Goal: Transaction & Acquisition: Purchase product/service

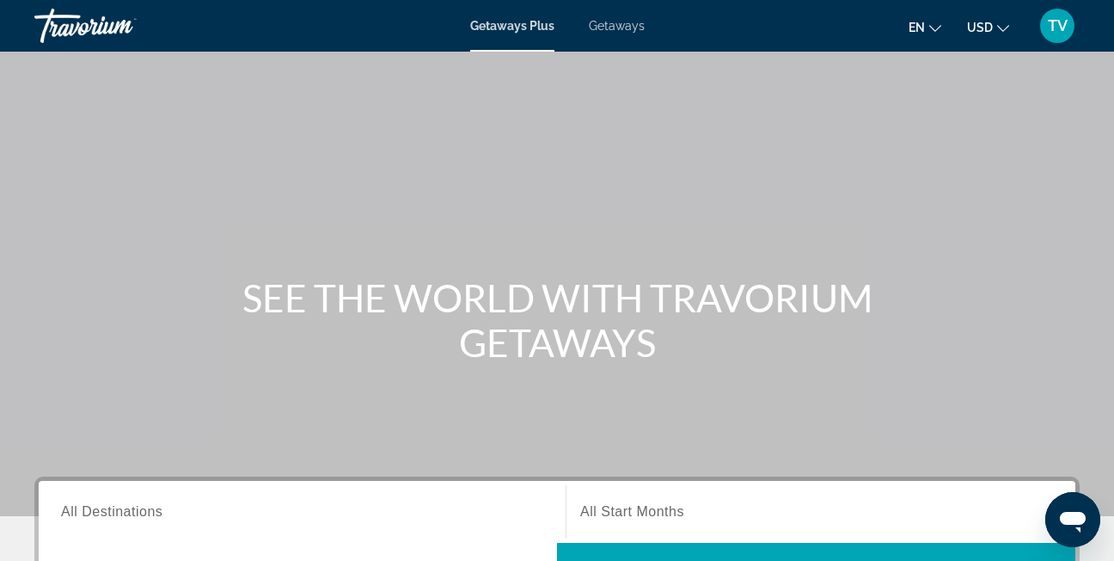
scroll to position [267, 0]
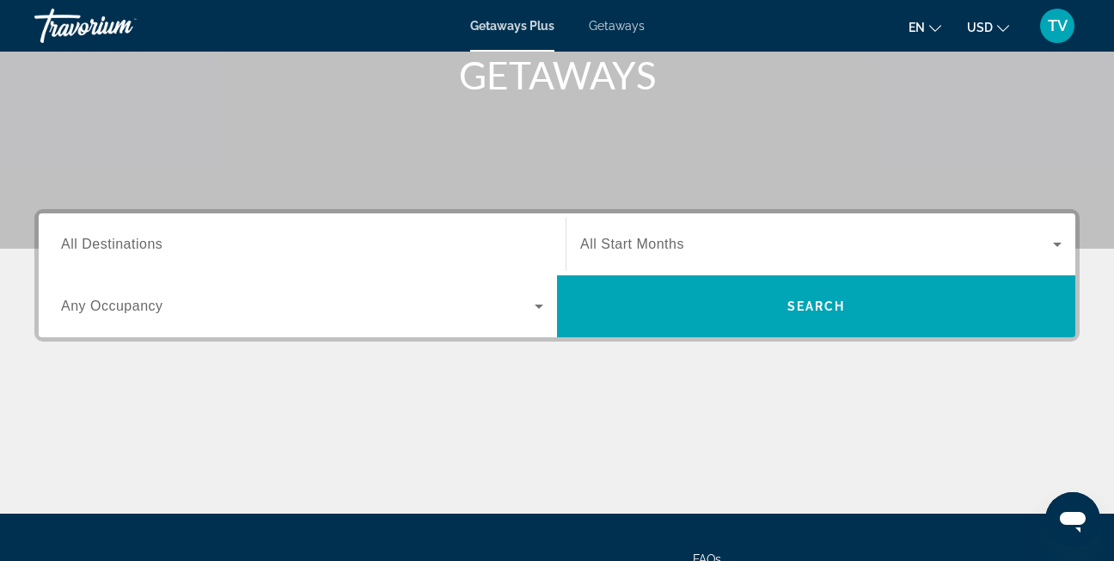
click at [175, 239] on input "Destination All Destinations" at bounding box center [302, 245] width 482 height 21
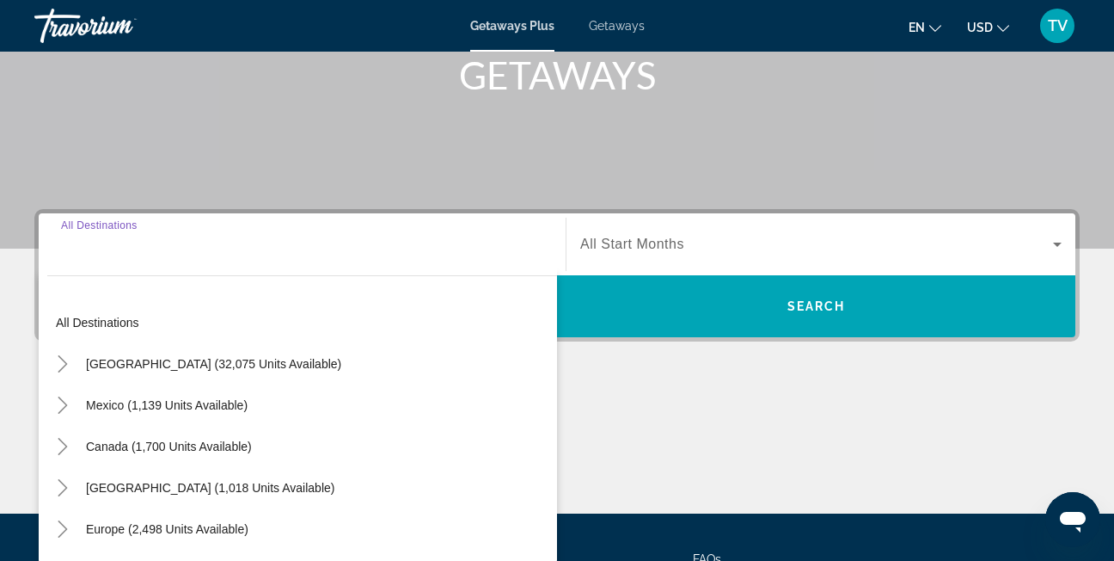
click at [175, 239] on input "Destination All Destinations" at bounding box center [302, 245] width 482 height 21
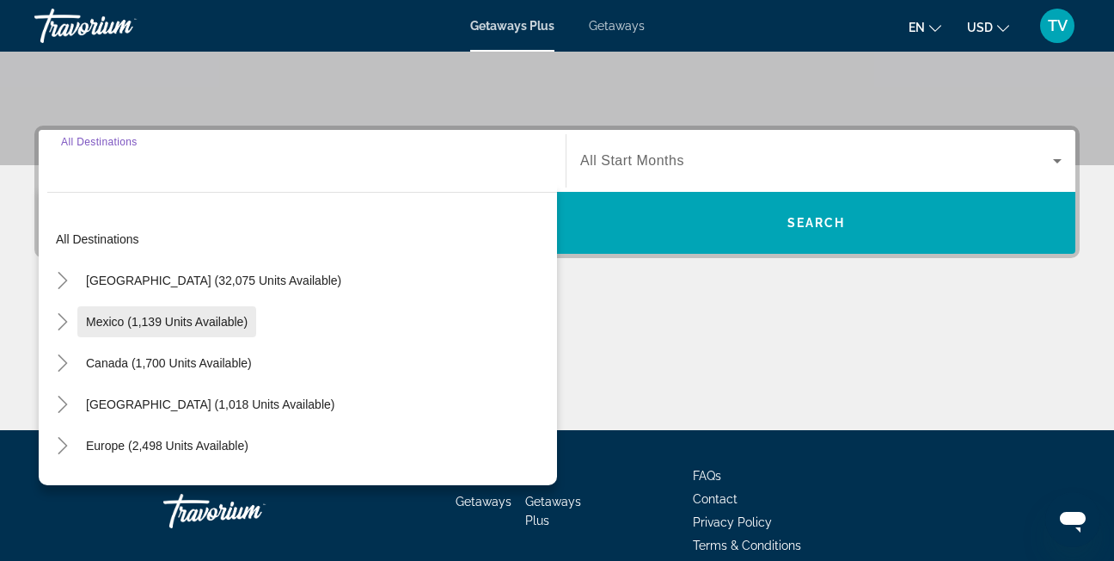
scroll to position [421, 0]
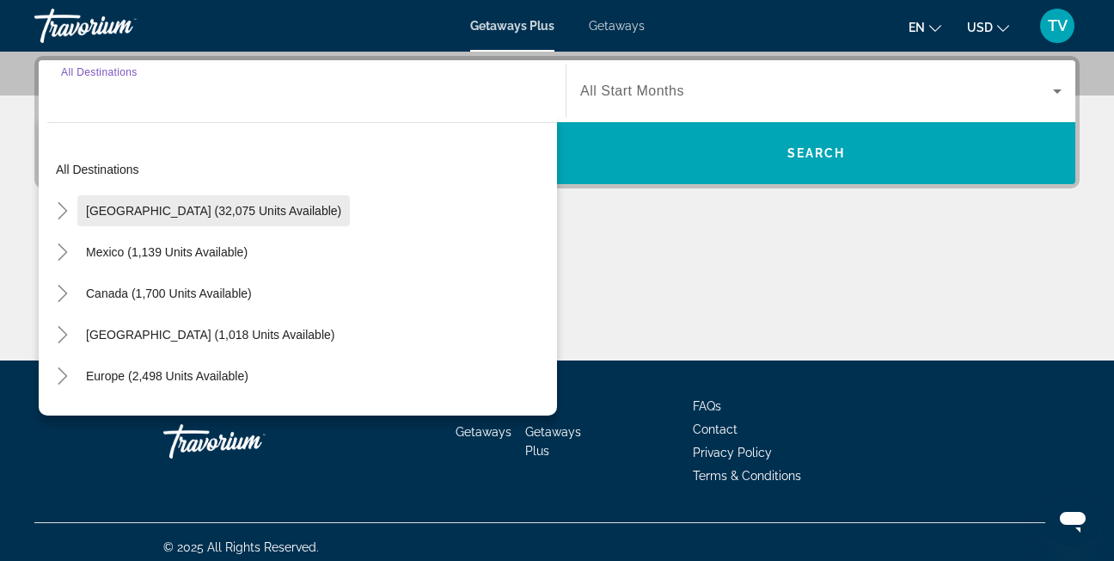
click at [165, 202] on span "Search widget" at bounding box center [213, 210] width 273 height 41
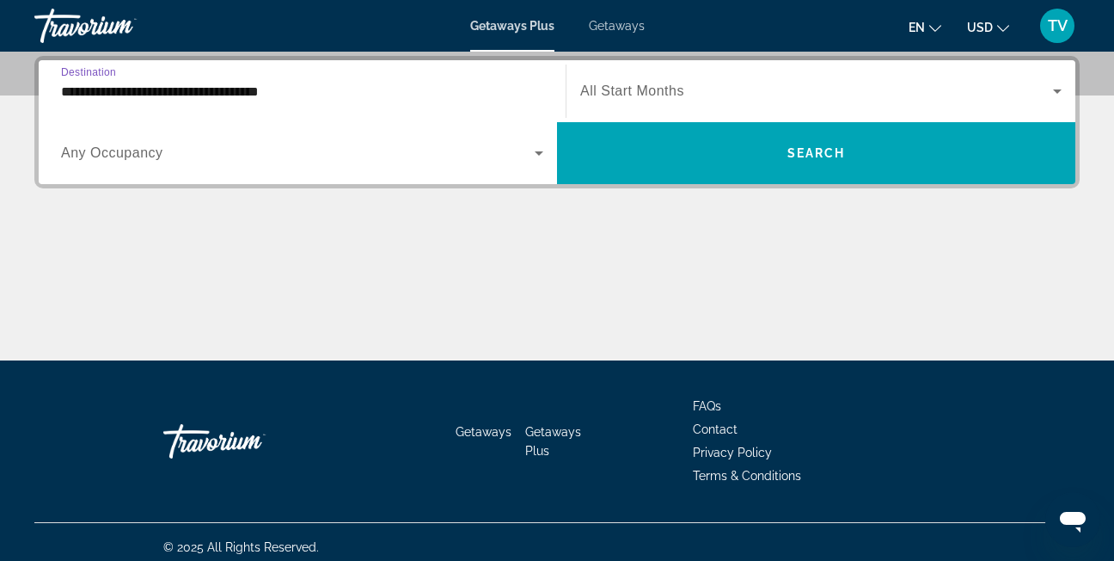
click at [133, 94] on input "**********" at bounding box center [302, 92] width 482 height 21
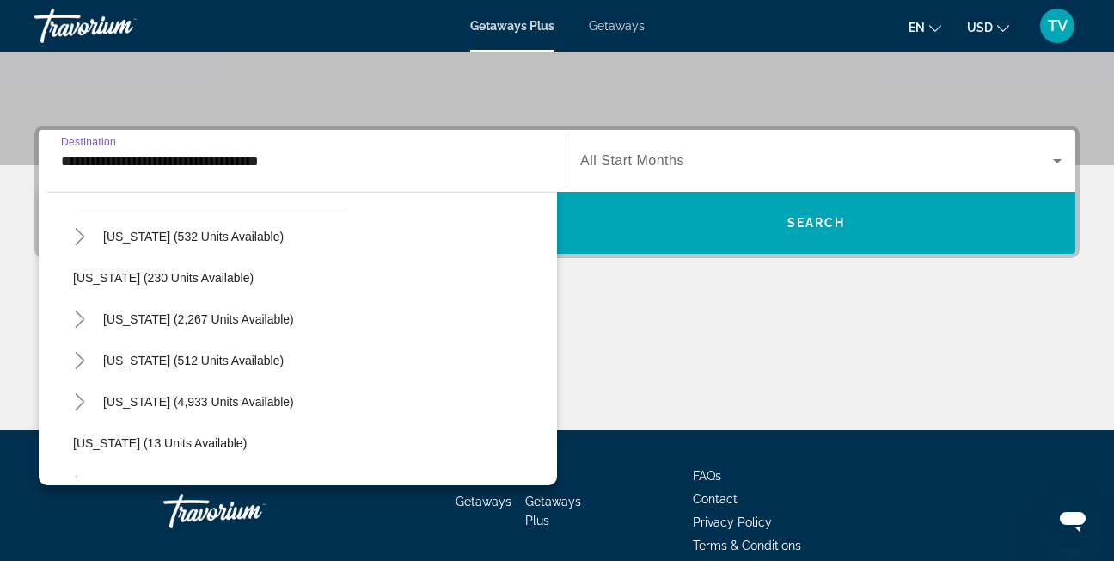
scroll to position [87, 0]
click at [181, 398] on span "[US_STATE] (4,933 units available)" at bounding box center [198, 400] width 191 height 14
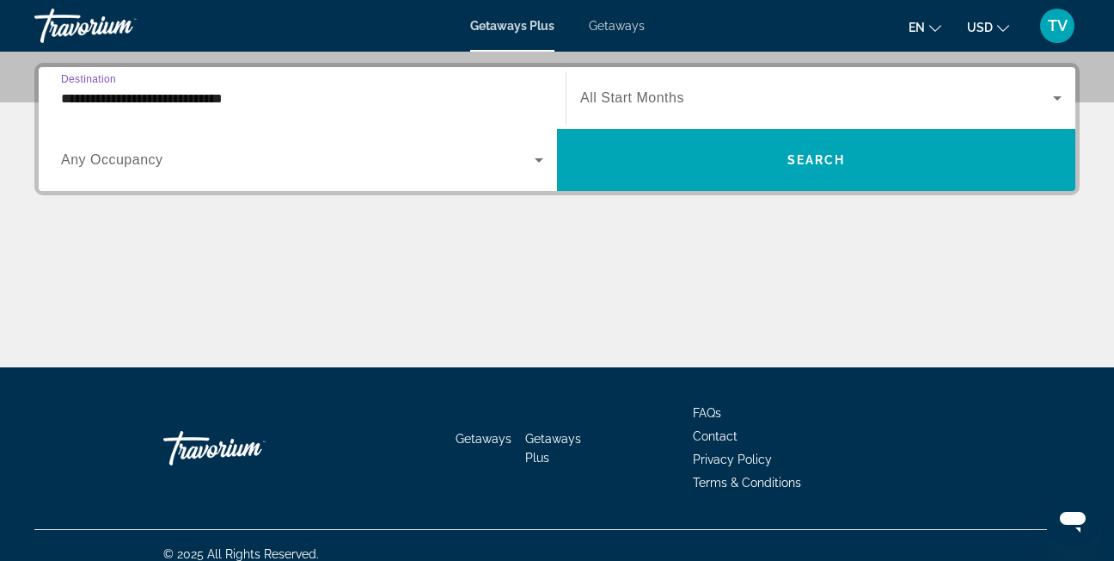
scroll to position [421, 0]
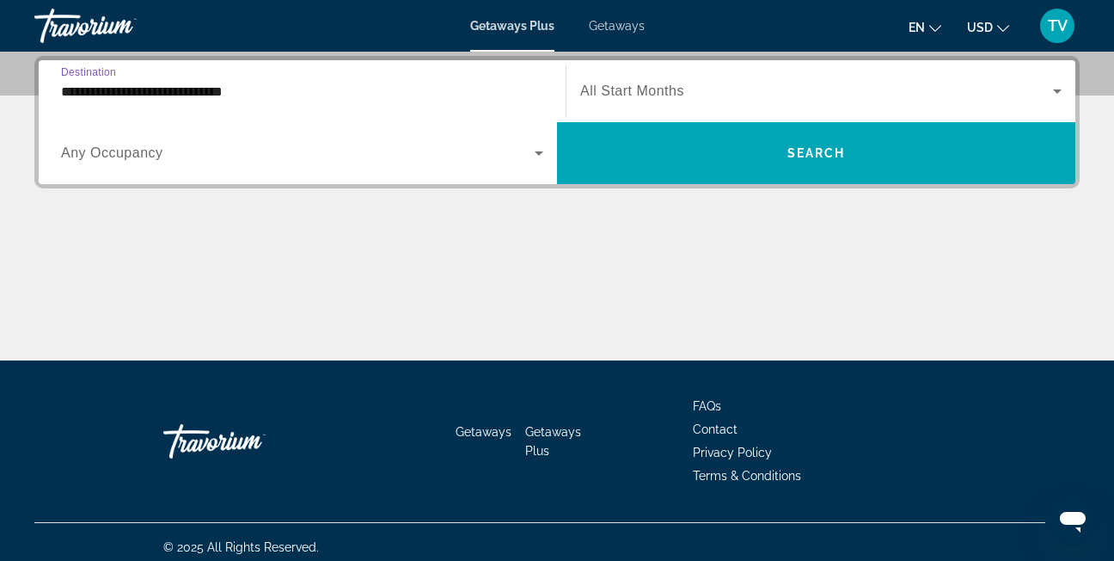
click at [104, 100] on input "**********" at bounding box center [302, 92] width 482 height 21
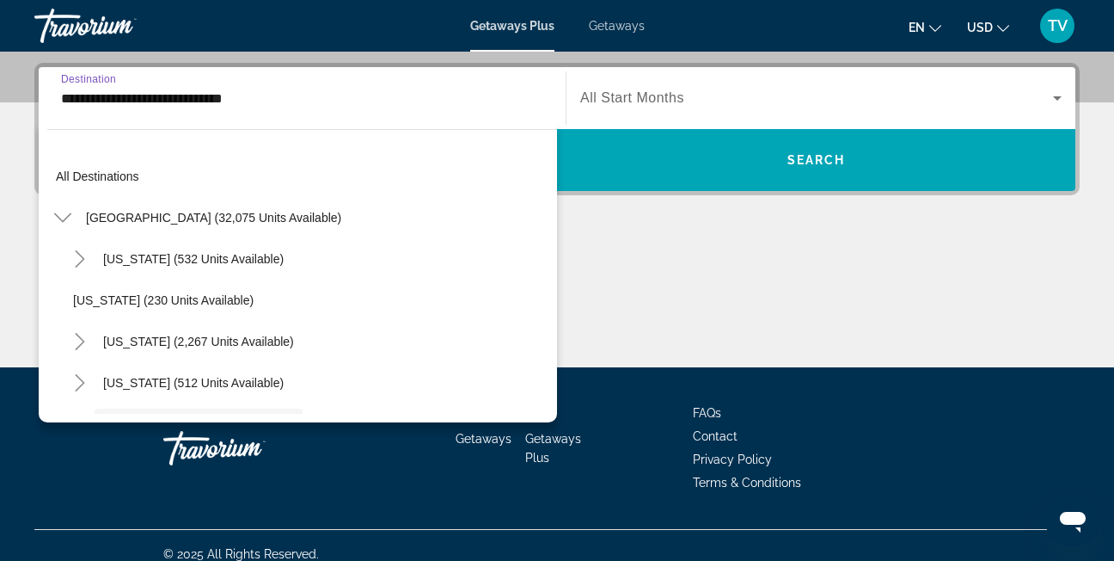
scroll to position [144, 0]
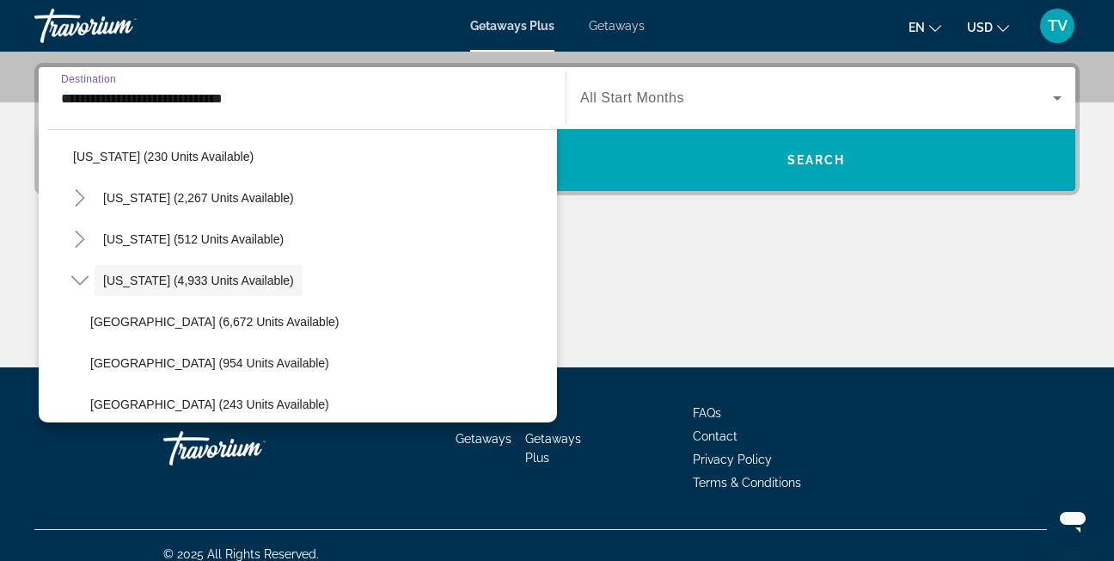
click at [104, 100] on input "**********" at bounding box center [302, 99] width 482 height 21
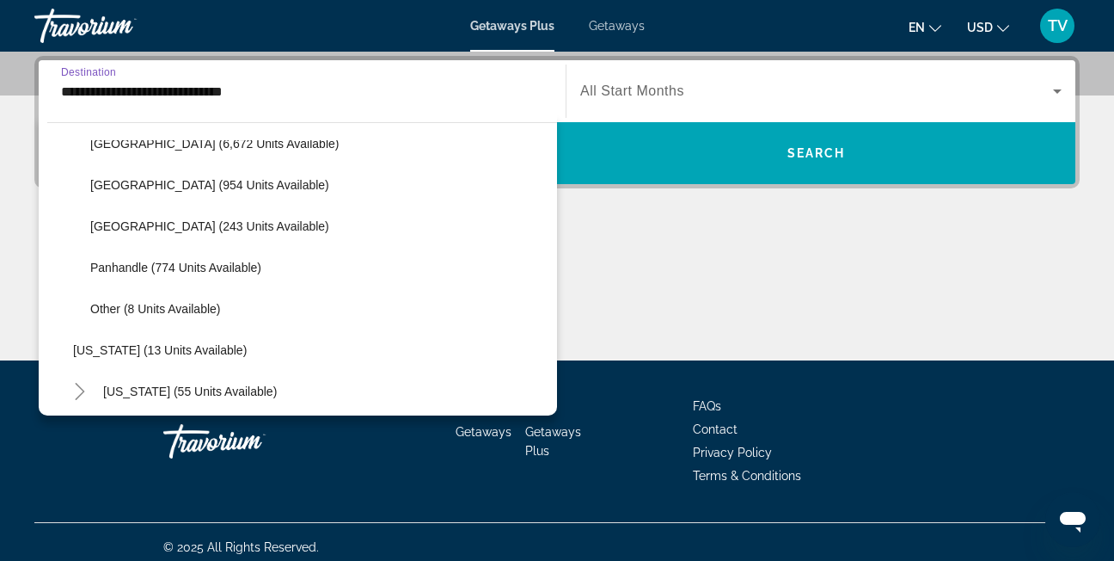
scroll to position [316, 0]
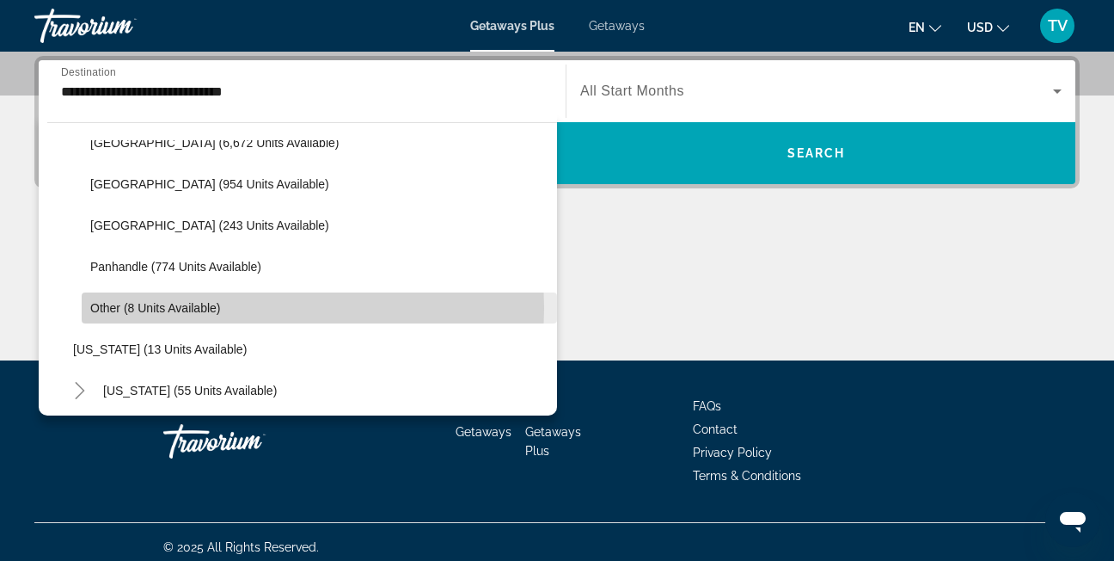
click at [199, 308] on span "Other (8 units available)" at bounding box center [155, 308] width 130 height 14
type input "**********"
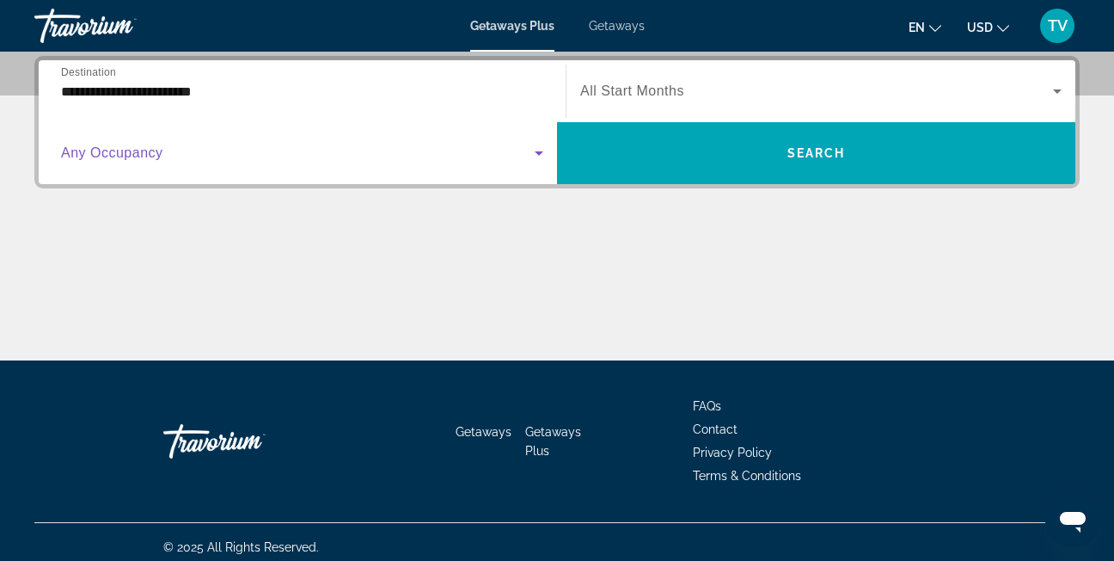
click at [534, 153] on icon "Search widget" at bounding box center [539, 153] width 21 height 21
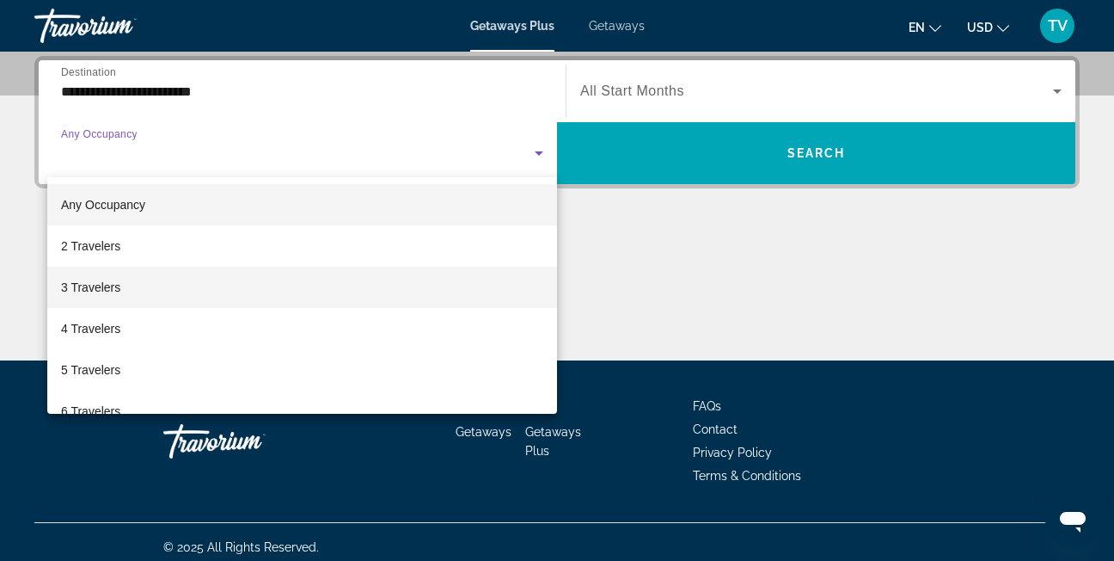
click at [393, 292] on mat-option "3 Travelers" at bounding box center [302, 287] width 510 height 41
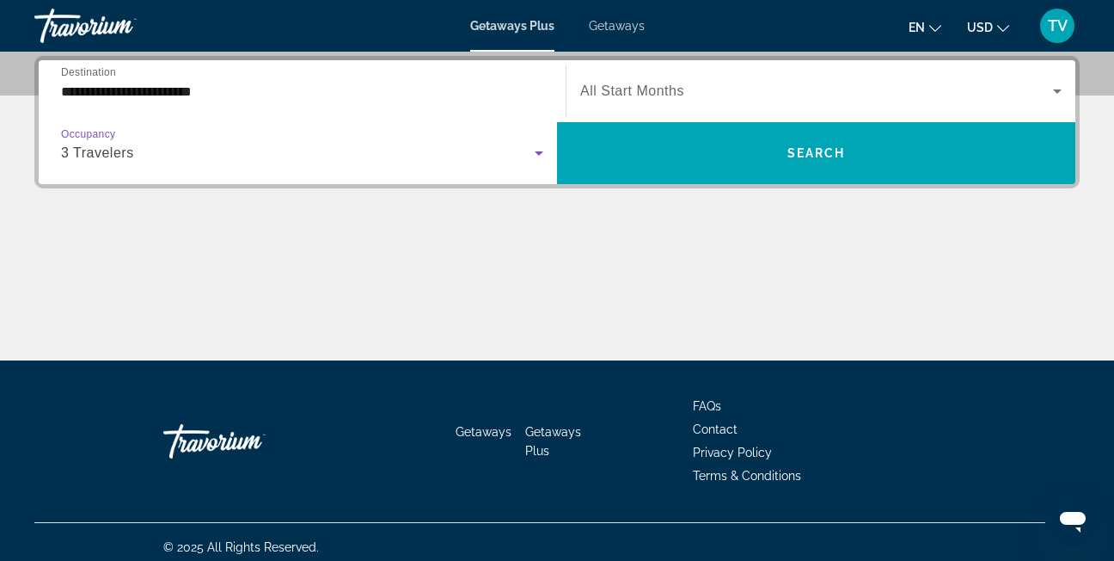
click at [717, 90] on span "Search widget" at bounding box center [816, 91] width 473 height 21
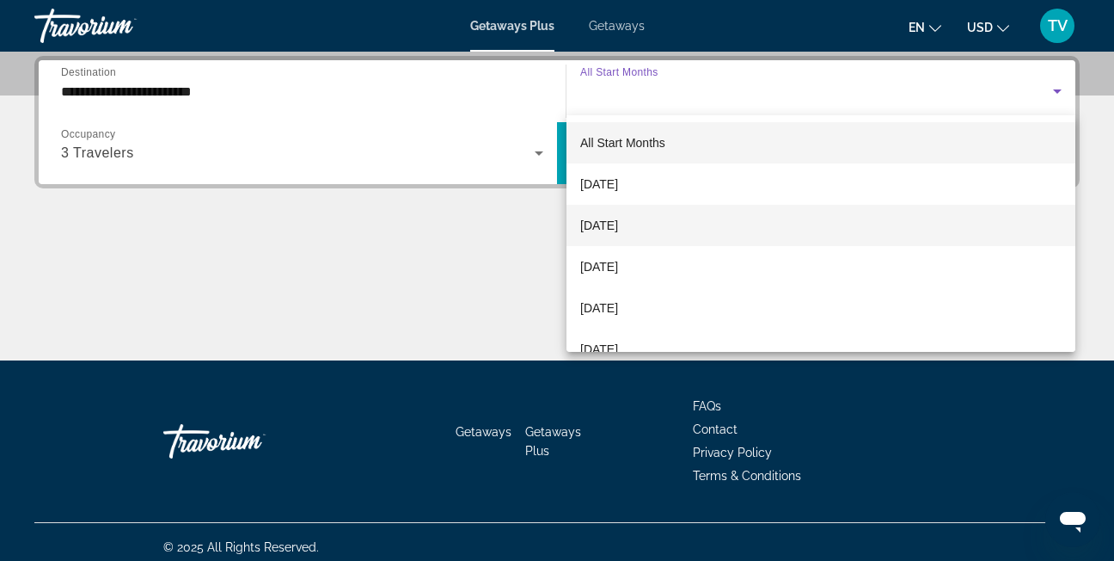
click at [618, 218] on span "[DATE]" at bounding box center [599, 225] width 38 height 21
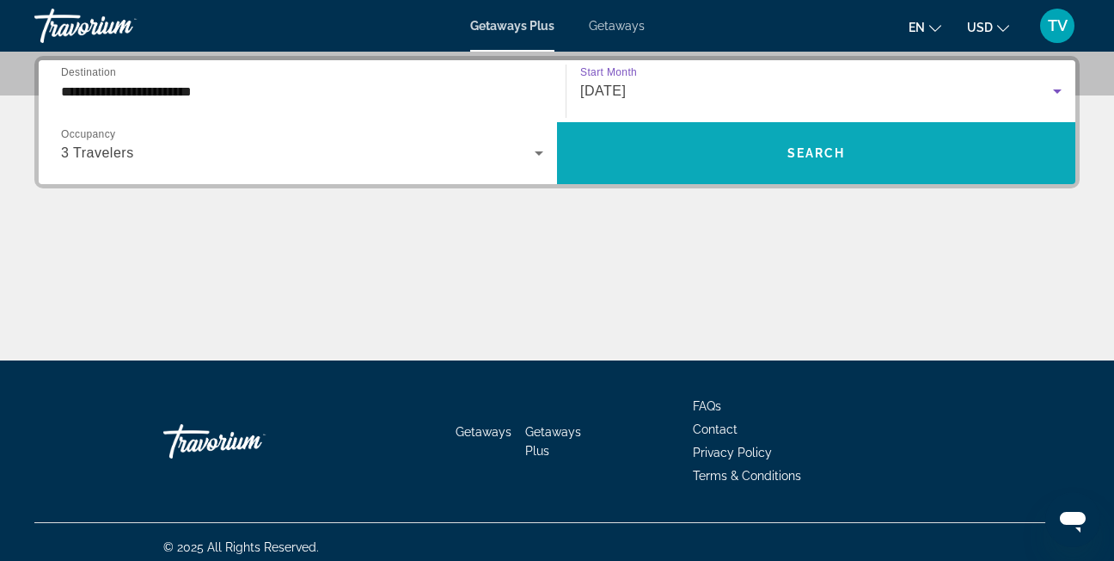
click at [737, 150] on span "Search widget" at bounding box center [816, 152] width 519 height 41
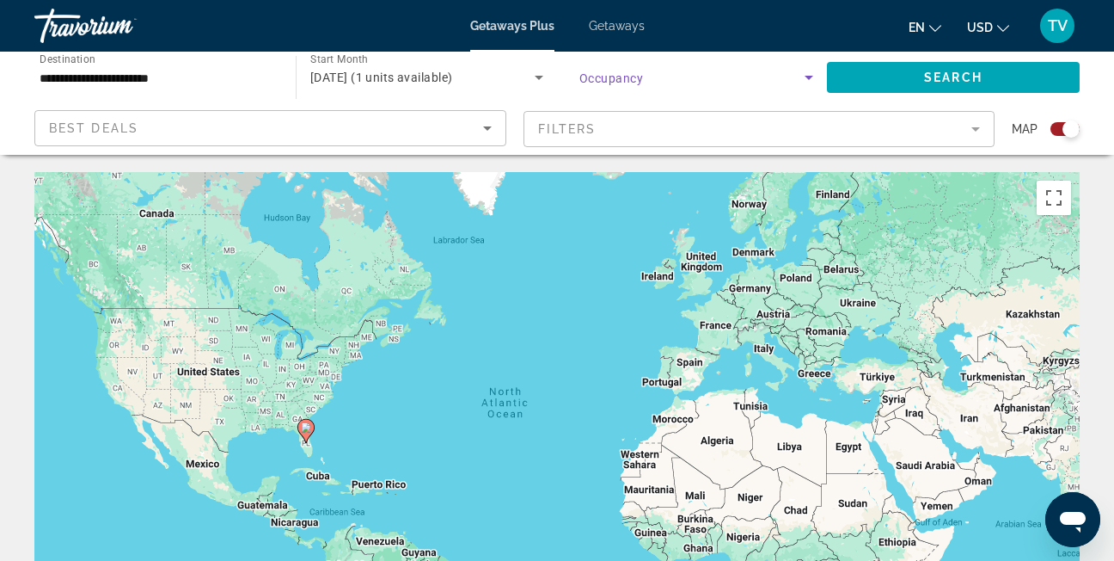
click at [812, 82] on icon "Search widget" at bounding box center [809, 77] width 21 height 21
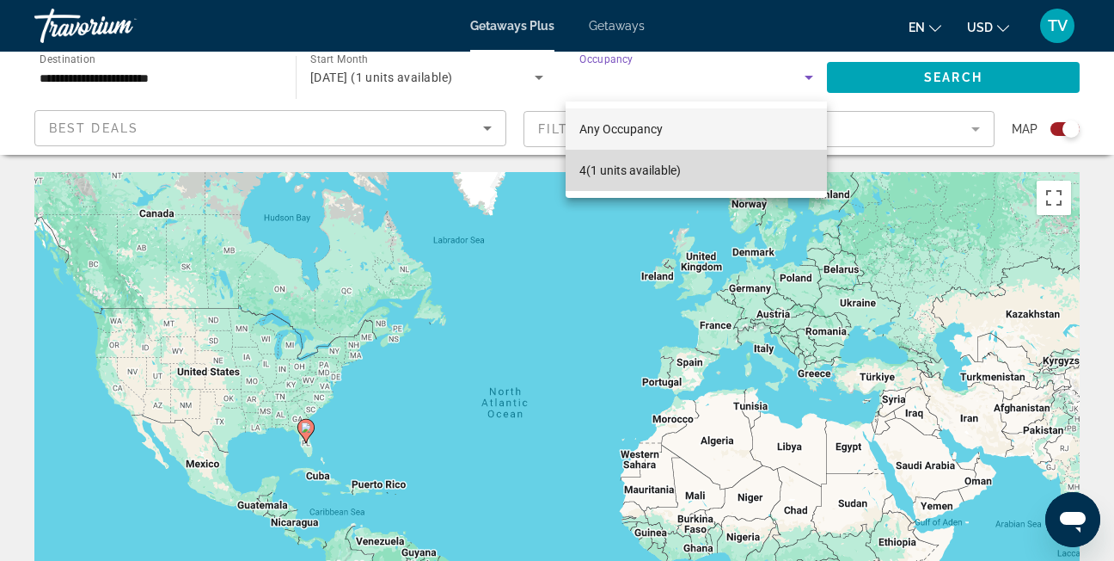
click at [733, 175] on mat-option "4 (1 units available)" at bounding box center [696, 170] width 261 height 41
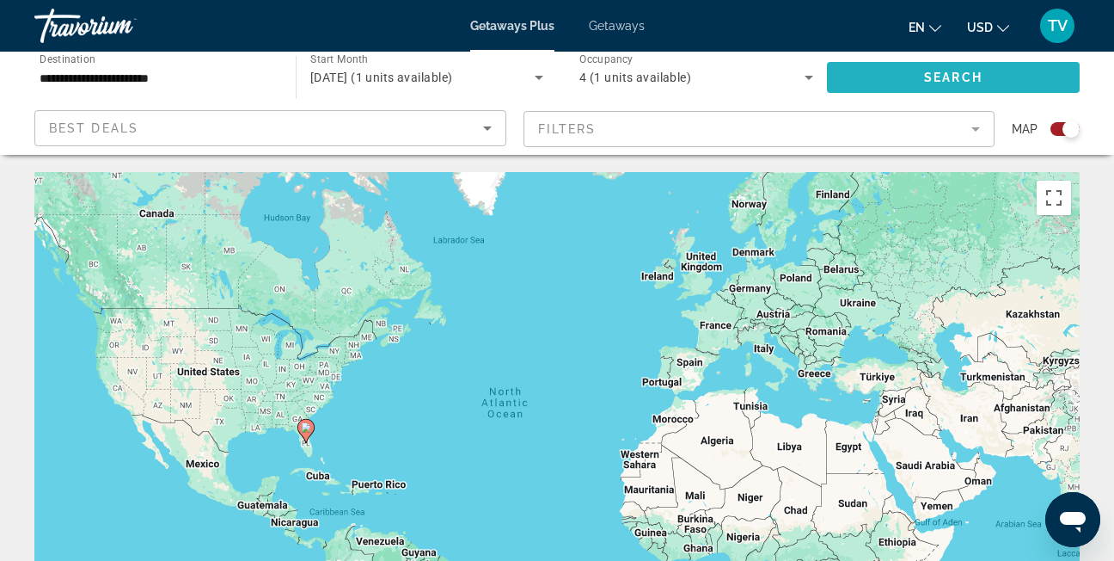
click at [935, 70] on span "Search widget" at bounding box center [953, 77] width 253 height 41
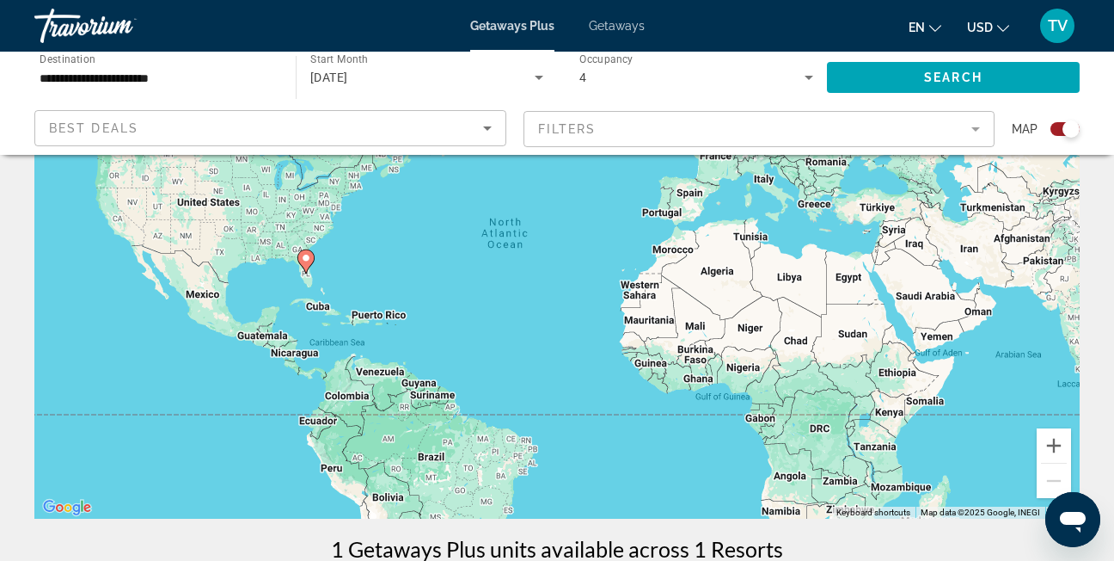
scroll to position [169, 0]
click at [981, 130] on mat-form-field "Filters" at bounding box center [760, 129] width 472 height 36
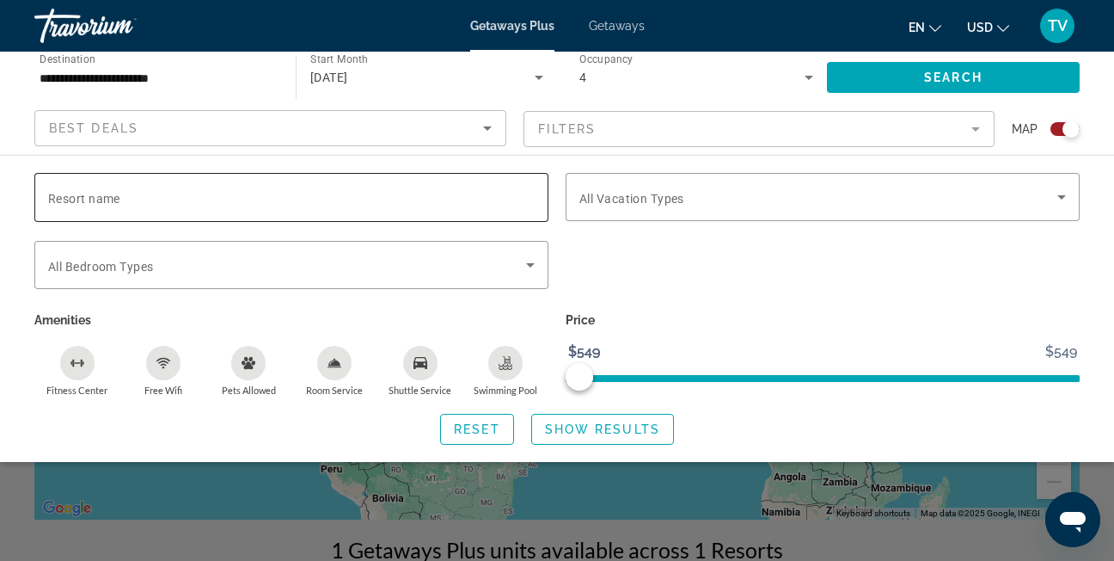
click at [107, 205] on span "Resort name" at bounding box center [84, 199] width 72 height 14
click at [107, 205] on input "Resort name" at bounding box center [291, 197] width 487 height 21
click at [107, 205] on span "Resort name" at bounding box center [84, 199] width 72 height 14
click at [107, 205] on input "Resort name" at bounding box center [291, 197] width 487 height 21
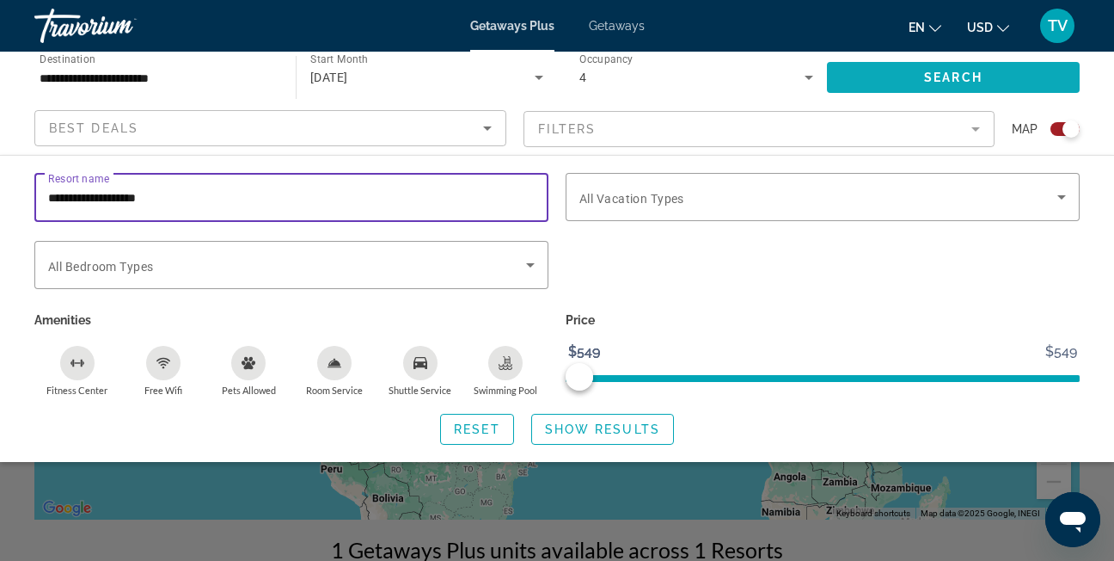
type input "**********"
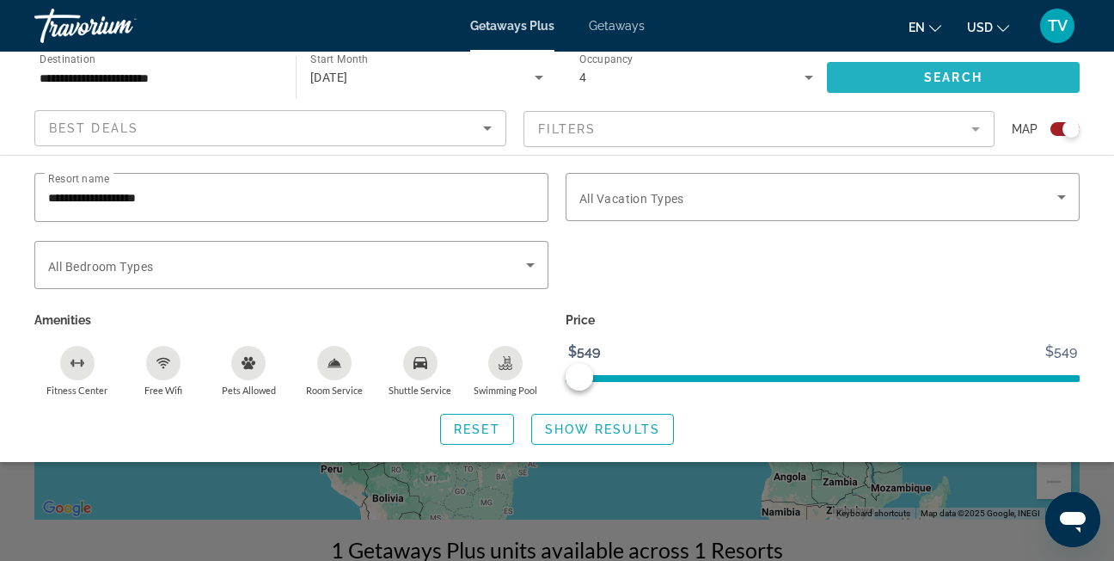
click at [910, 77] on span "Search widget" at bounding box center [953, 77] width 253 height 41
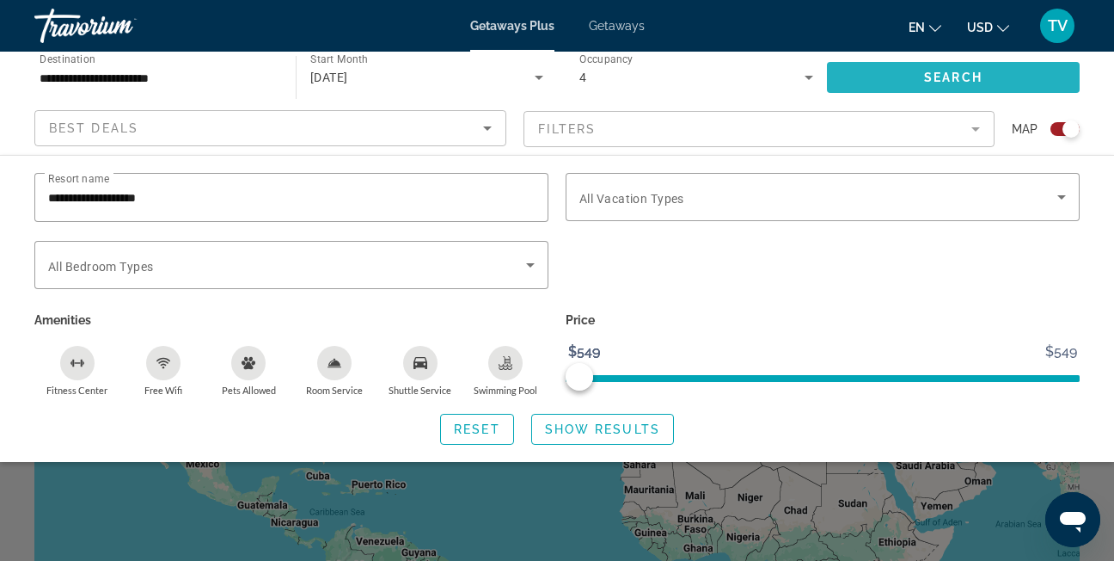
click at [910, 77] on span "Search widget" at bounding box center [953, 77] width 253 height 41
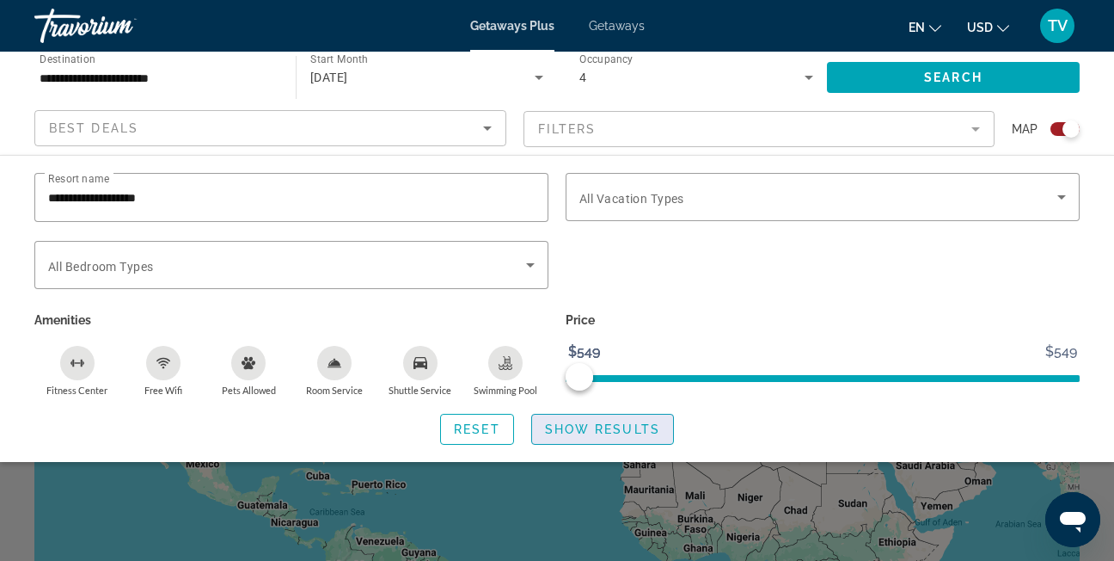
click at [593, 420] on span "Search widget" at bounding box center [602, 428] width 141 height 41
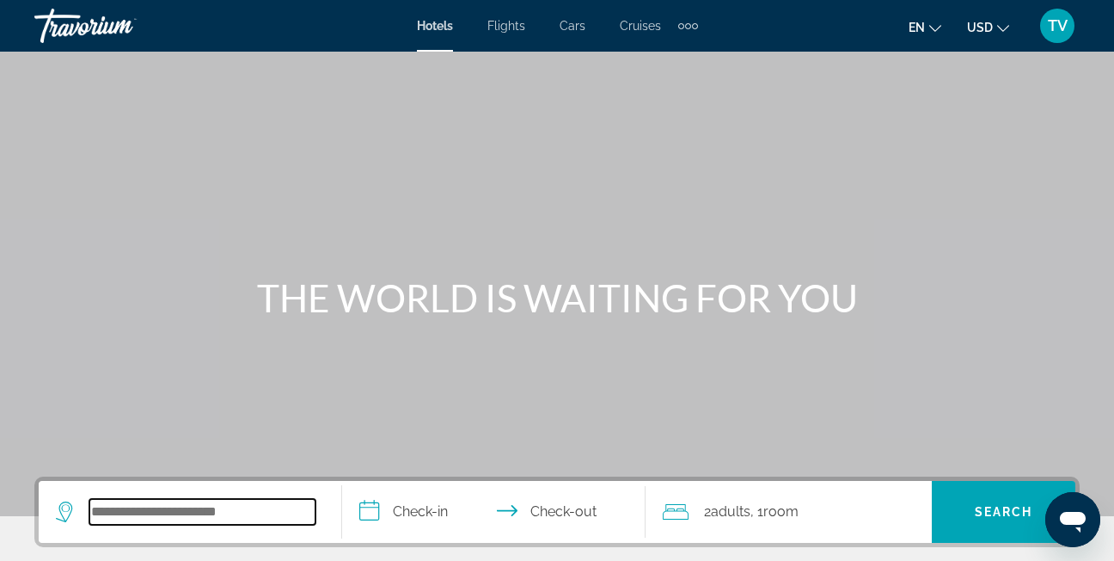
click at [138, 512] on input "Search widget" at bounding box center [202, 512] width 226 height 26
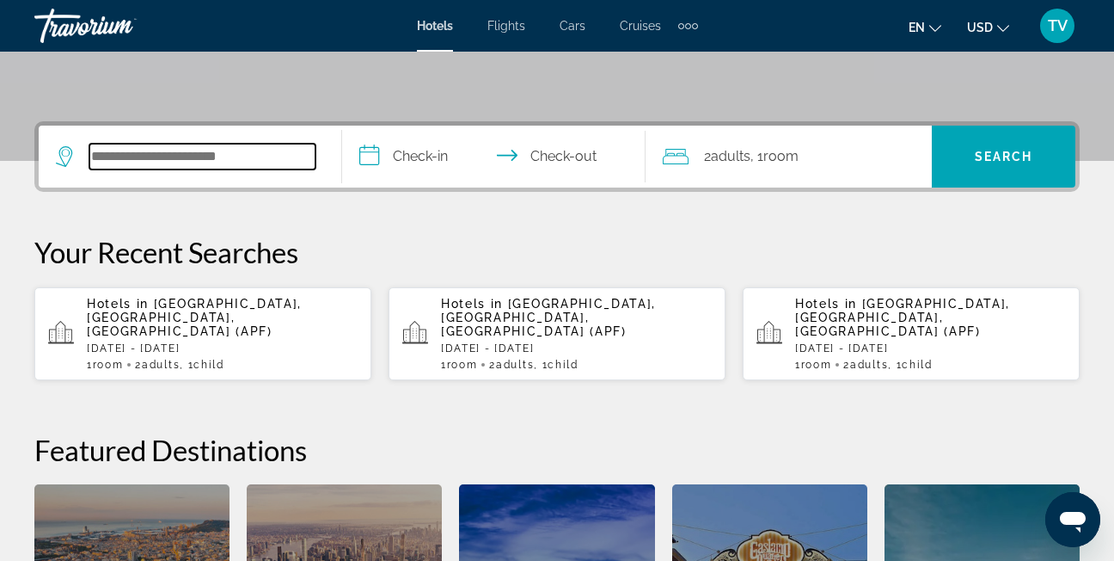
scroll to position [421, 0]
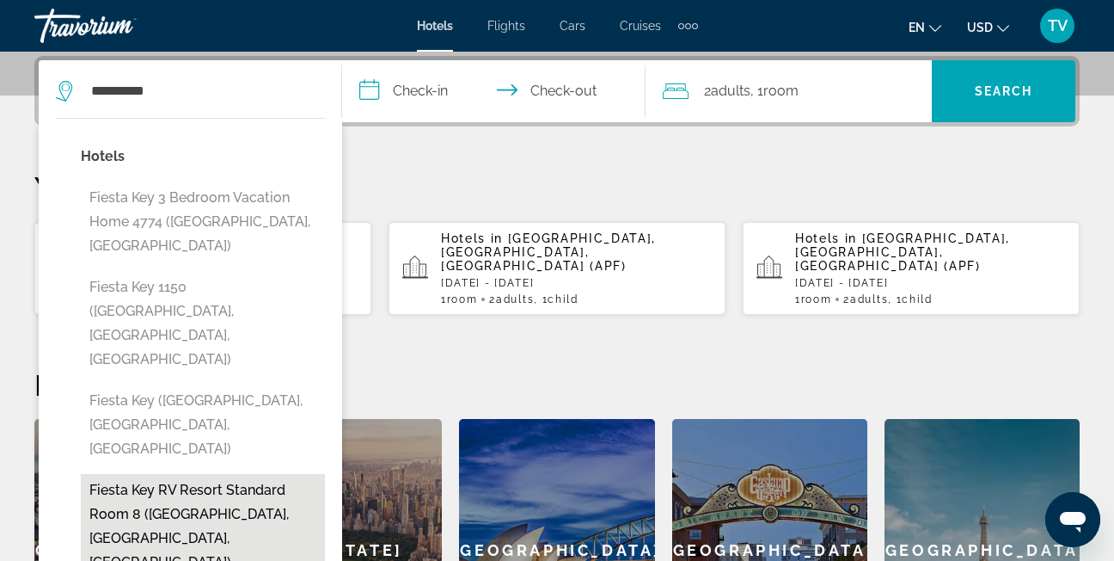
click at [165, 474] on button "Fiesta Key RV Resort Standard Room 8 (Layton, FL, US)" at bounding box center [203, 526] width 244 height 105
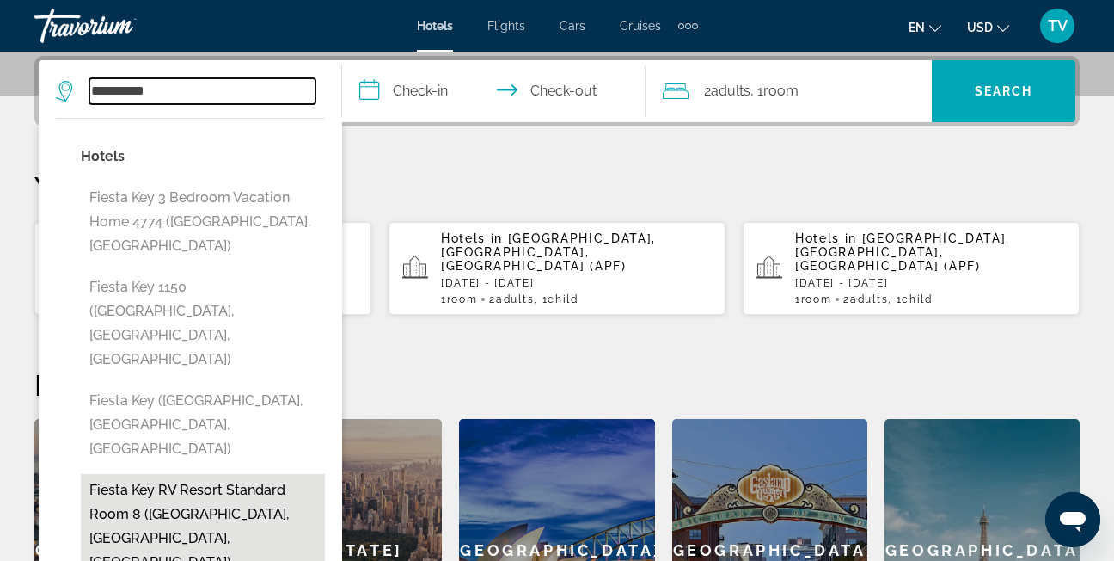
type input "**********"
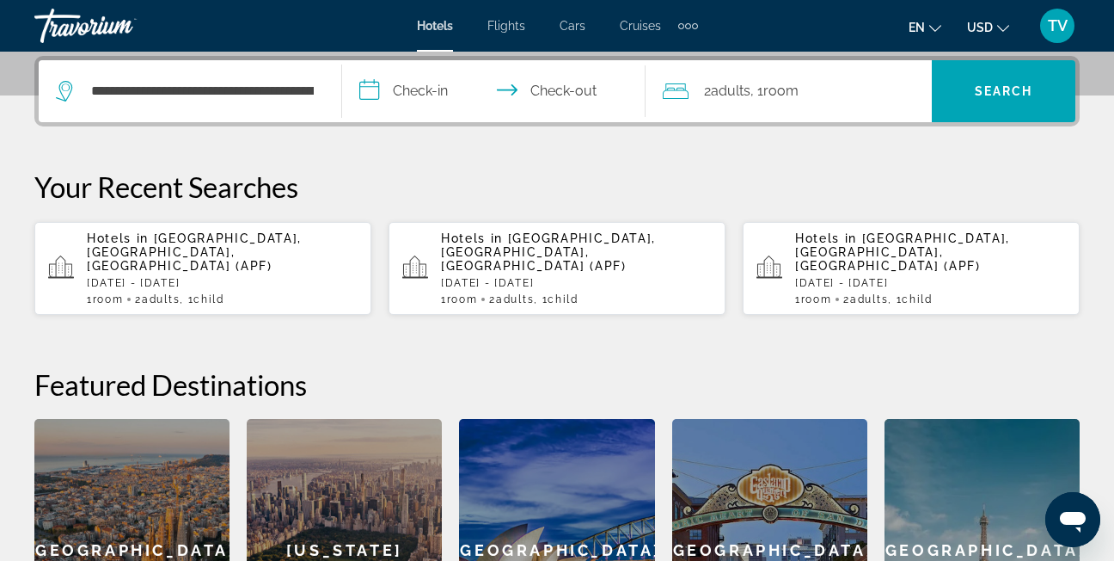
click at [414, 91] on input "**********" at bounding box center [497, 93] width 310 height 67
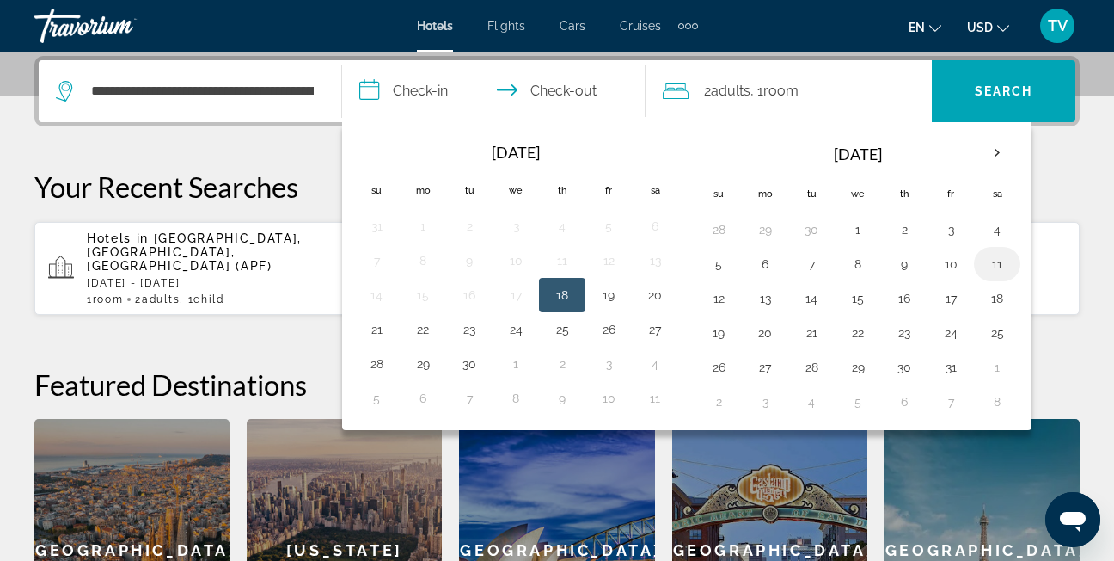
click at [991, 261] on button "11" at bounding box center [998, 264] width 28 height 24
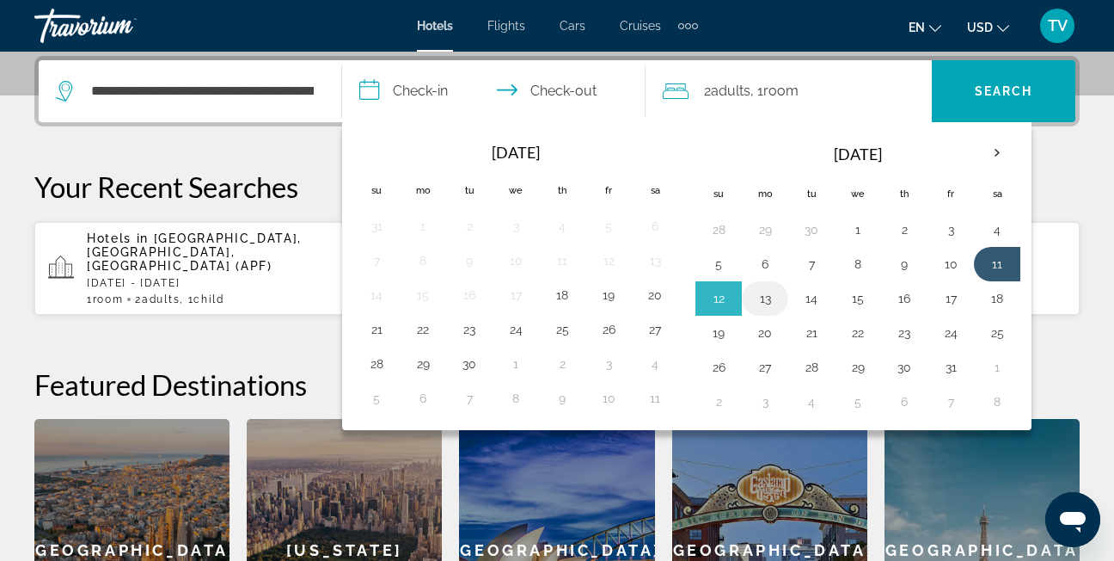
click at [761, 299] on button "13" at bounding box center [766, 298] width 28 height 24
type input "**********"
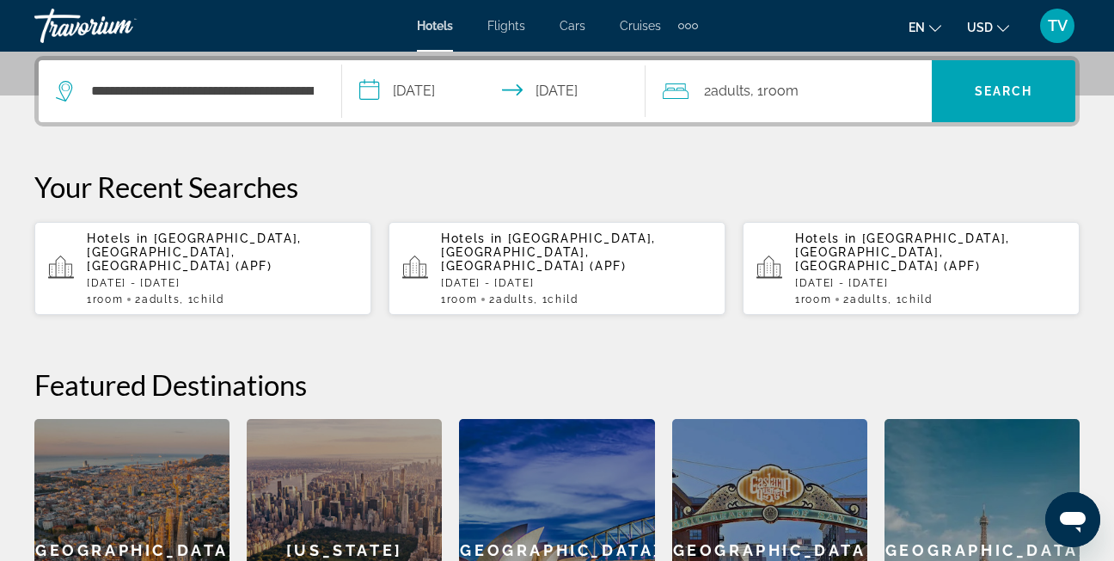
click at [734, 88] on span "Adults" at bounding box center [731, 91] width 40 height 16
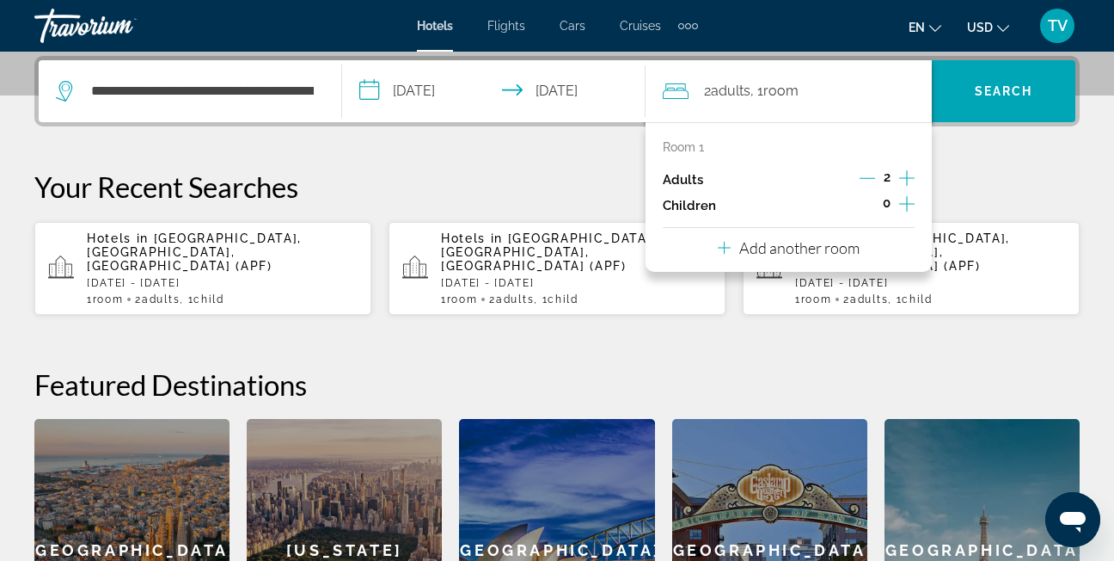
click at [901, 175] on icon "Increment adults" at bounding box center [907, 178] width 15 height 21
click at [961, 154] on div "**********" at bounding box center [557, 369] width 1114 height 626
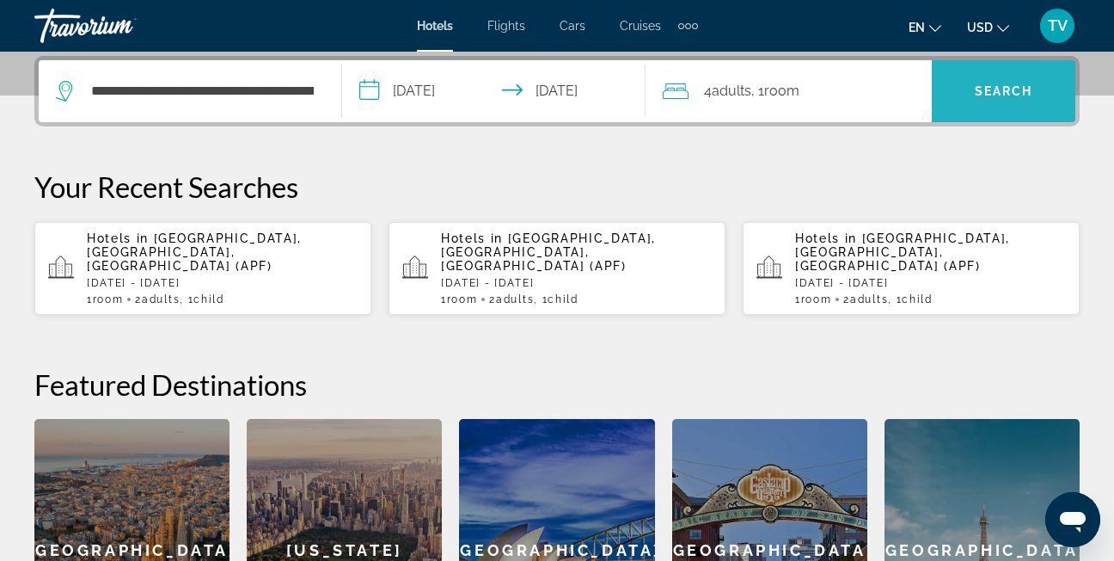
click at [1006, 84] on span "Search" at bounding box center [1004, 91] width 58 height 14
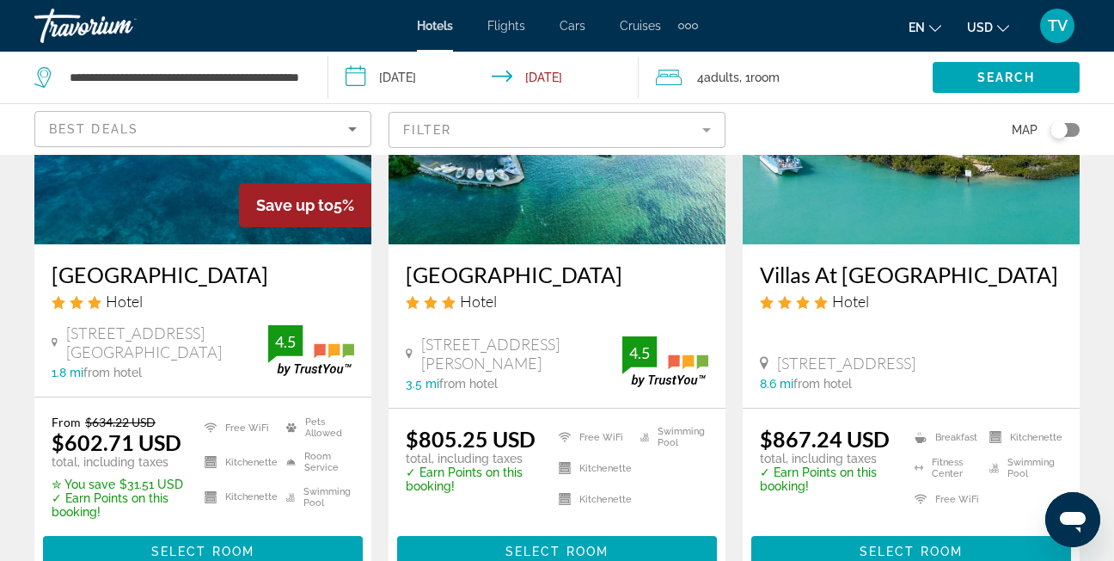
scroll to position [245, 0]
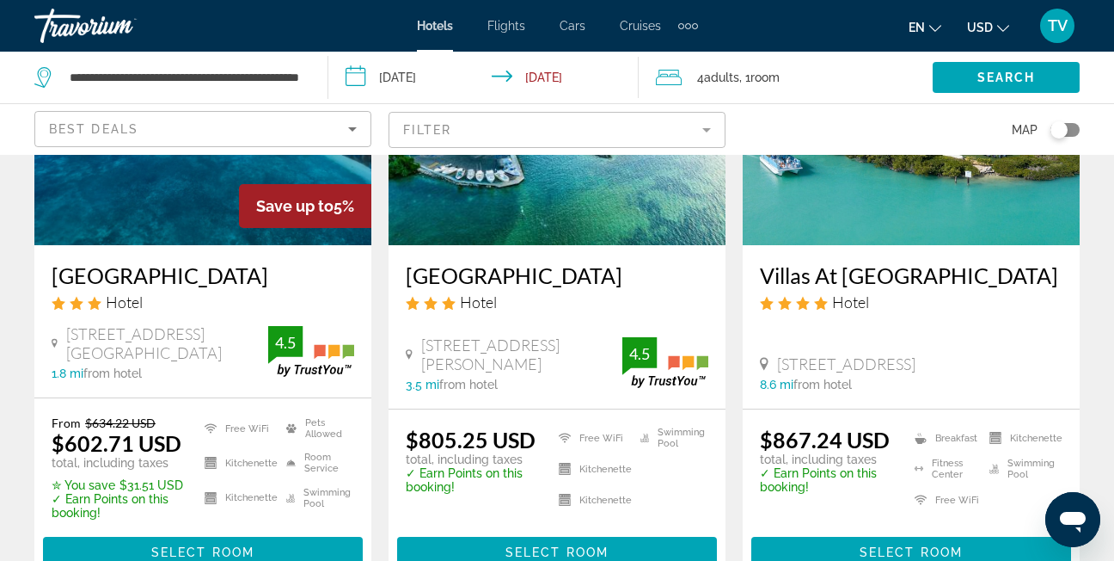
click at [350, 129] on icon "Sort by" at bounding box center [352, 129] width 9 height 4
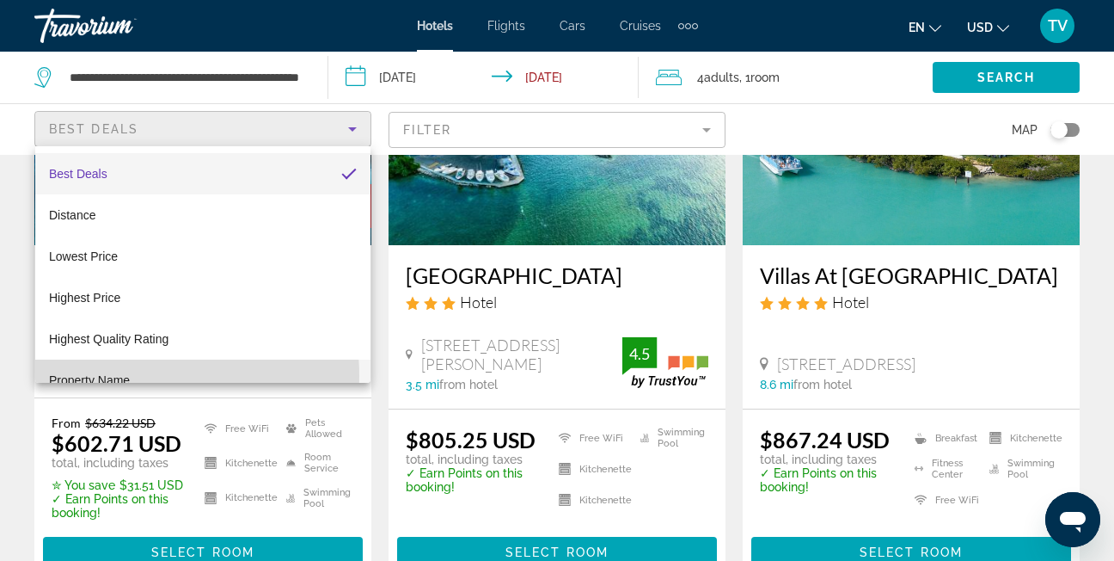
click at [125, 376] on span "Property Name" at bounding box center [89, 380] width 81 height 14
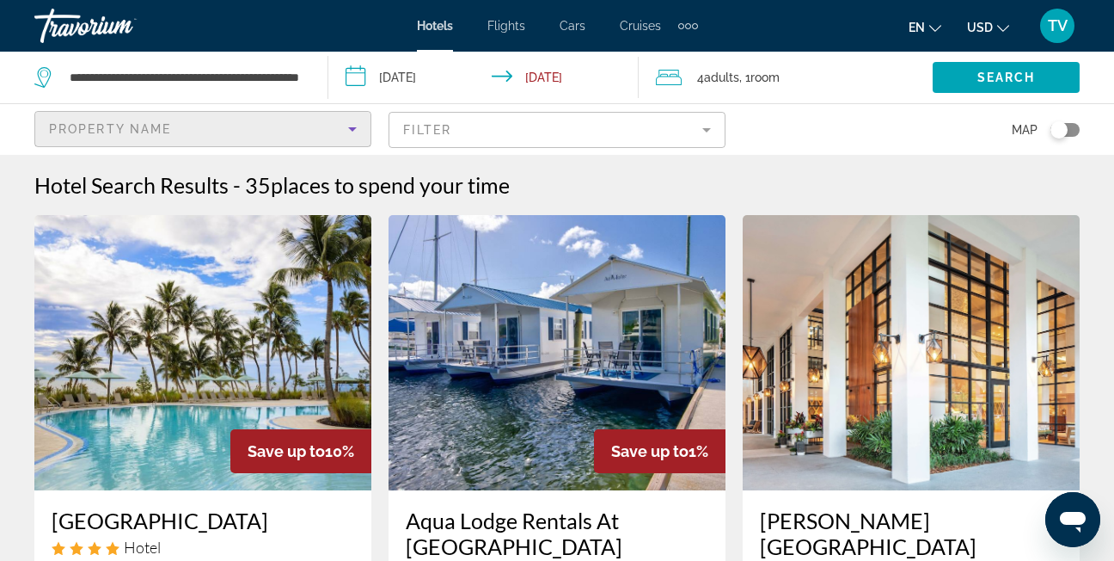
click at [157, 125] on span "Property Name" at bounding box center [110, 129] width 122 height 14
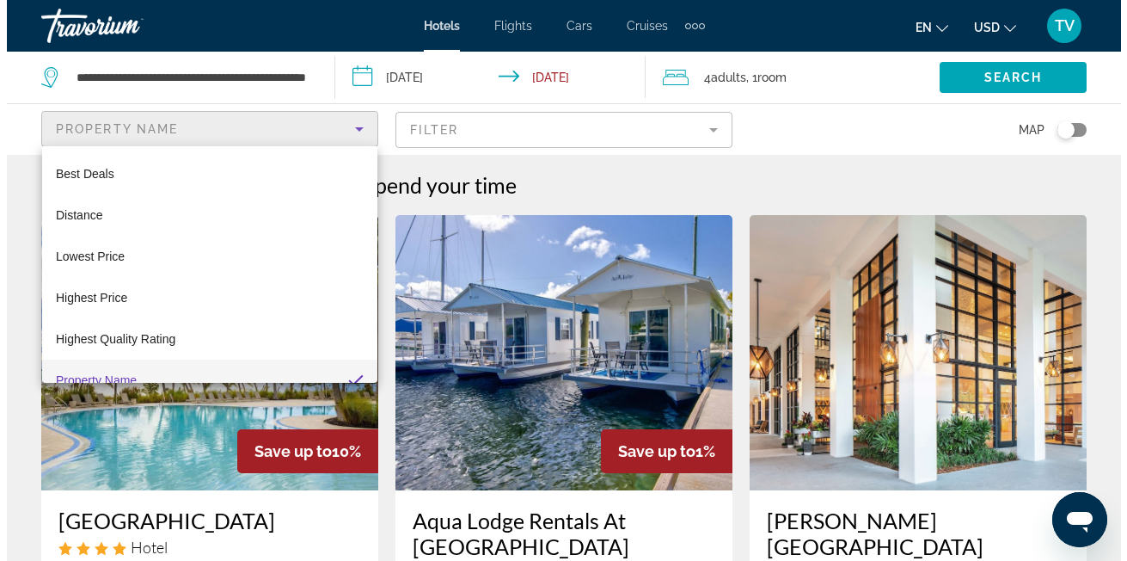
scroll to position [18, 0]
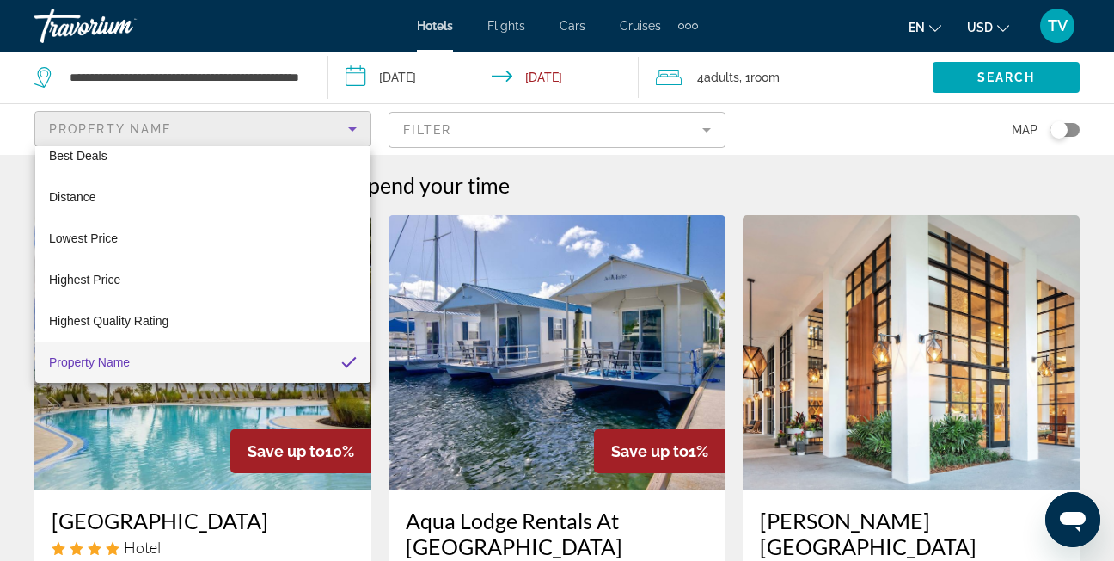
click at [157, 125] on div at bounding box center [557, 280] width 1114 height 561
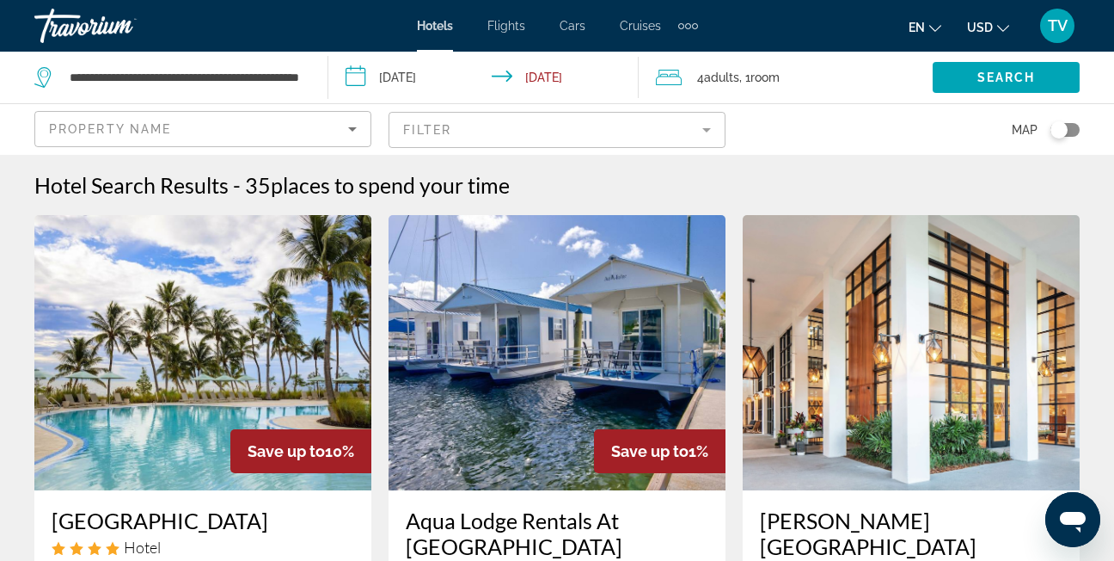
click at [709, 130] on mat-form-field "Filter" at bounding box center [557, 130] width 337 height 36
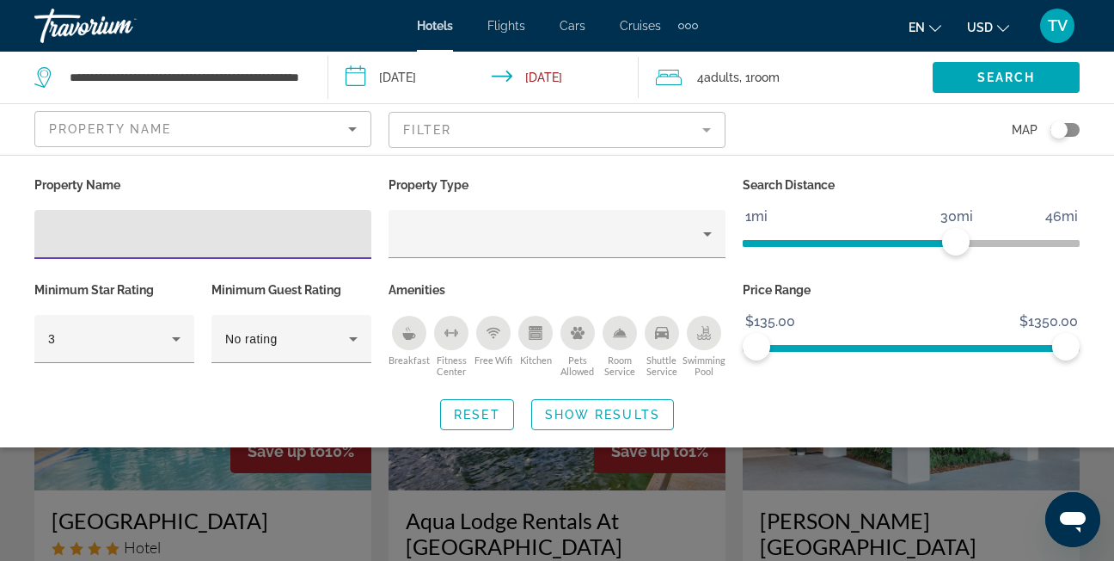
click at [81, 233] on input "Hotel Filters" at bounding box center [203, 234] width 310 height 21
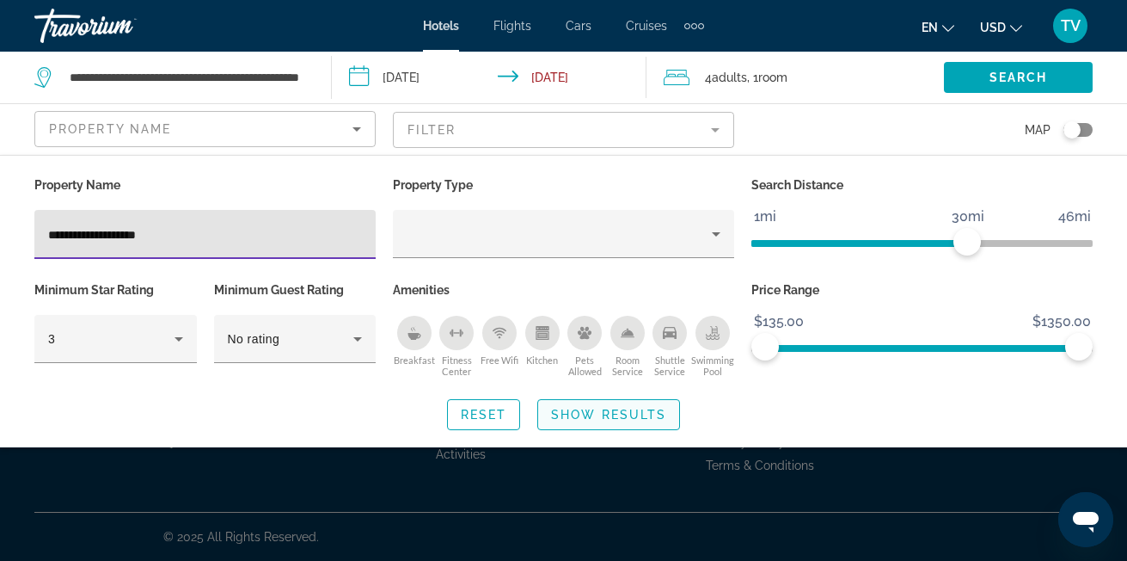
type input "**********"
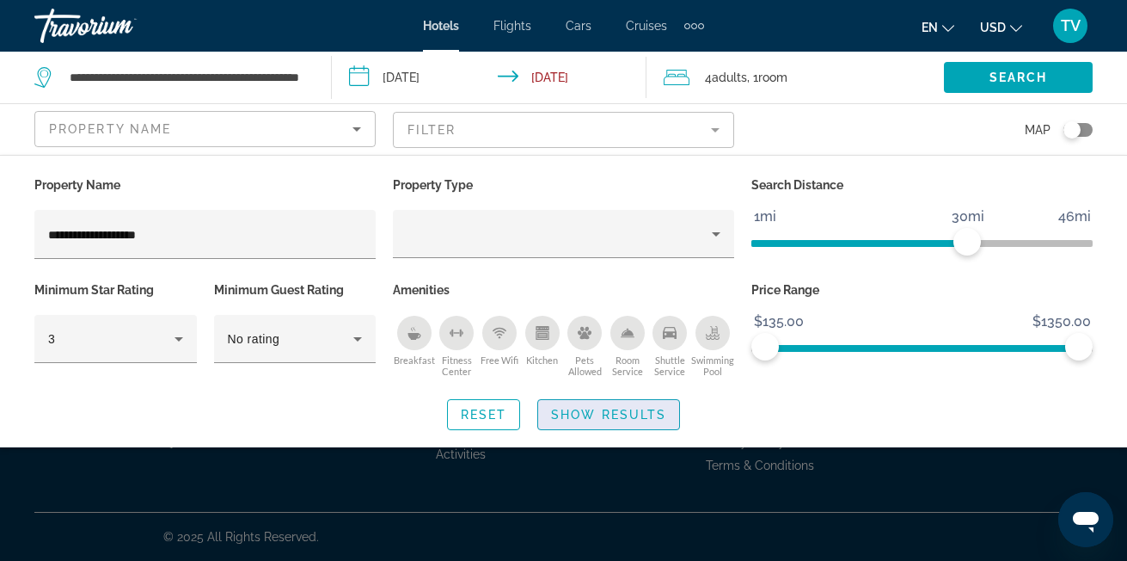
click at [593, 412] on span "Show Results" at bounding box center [608, 415] width 115 height 14
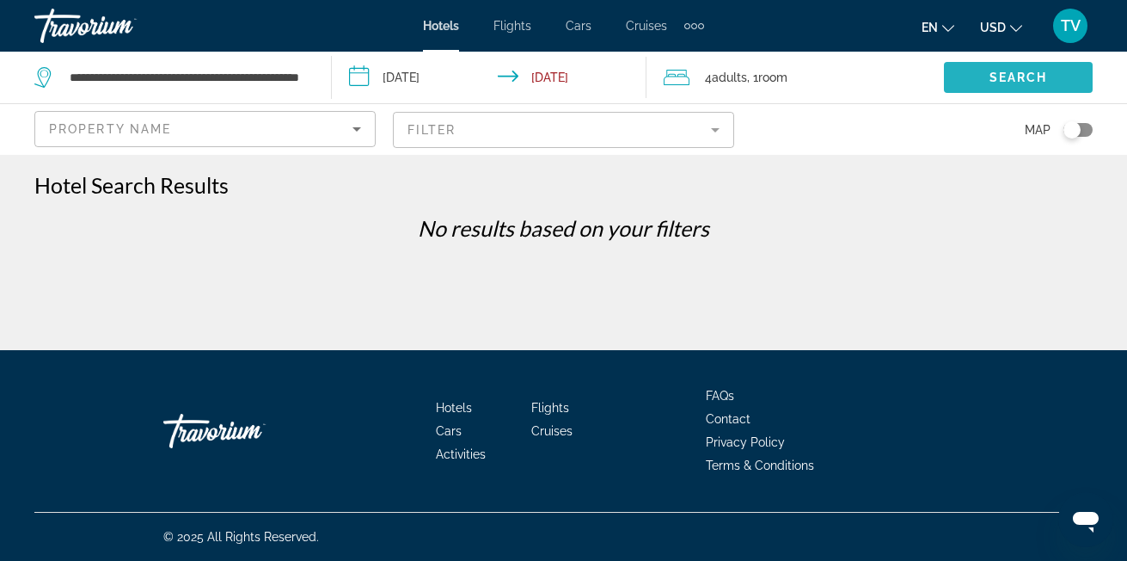
click at [1003, 76] on span "Search" at bounding box center [1019, 78] width 58 height 14
click at [369, 136] on div "Property Name" at bounding box center [205, 129] width 340 height 34
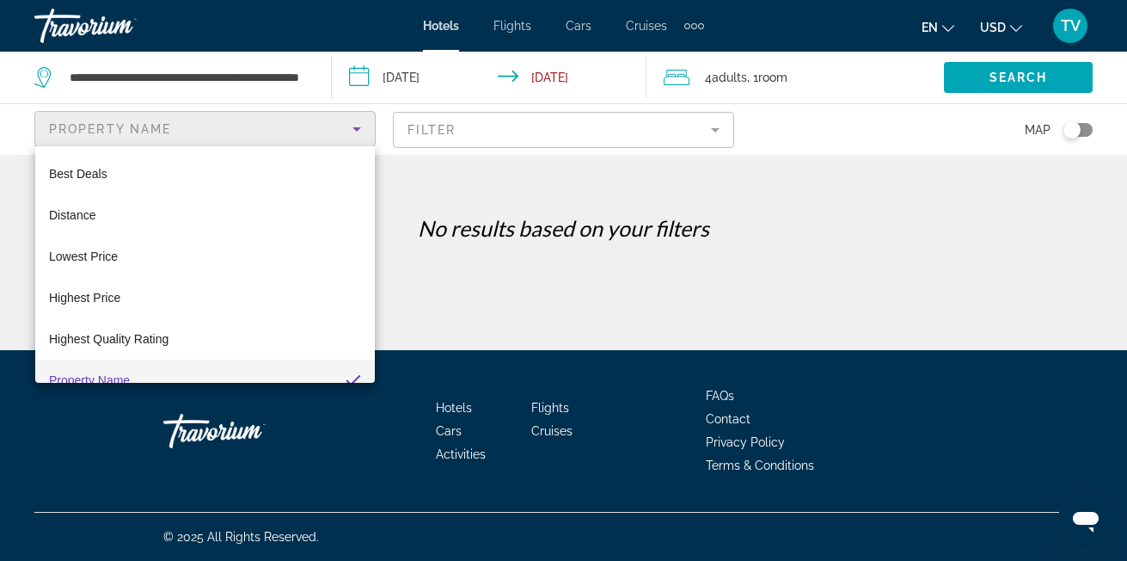
scroll to position [18, 0]
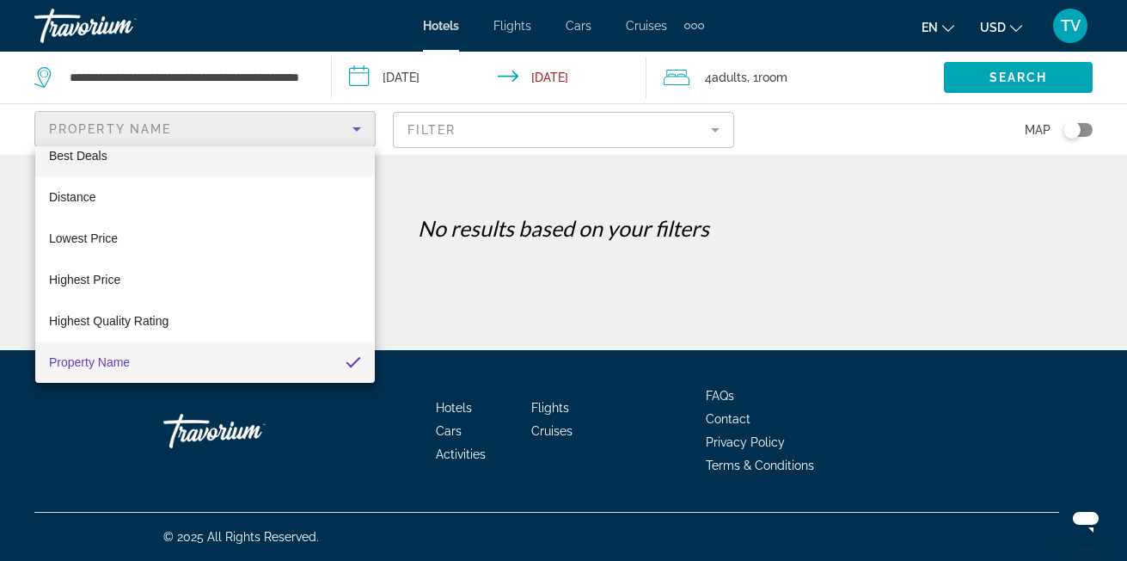
drag, startPoint x: 212, startPoint y: 195, endPoint x: 174, endPoint y: 154, distance: 56.0
click at [174, 154] on div "Best Deals Distance Lowest Price Highest Price Highest Quality Rating Property …" at bounding box center [205, 264] width 340 height 236
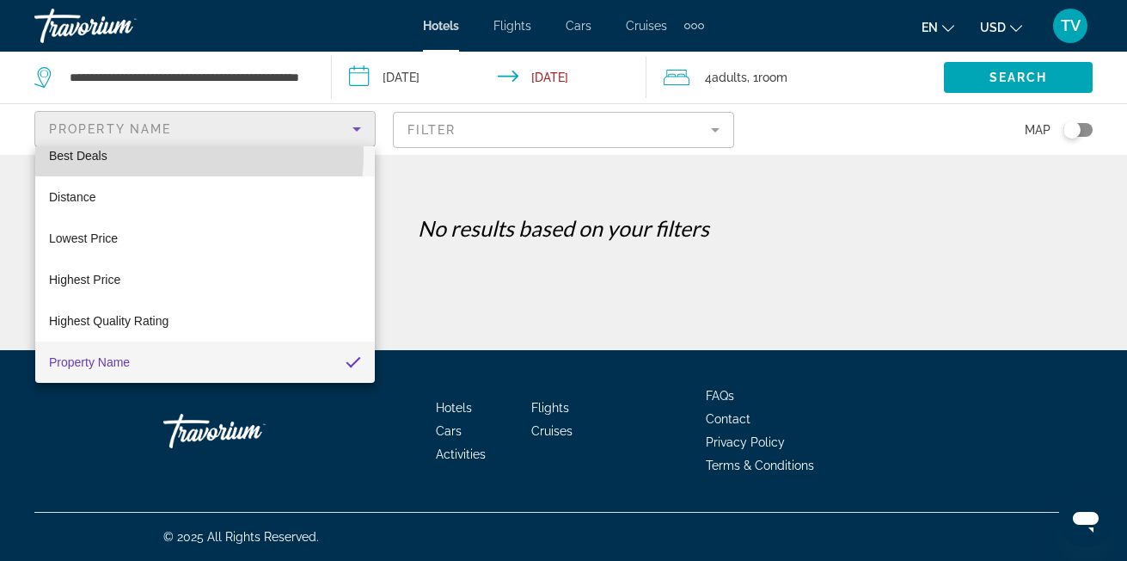
click at [174, 154] on mat-option "Best Deals" at bounding box center [205, 155] width 340 height 41
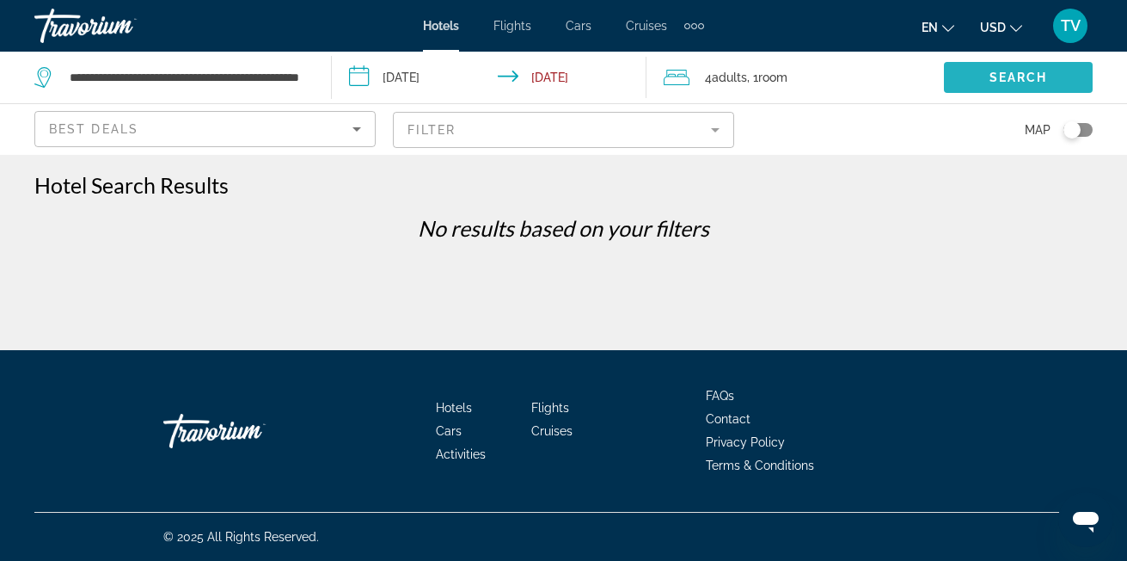
click at [1016, 68] on span "Search widget" at bounding box center [1018, 77] width 149 height 41
click at [358, 132] on icon "Sort by" at bounding box center [357, 129] width 21 height 21
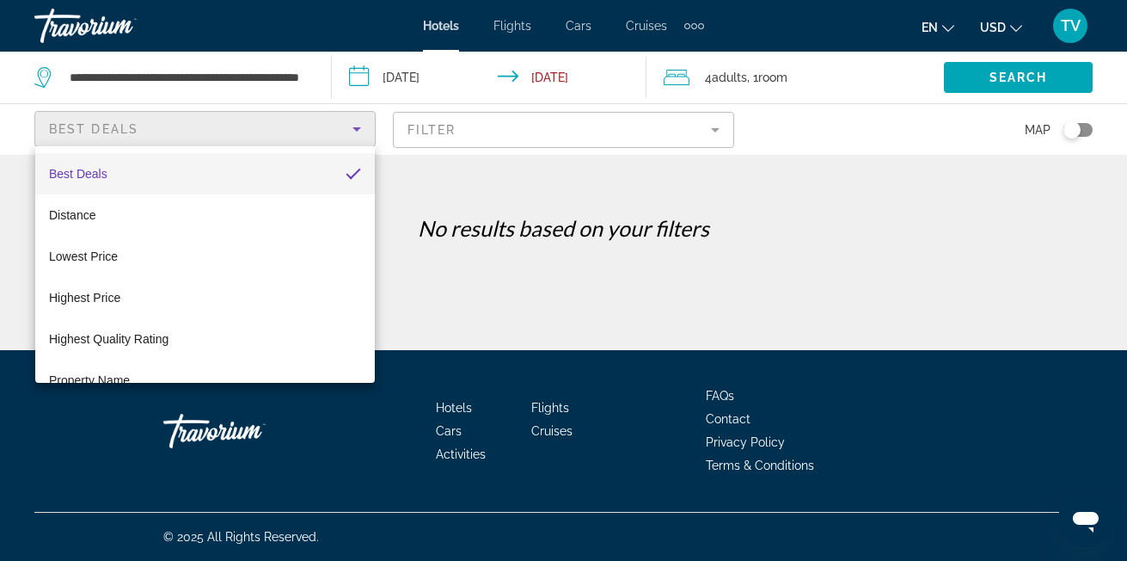
click at [717, 202] on div at bounding box center [563, 280] width 1127 height 561
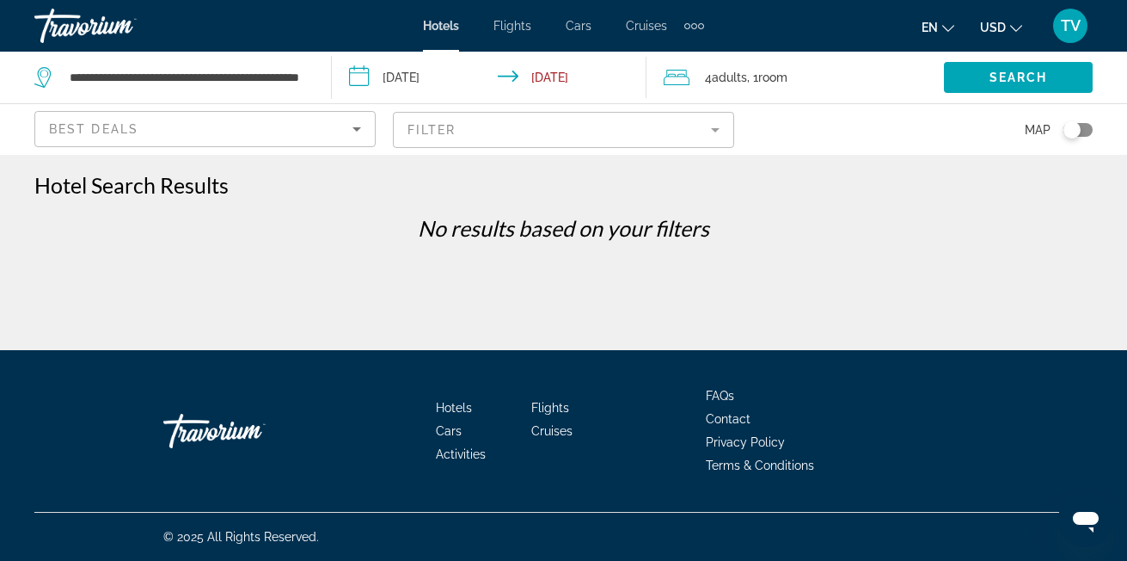
click at [714, 132] on mat-form-field "Filter" at bounding box center [563, 130] width 341 height 36
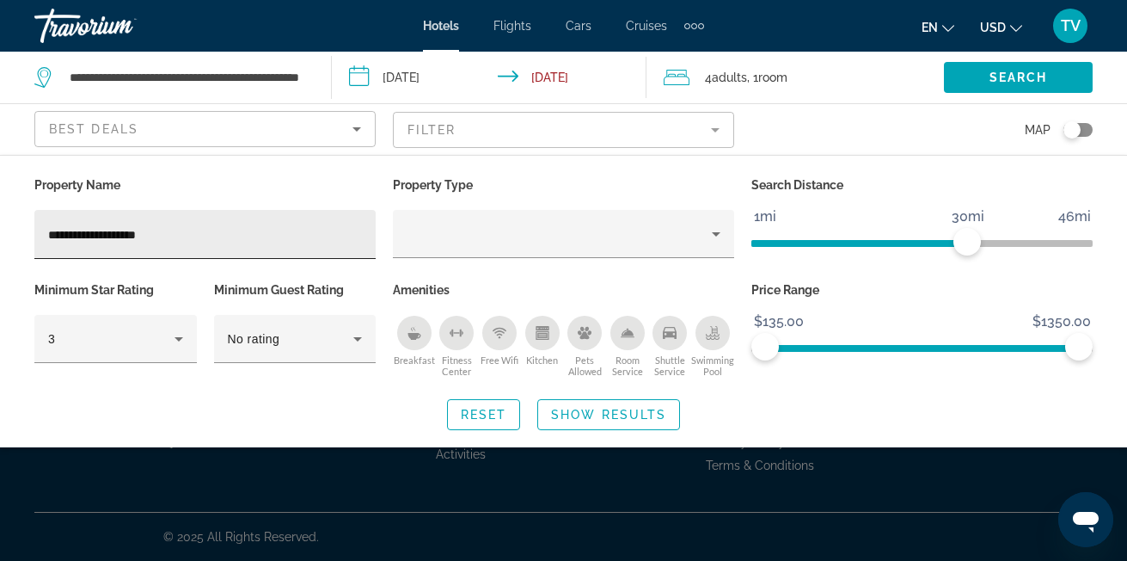
click at [198, 249] on div "**********" at bounding box center [205, 234] width 314 height 49
type input "*"
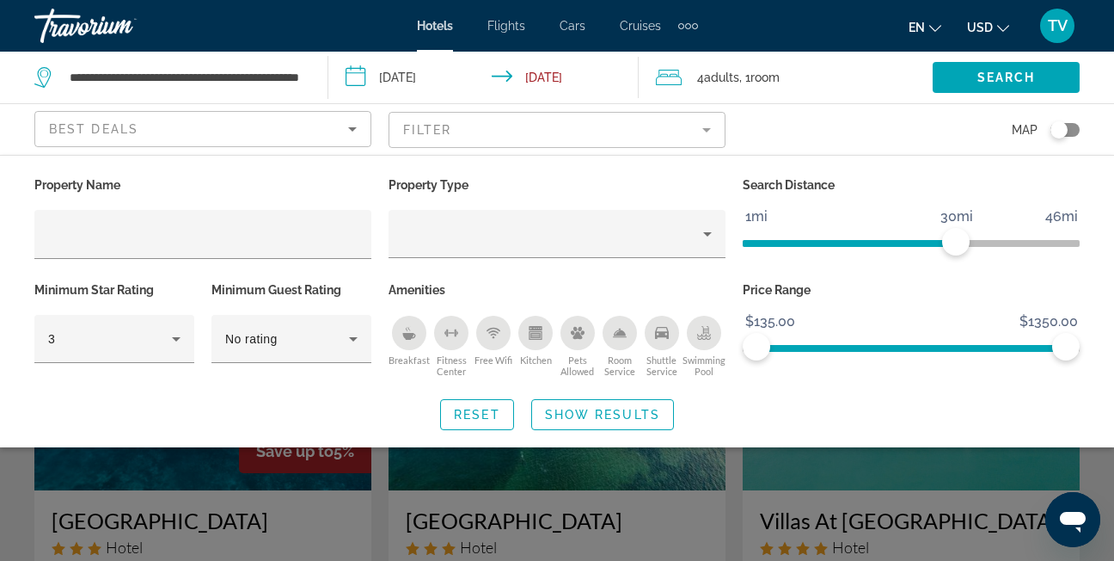
click at [816, 422] on div "Reset Show Results" at bounding box center [557, 414] width 1046 height 31
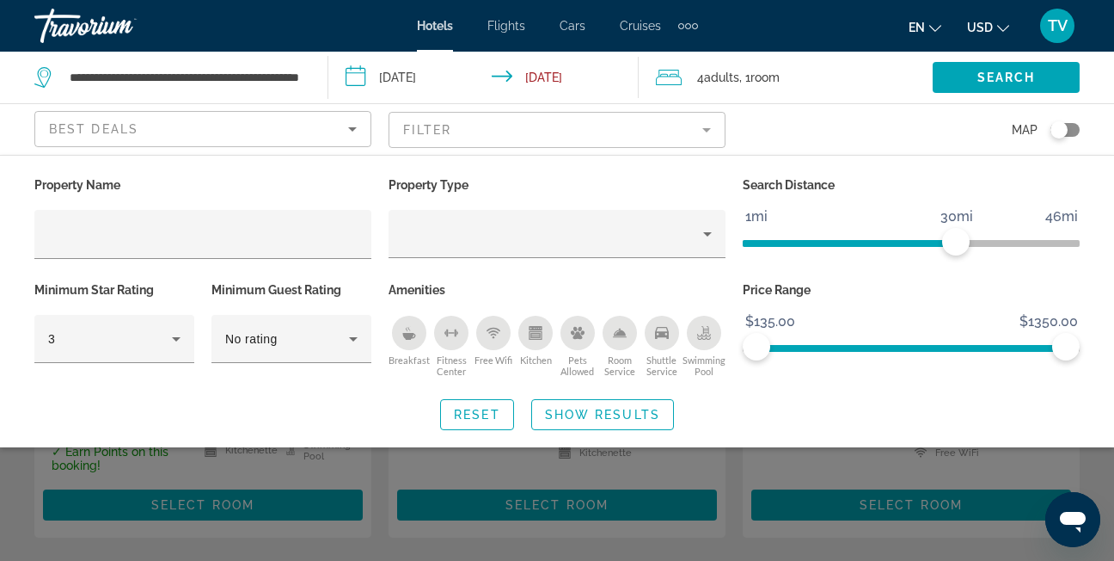
scroll to position [293, 0]
click at [568, 411] on span "Show Results" at bounding box center [602, 415] width 115 height 14
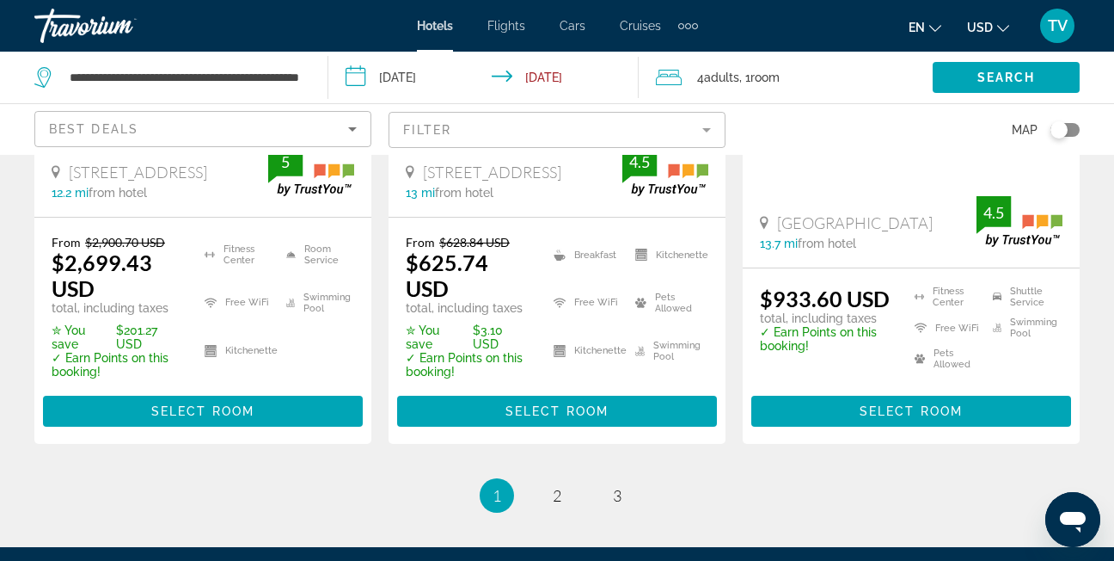
scroll to position [2476, 0]
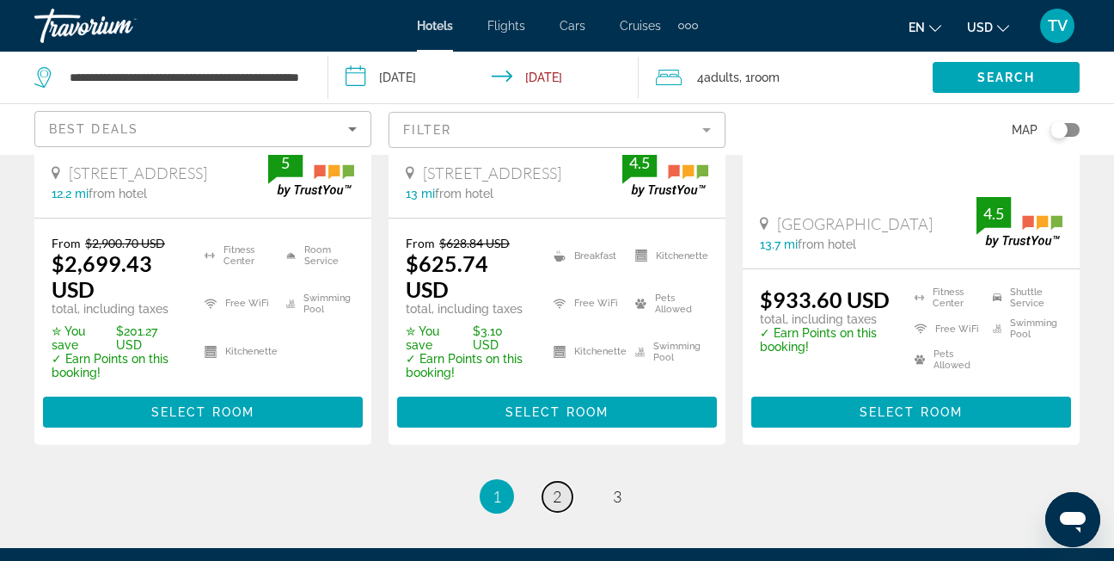
click at [558, 487] on span "2" at bounding box center [557, 496] width 9 height 19
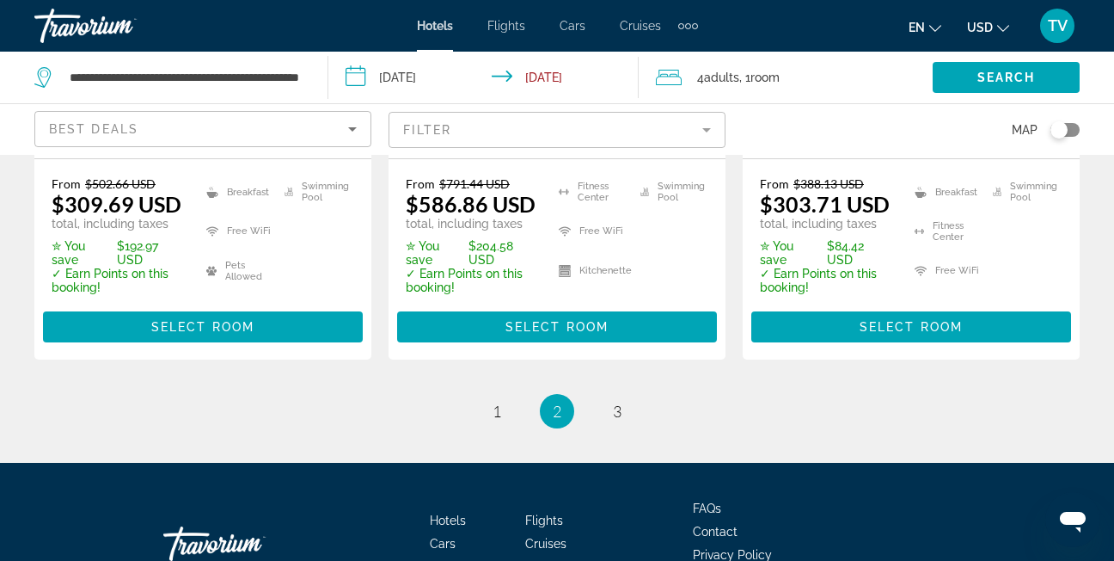
scroll to position [2550, 0]
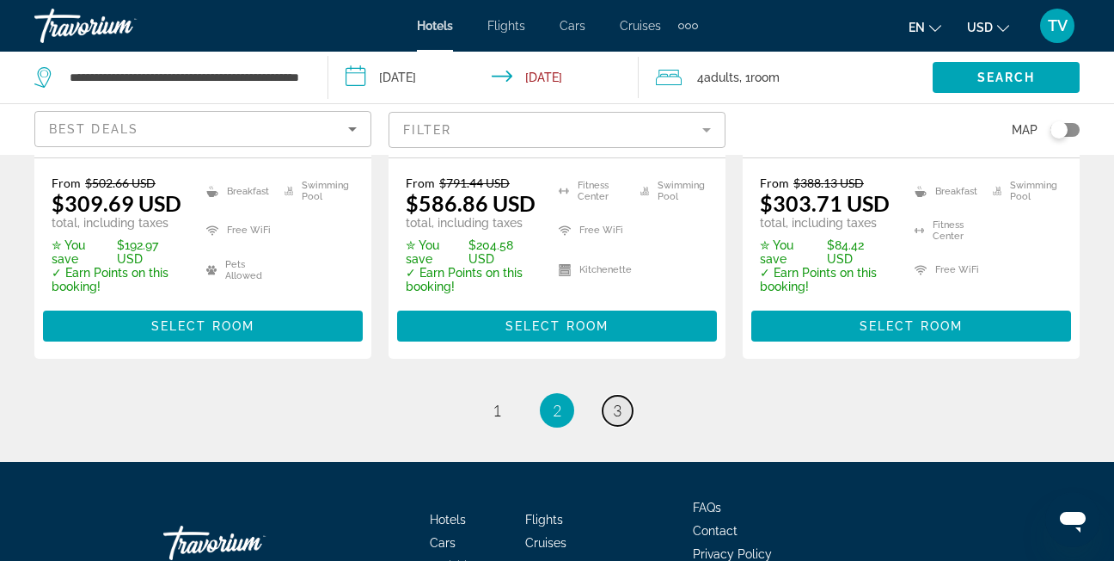
click at [620, 401] on span "3" at bounding box center [617, 410] width 9 height 19
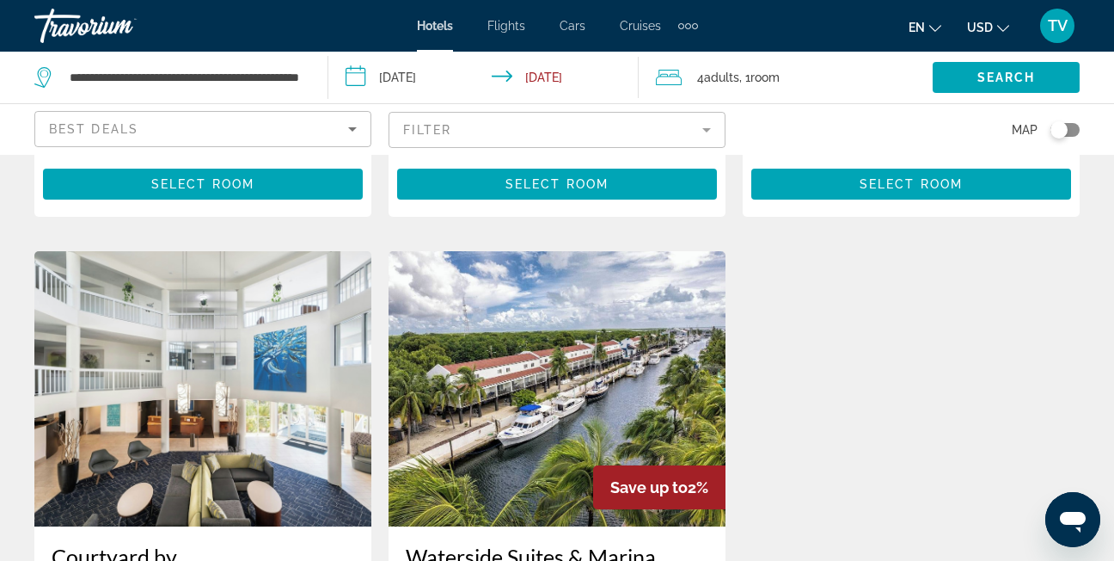
scroll to position [2080, 0]
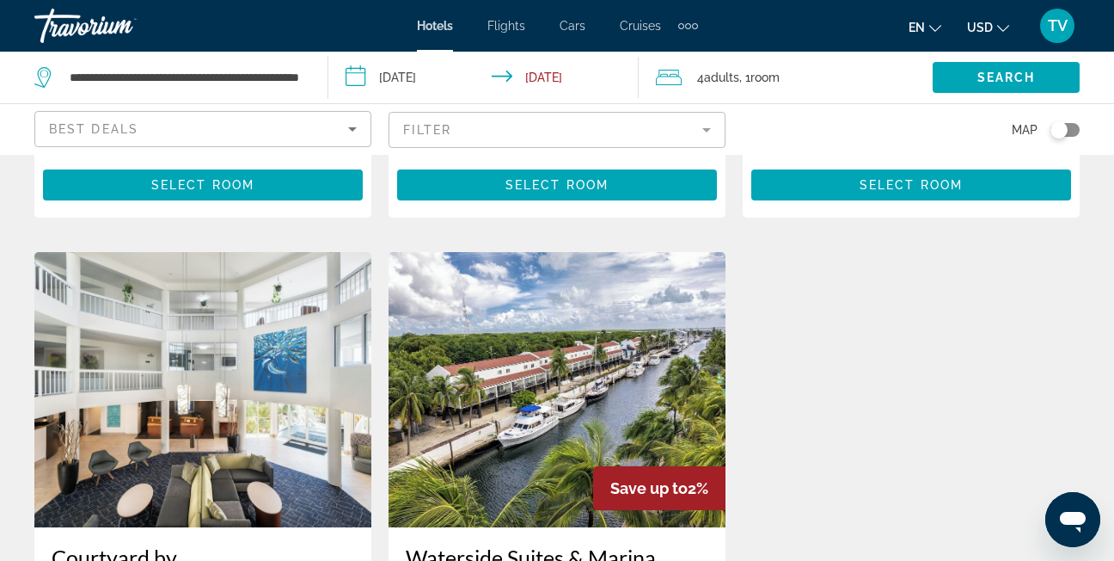
click at [196, 306] on img "Main content" at bounding box center [202, 389] width 337 height 275
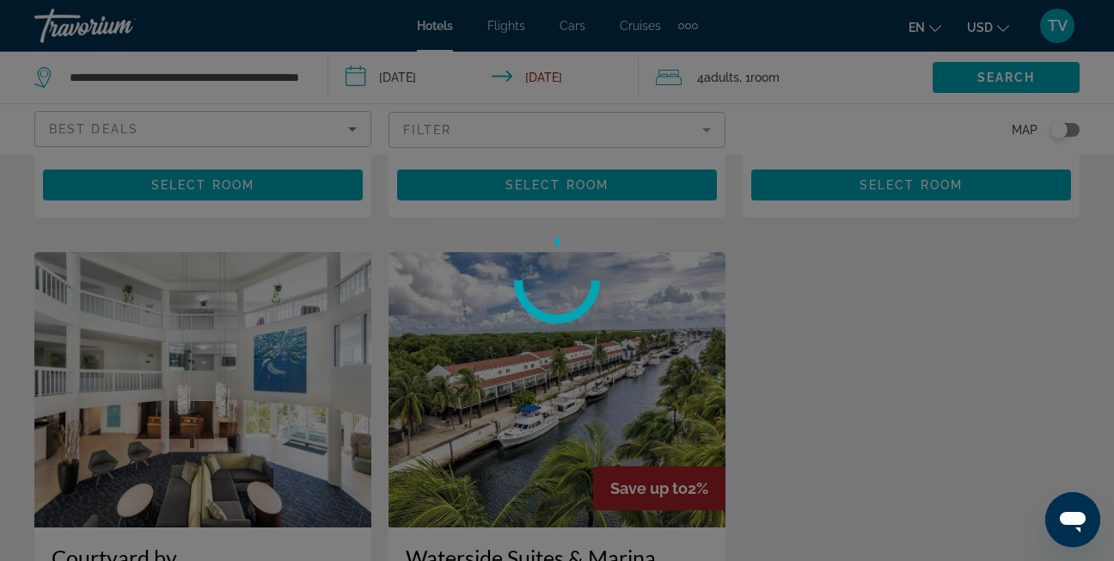
click at [196, 306] on div at bounding box center [557, 280] width 1114 height 561
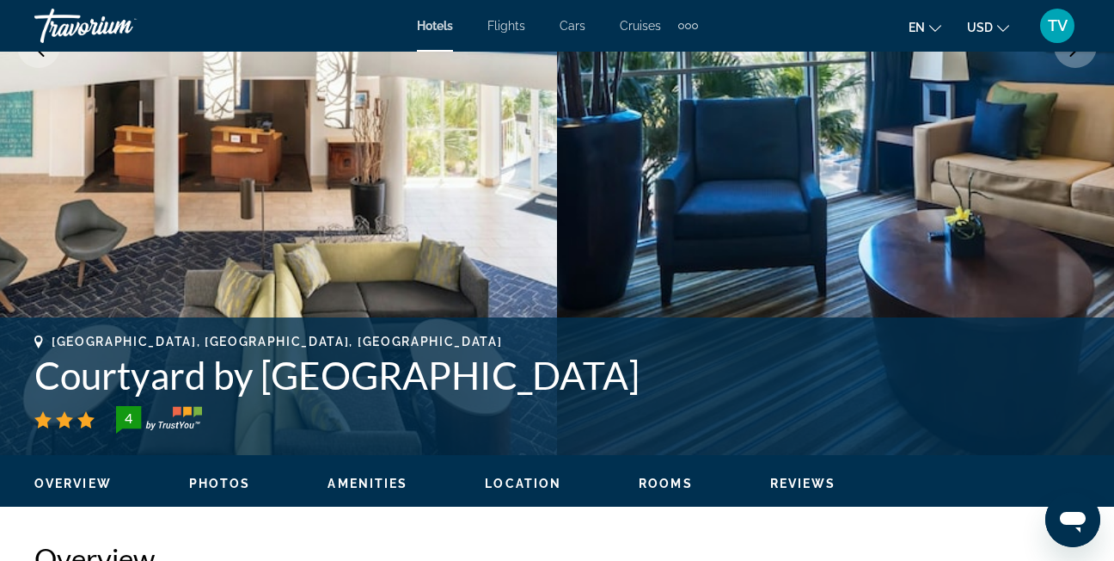
scroll to position [414, 0]
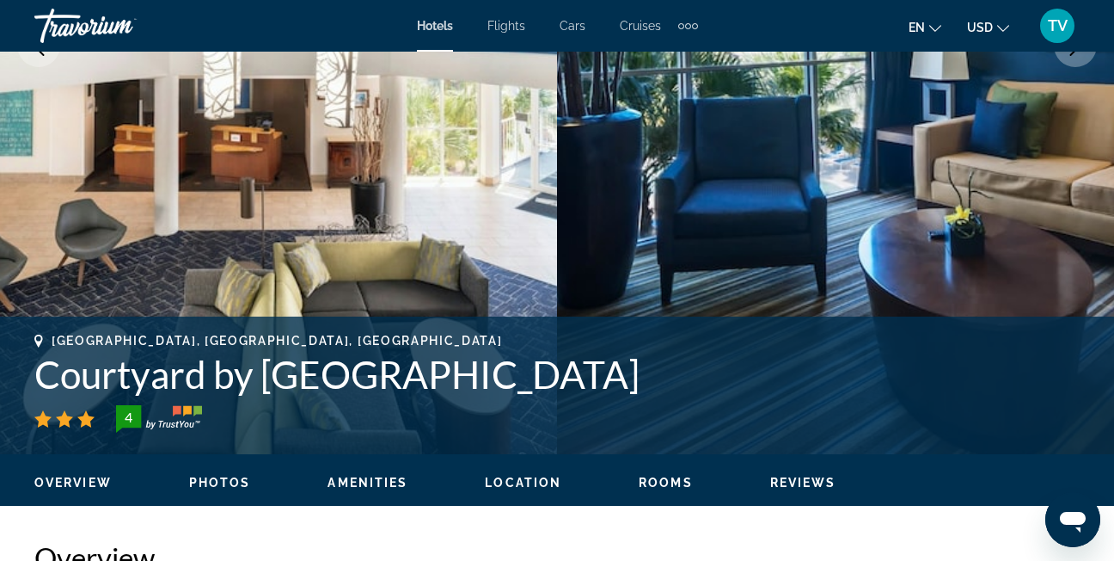
click at [210, 482] on span "Photos" at bounding box center [220, 483] width 62 height 14
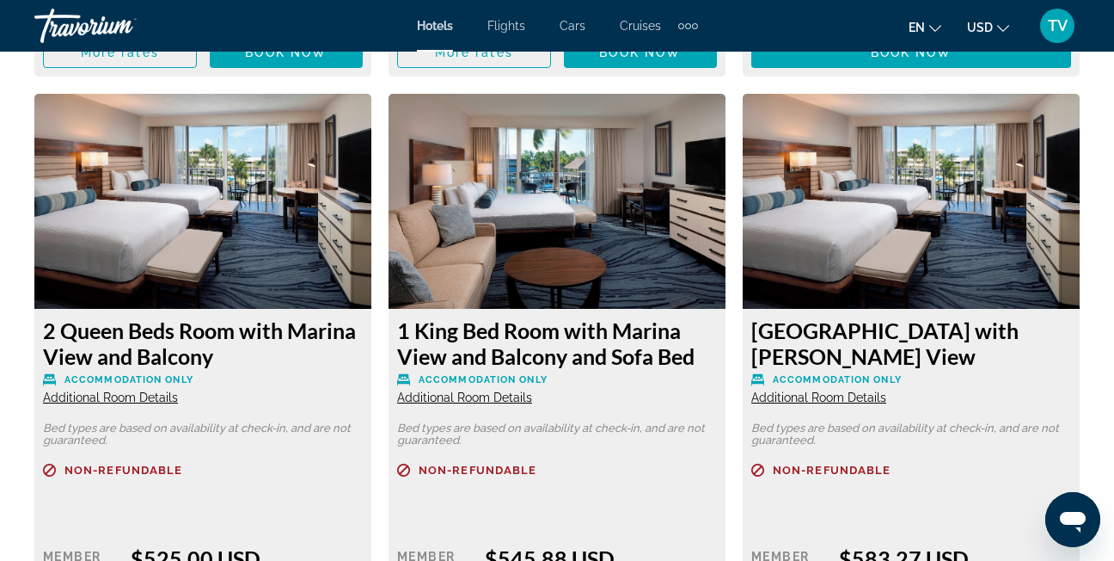
scroll to position [5066, 0]
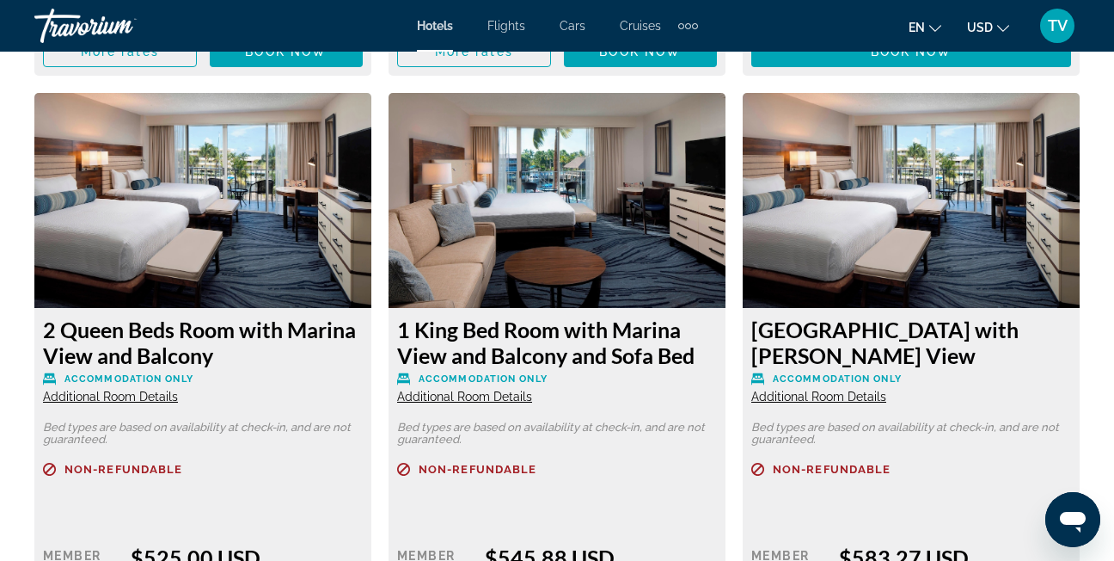
click at [210, 482] on div "Non-refundable" at bounding box center [203, 479] width 320 height 33
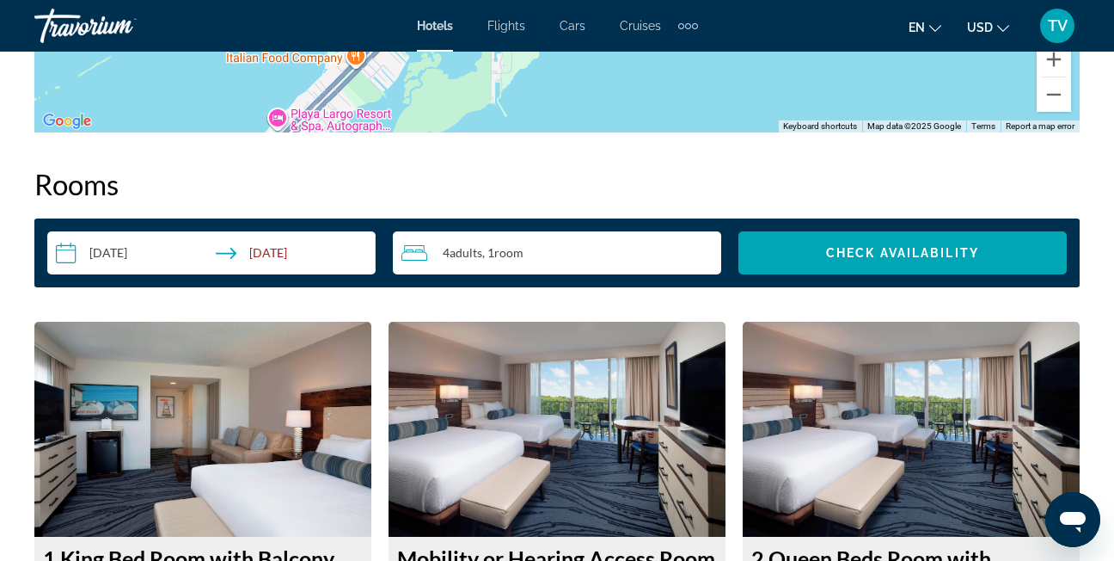
scroll to position [2418, 0]
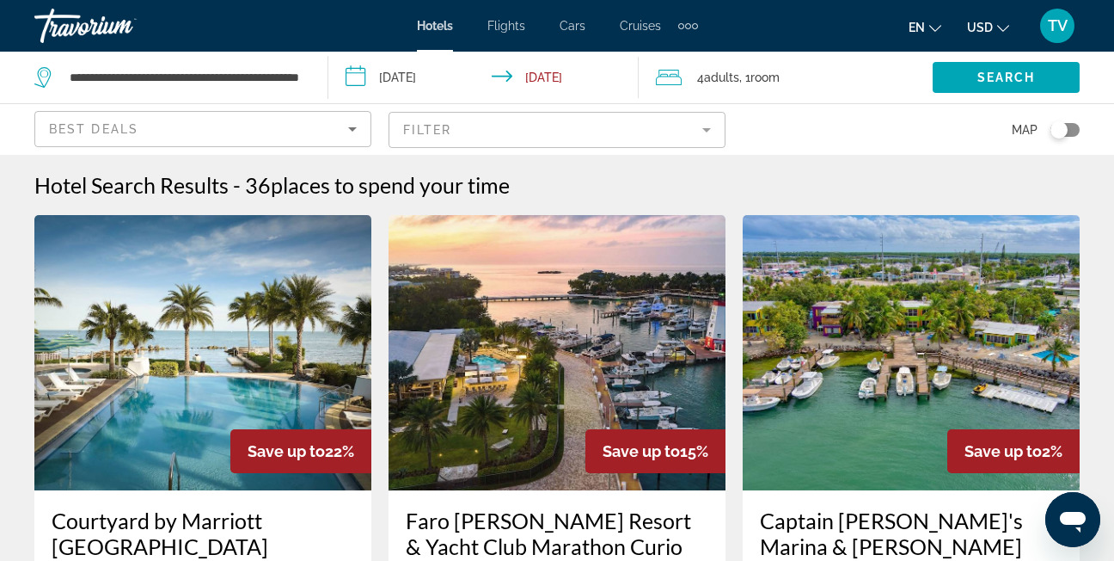
click at [252, 379] on img "Main content" at bounding box center [202, 352] width 337 height 275
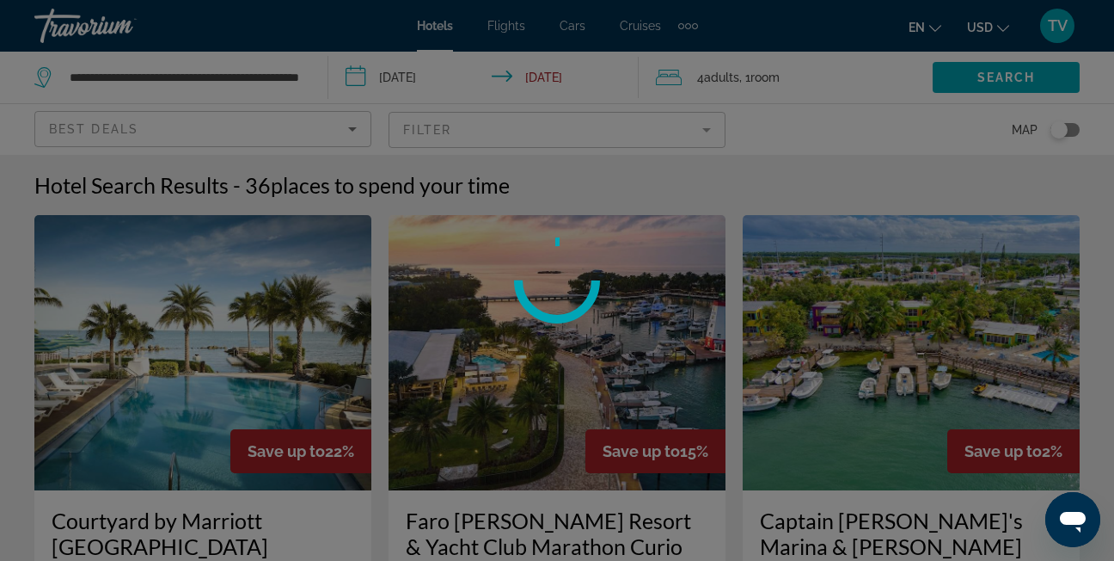
click at [252, 379] on div at bounding box center [557, 280] width 1114 height 561
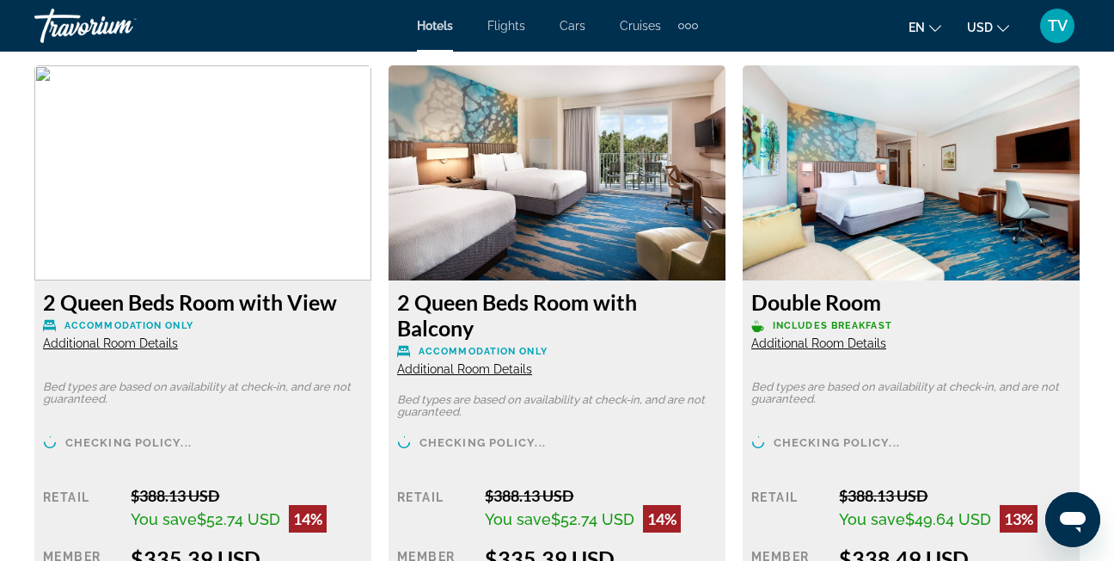
scroll to position [3276, 0]
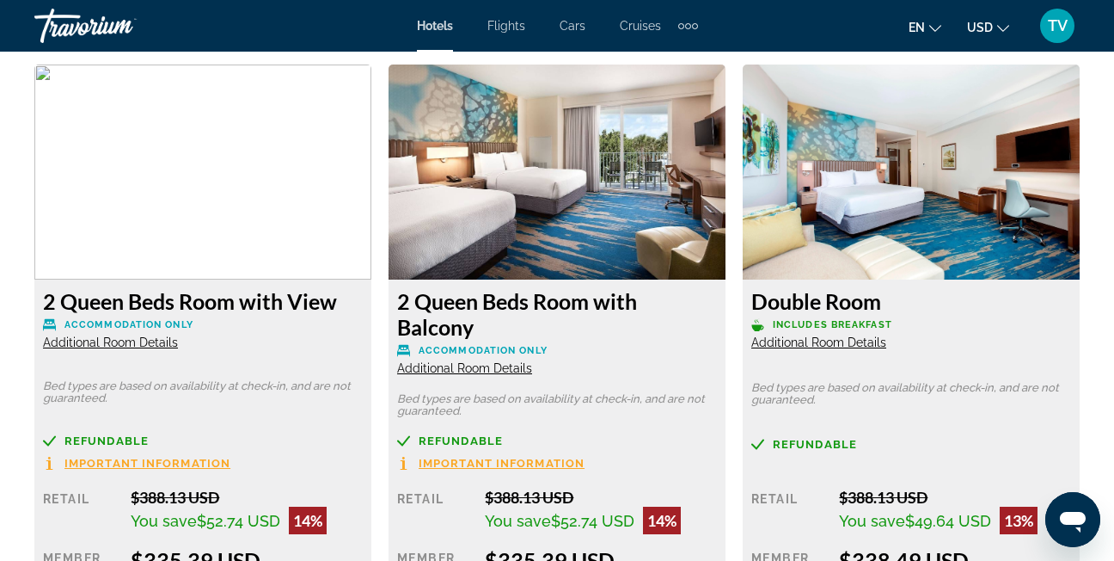
drag, startPoint x: 252, startPoint y: 379, endPoint x: 290, endPoint y: 439, distance: 70.4
click at [290, 439] on div "Refundable" at bounding box center [203, 440] width 320 height 13
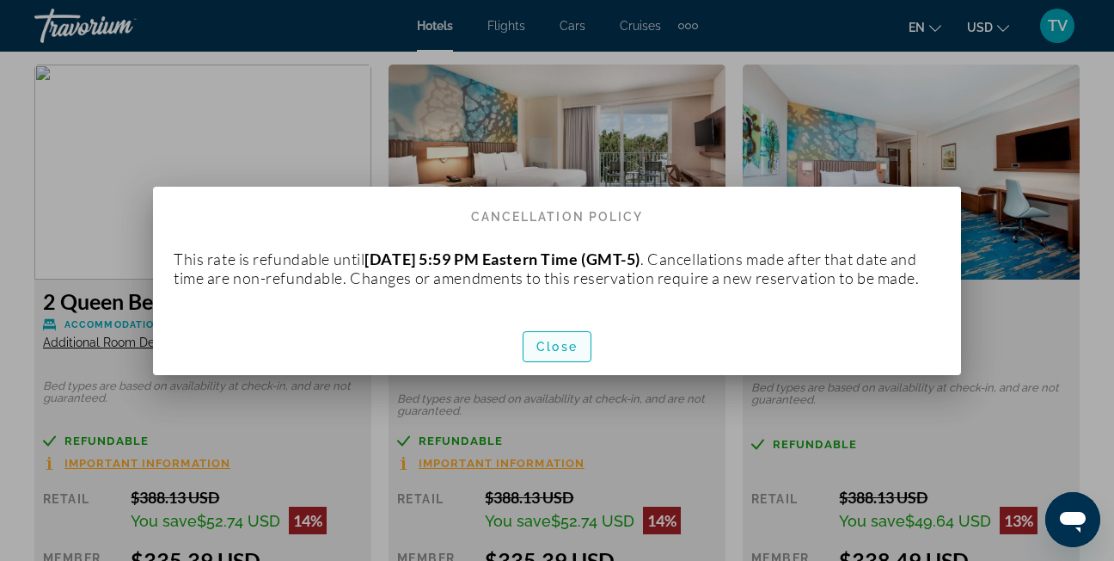
click at [558, 363] on span "button" at bounding box center [557, 346] width 67 height 41
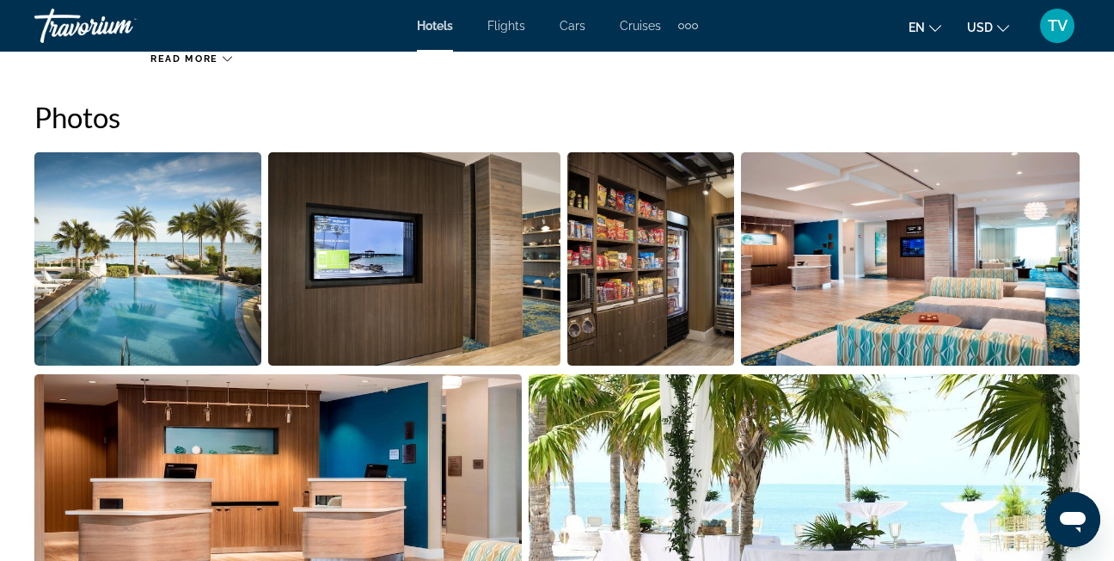
scroll to position [1144, 0]
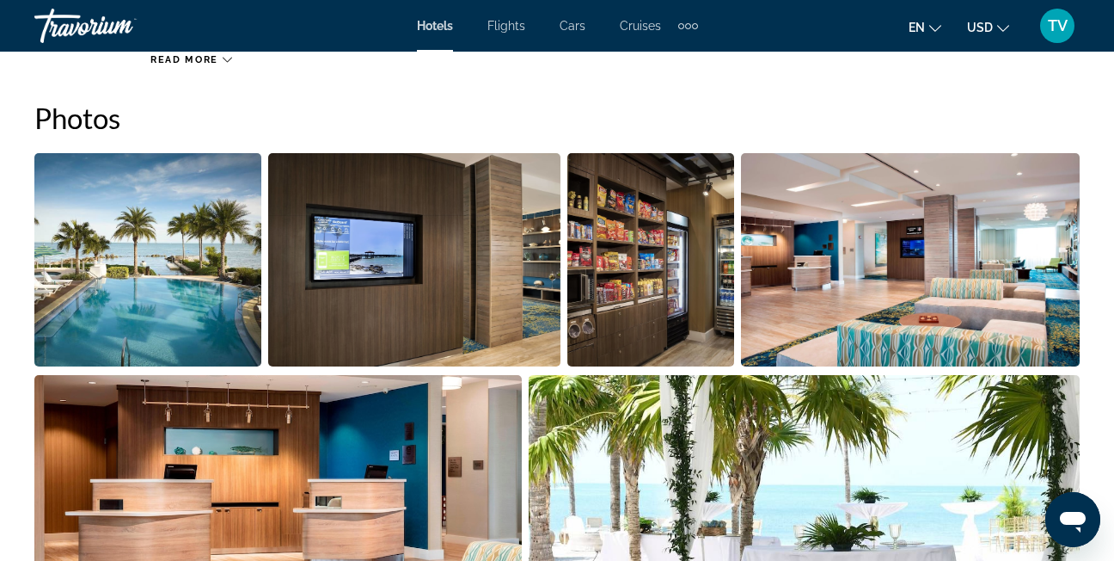
click at [159, 287] on img "Open full-screen image slider" at bounding box center [147, 259] width 227 height 213
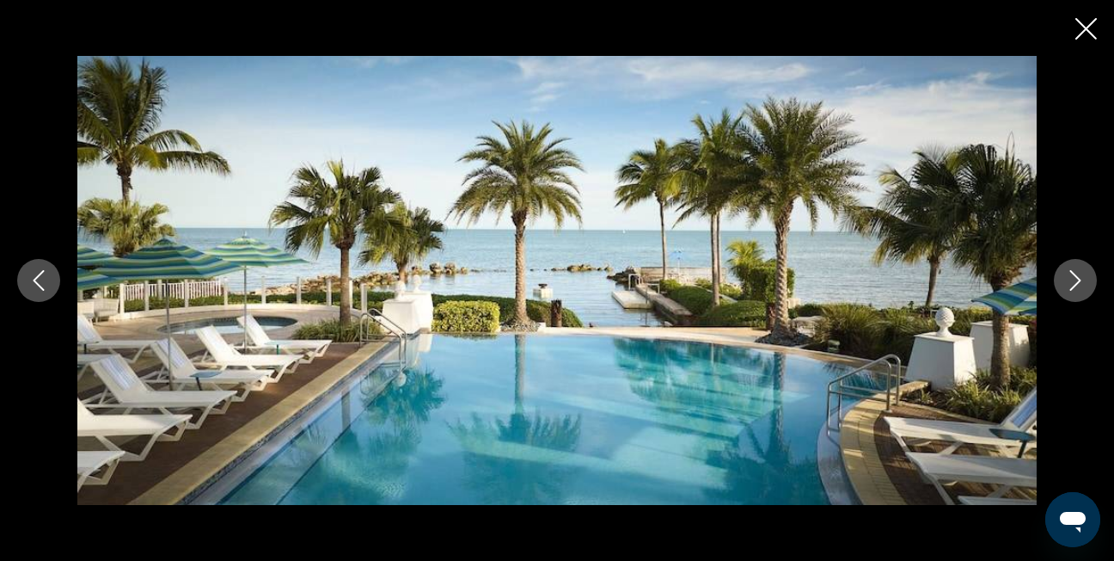
click at [1075, 287] on icon "Next image" at bounding box center [1075, 280] width 21 height 21
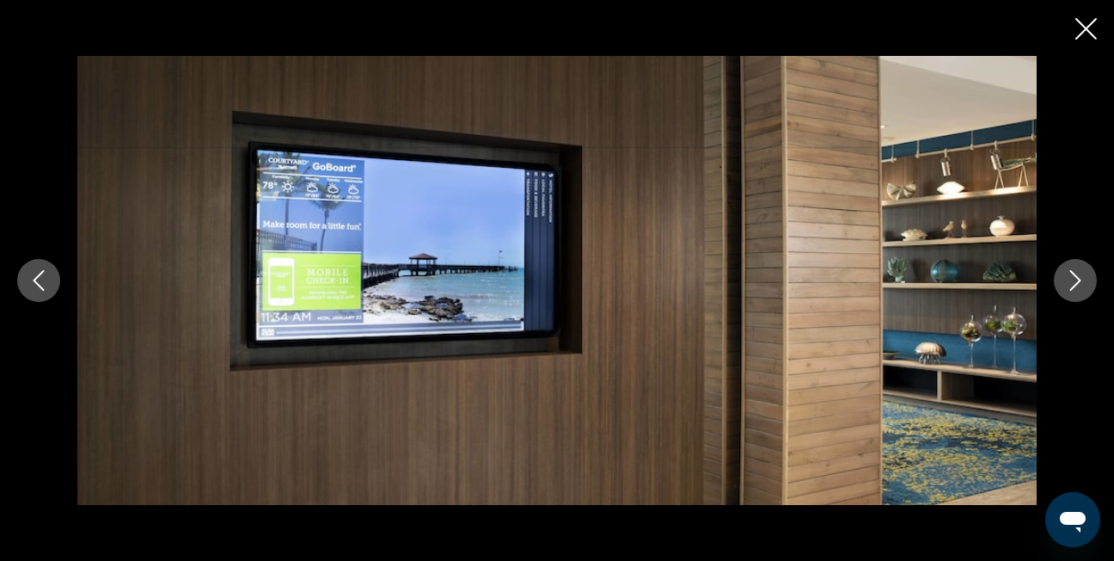
click at [1075, 287] on icon "Next image" at bounding box center [1075, 280] width 21 height 21
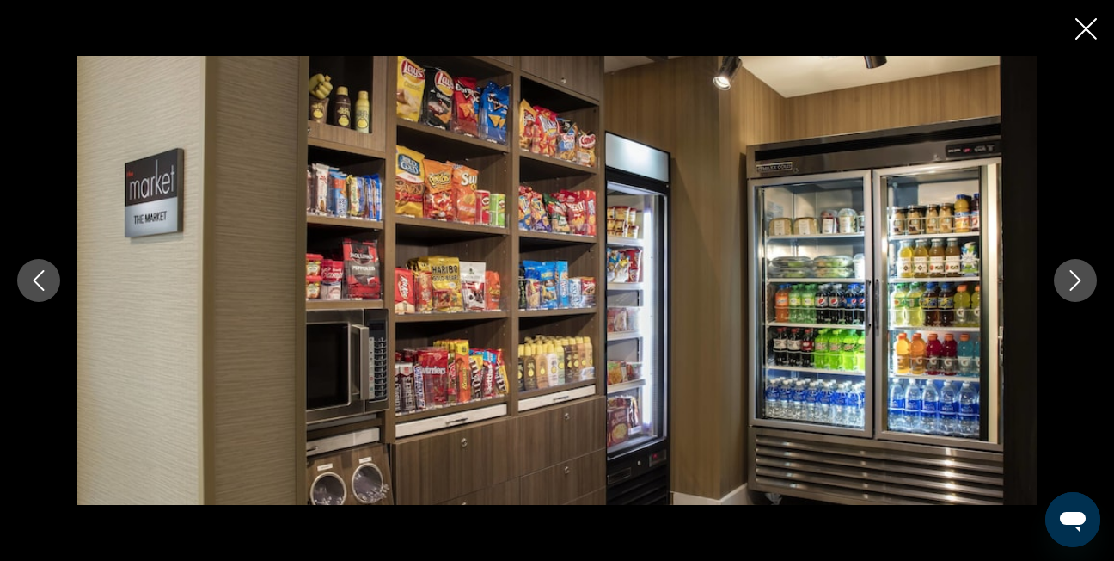
click at [1075, 287] on icon "Next image" at bounding box center [1075, 280] width 21 height 21
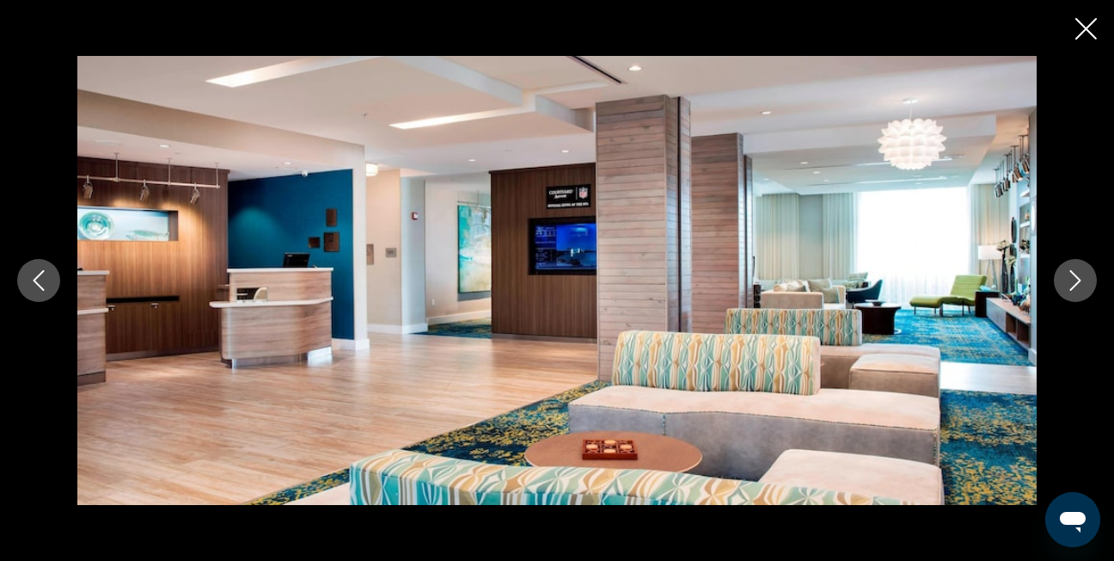
click at [1075, 287] on icon "Next image" at bounding box center [1075, 280] width 21 height 21
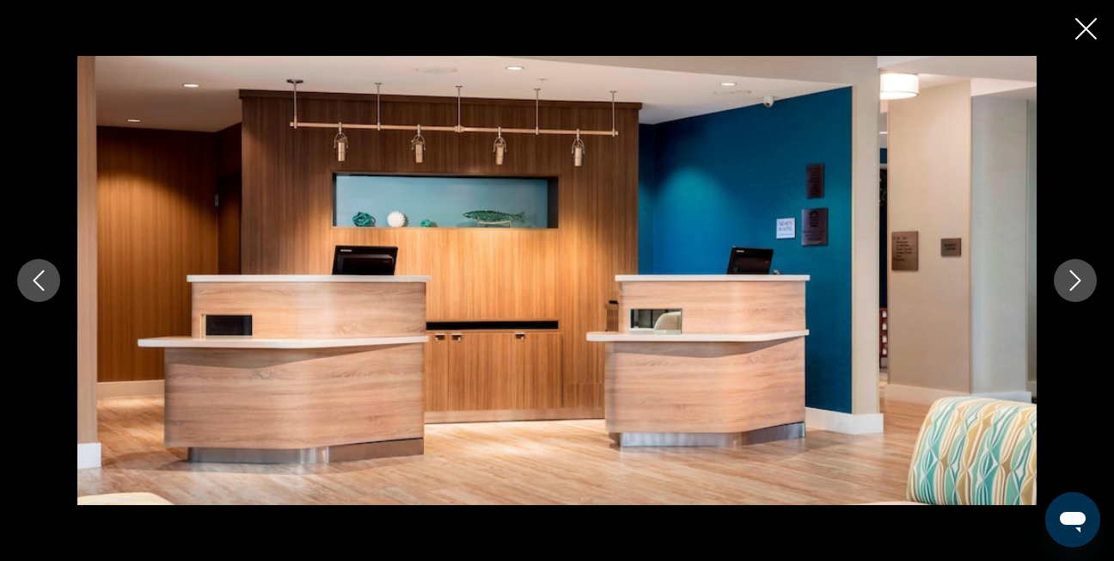
click at [1075, 287] on icon "Next image" at bounding box center [1075, 280] width 21 height 21
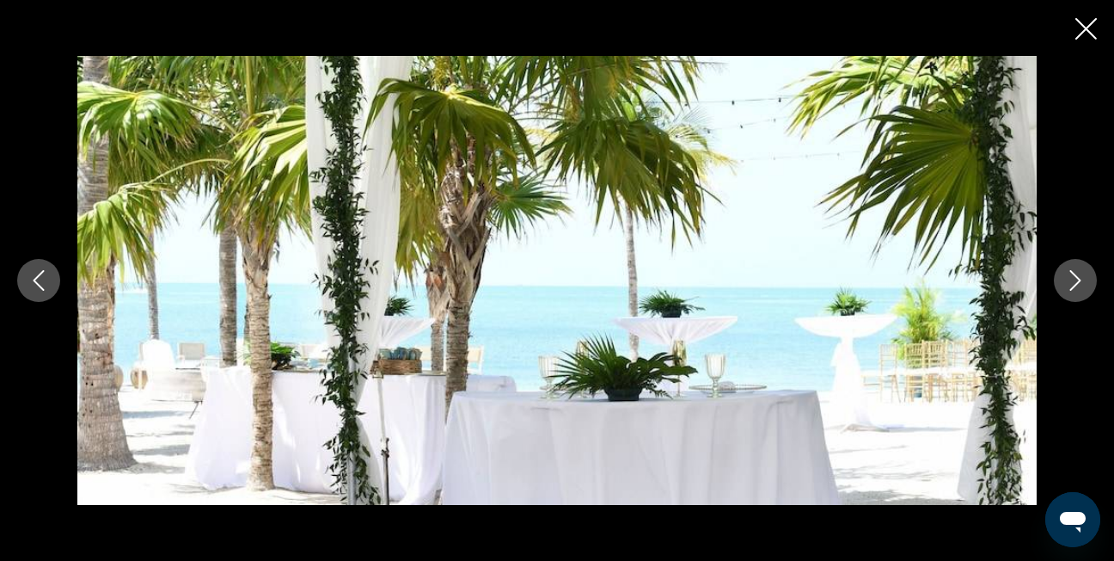
click at [1075, 287] on icon "Next image" at bounding box center [1075, 280] width 21 height 21
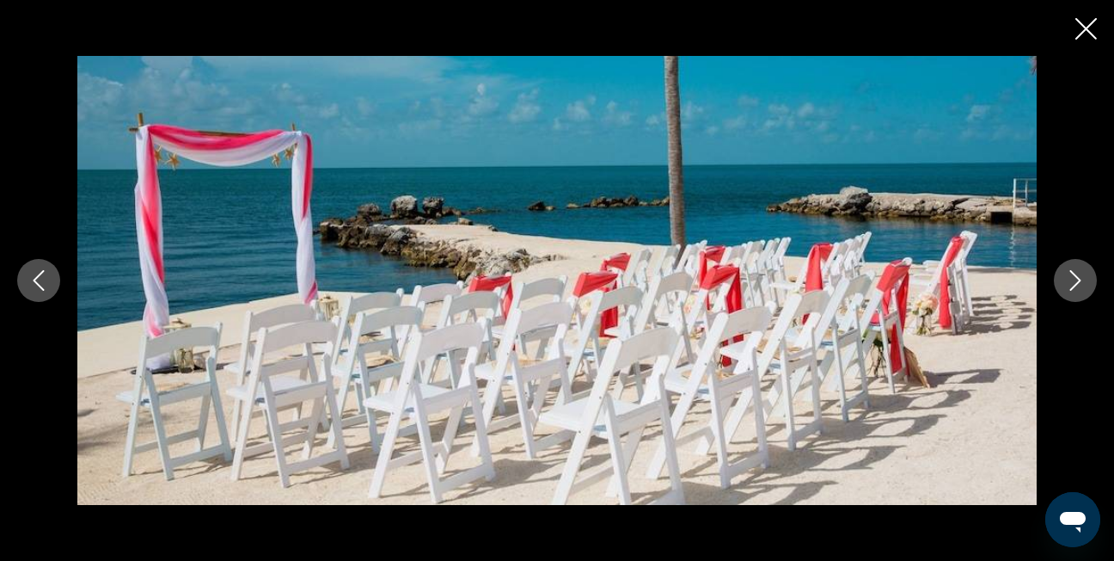
click at [1075, 287] on icon "Next image" at bounding box center [1075, 280] width 21 height 21
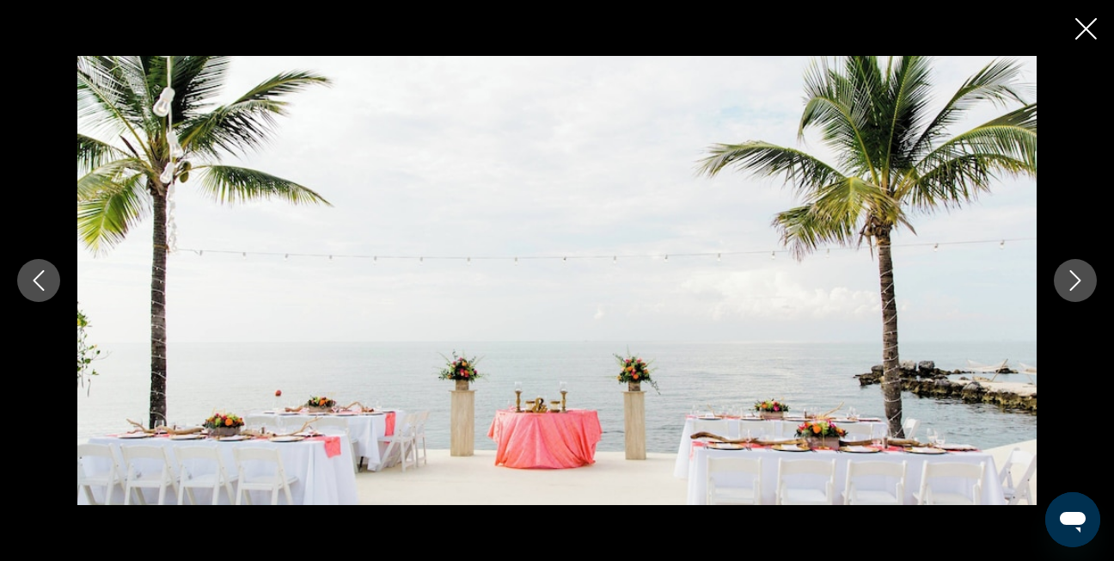
click at [1075, 287] on icon "Next image" at bounding box center [1075, 280] width 21 height 21
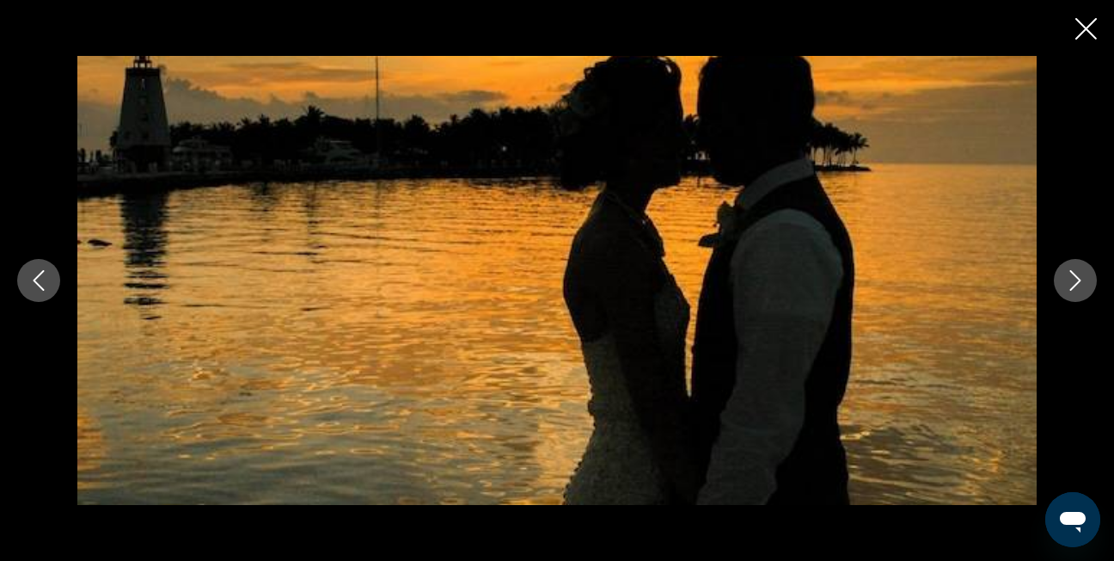
click at [1075, 287] on icon "Next image" at bounding box center [1075, 280] width 21 height 21
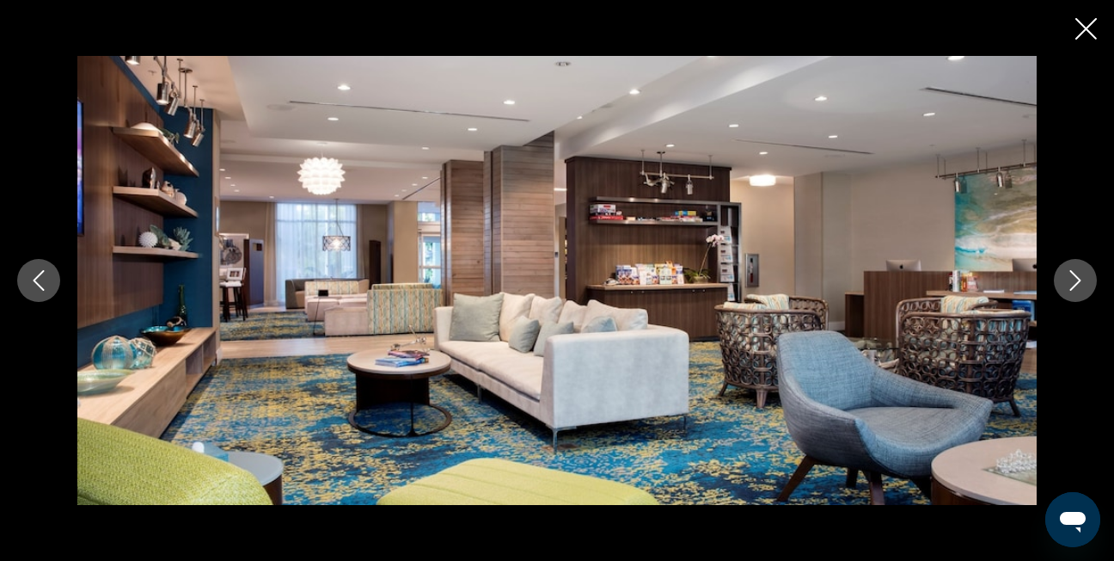
click at [1075, 287] on icon "Next image" at bounding box center [1075, 280] width 21 height 21
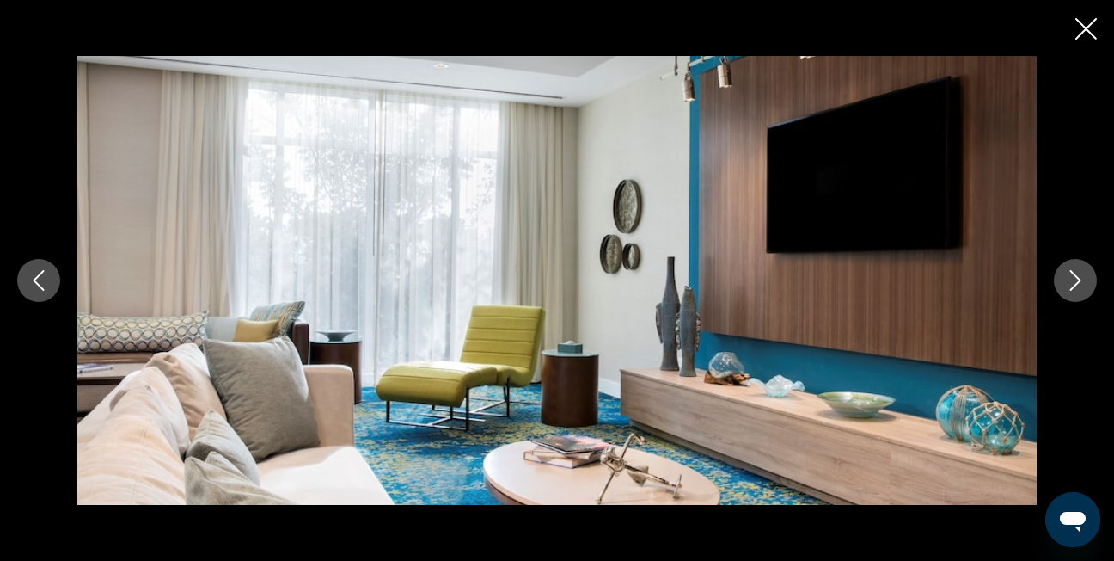
click at [1075, 287] on icon "Next image" at bounding box center [1075, 280] width 21 height 21
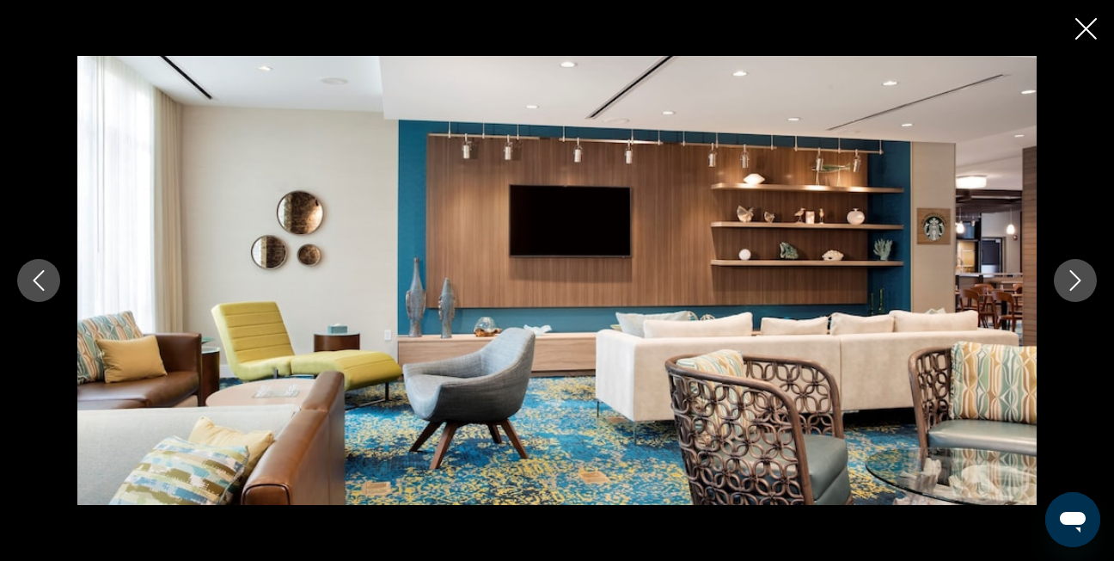
click at [1075, 287] on icon "Next image" at bounding box center [1075, 280] width 21 height 21
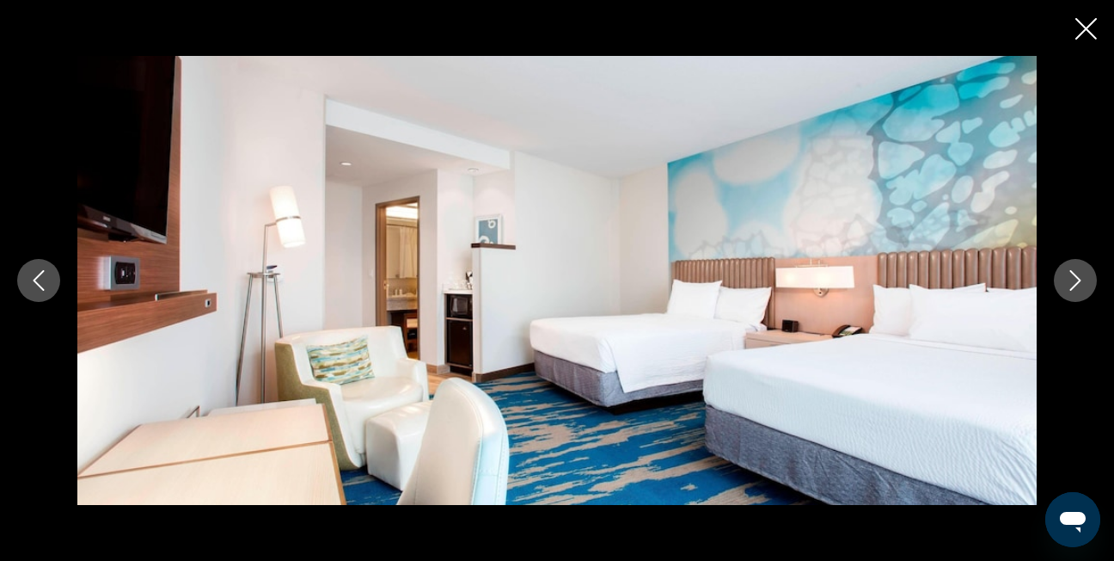
click at [1075, 287] on icon "Next image" at bounding box center [1075, 280] width 21 height 21
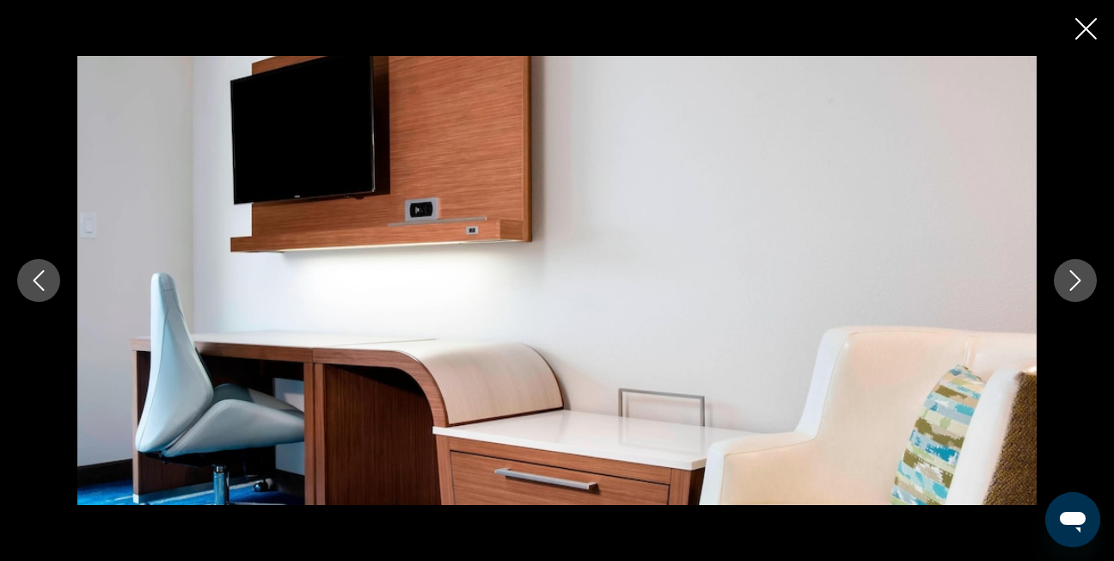
click at [1075, 287] on icon "Next image" at bounding box center [1075, 280] width 21 height 21
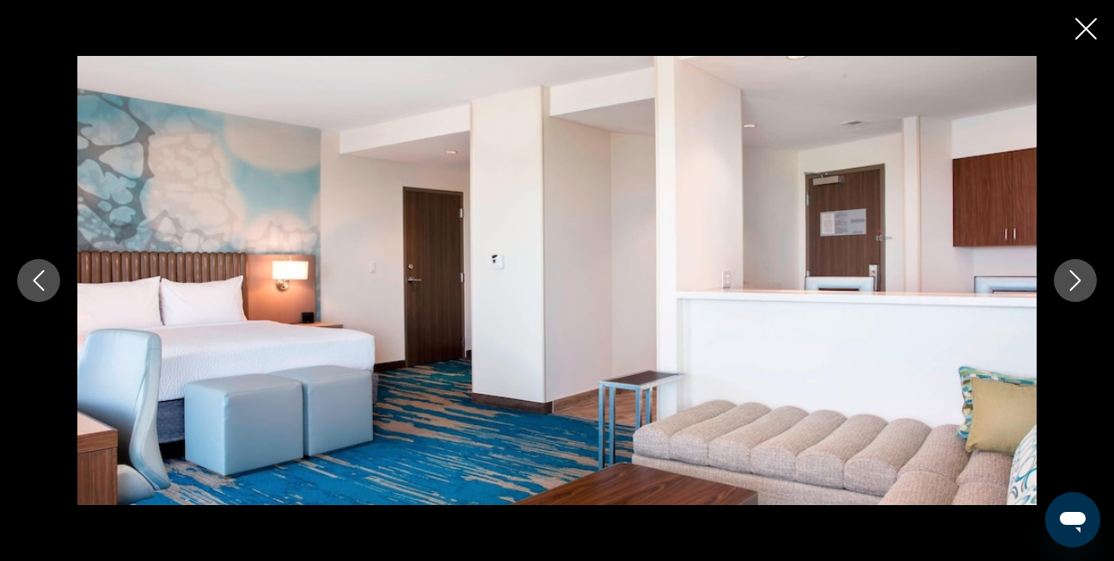
click at [1075, 287] on icon "Next image" at bounding box center [1075, 280] width 21 height 21
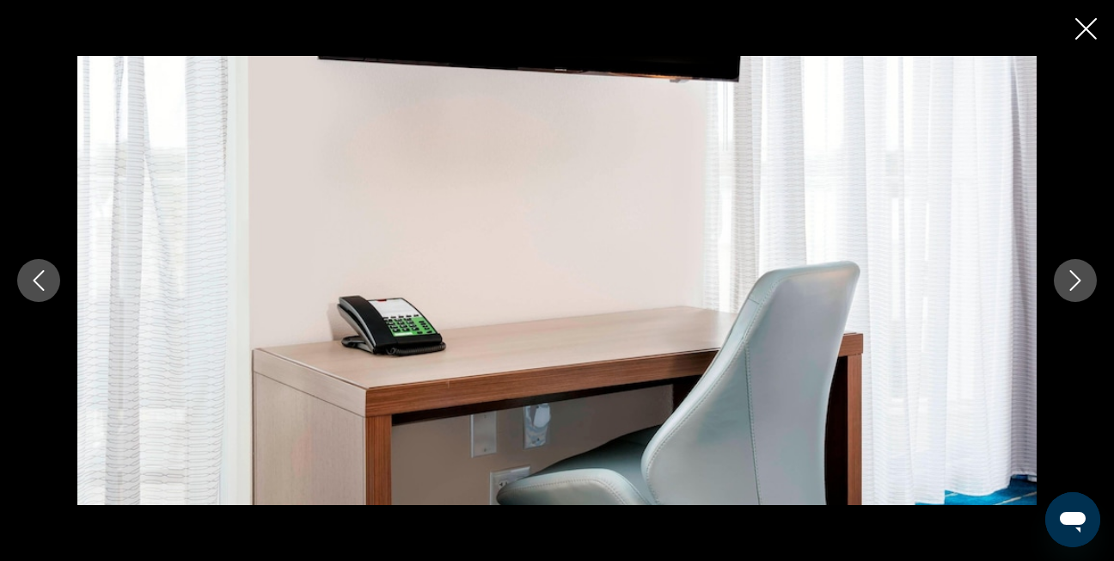
click at [1075, 287] on icon "Next image" at bounding box center [1075, 280] width 21 height 21
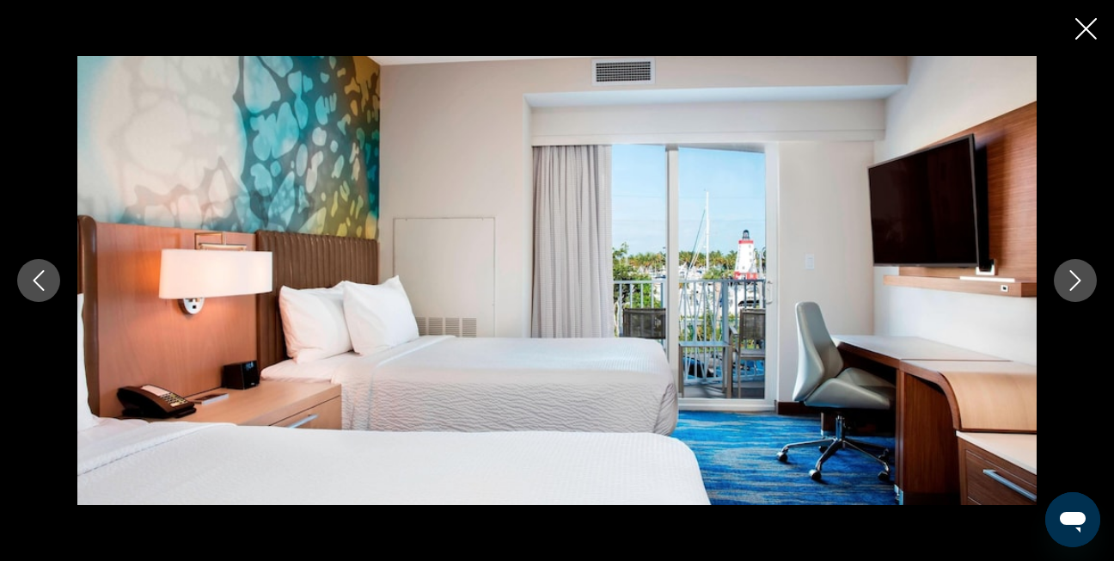
click at [1087, 32] on icon "Close slideshow" at bounding box center [1086, 28] width 21 height 21
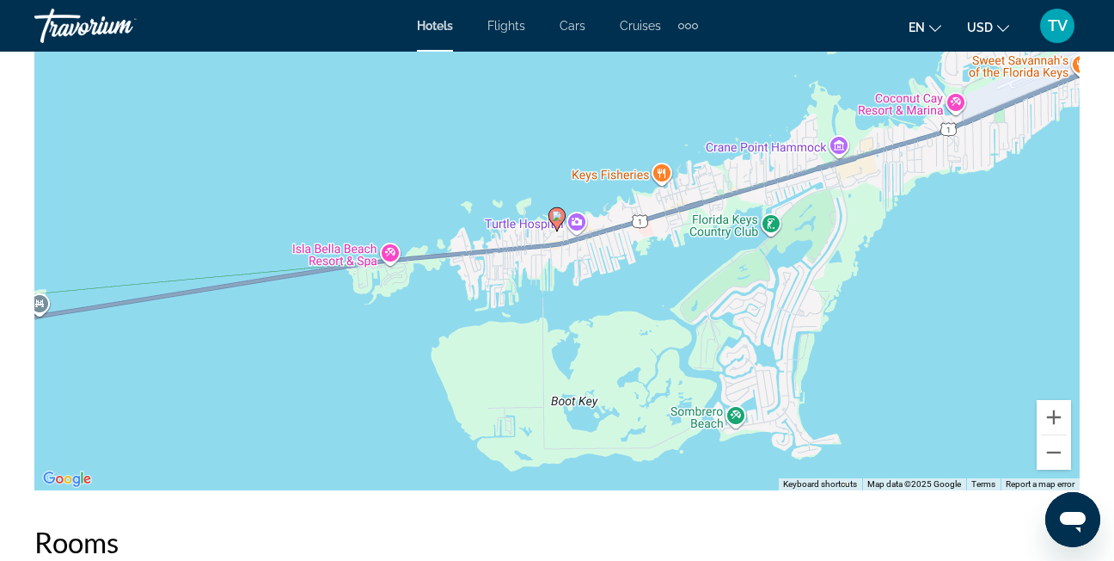
scroll to position [2055, 0]
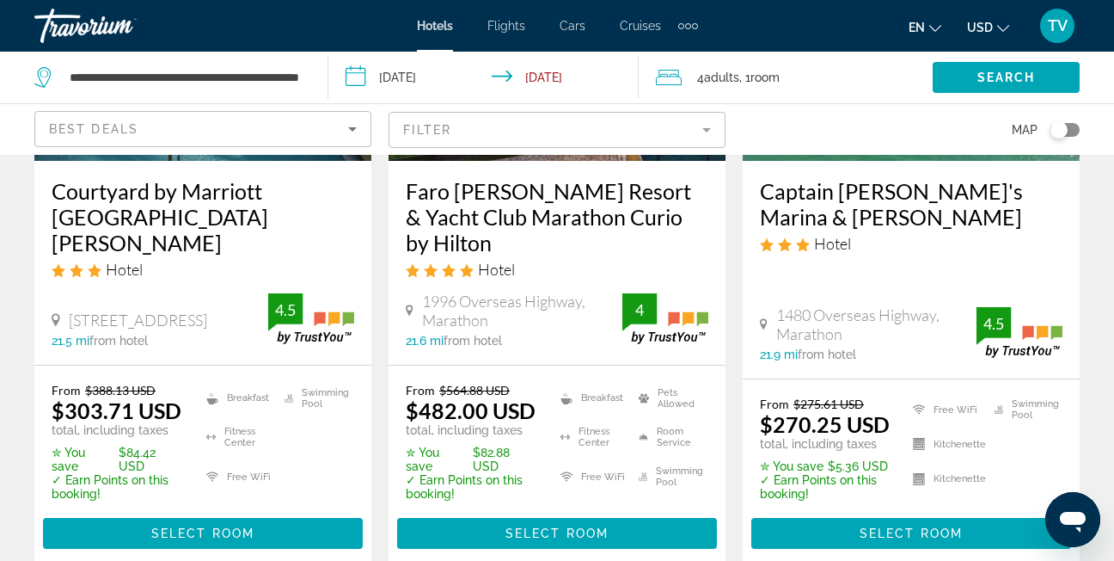
scroll to position [330, 0]
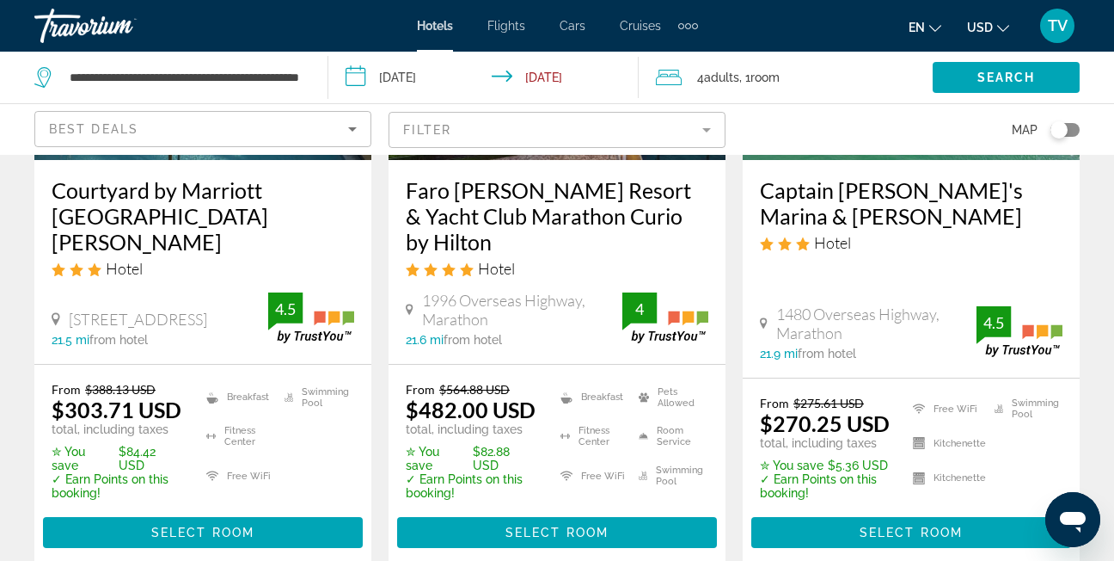
click at [203, 383] on ul "Breakfast Fitness Center Free WiFi Swimming Pool" at bounding box center [269, 441] width 169 height 118
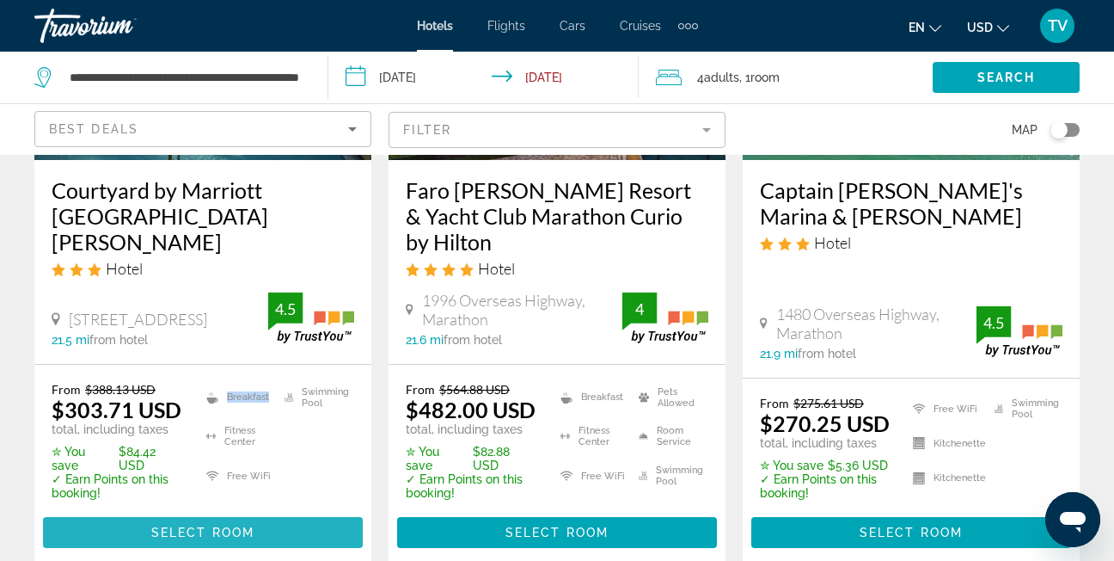
drag, startPoint x: 203, startPoint y: 383, endPoint x: 210, endPoint y: 494, distance: 112.0
click at [210, 525] on span "Select Room" at bounding box center [202, 532] width 103 height 14
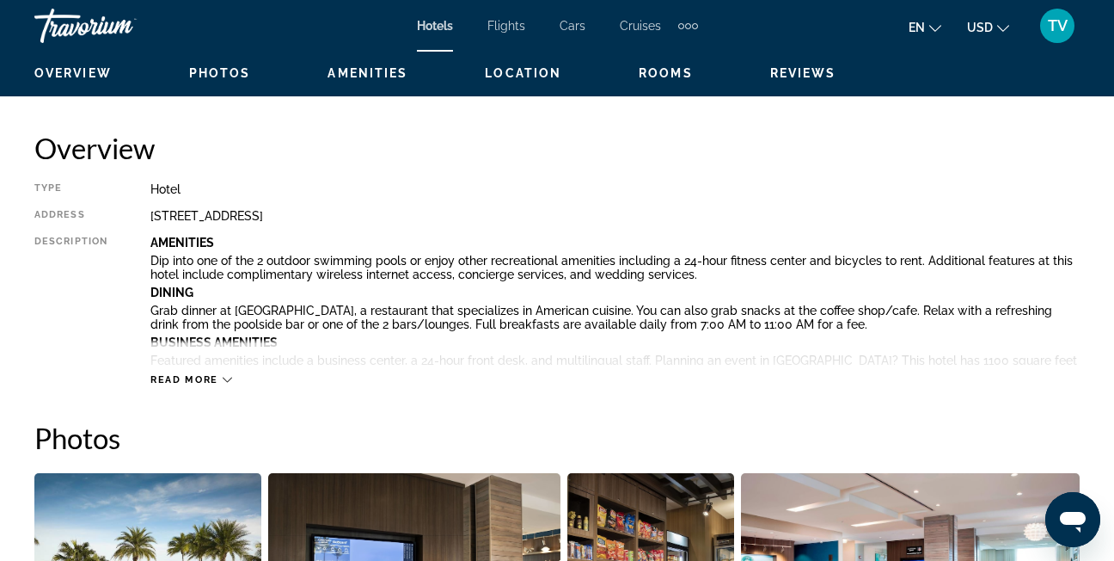
scroll to position [825, 0]
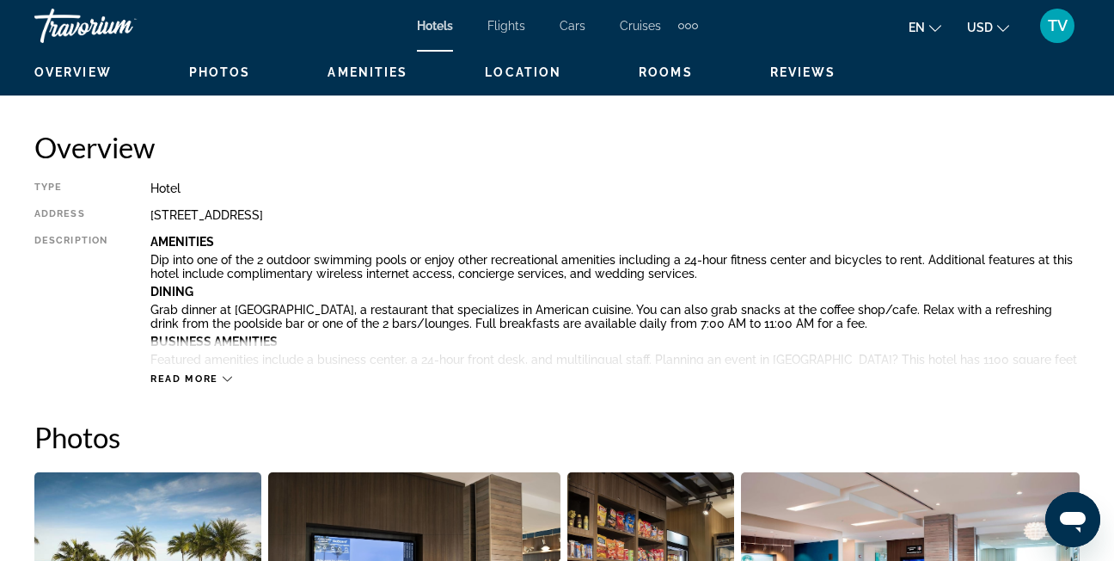
click at [214, 381] on span "Read more" at bounding box center [184, 378] width 68 height 11
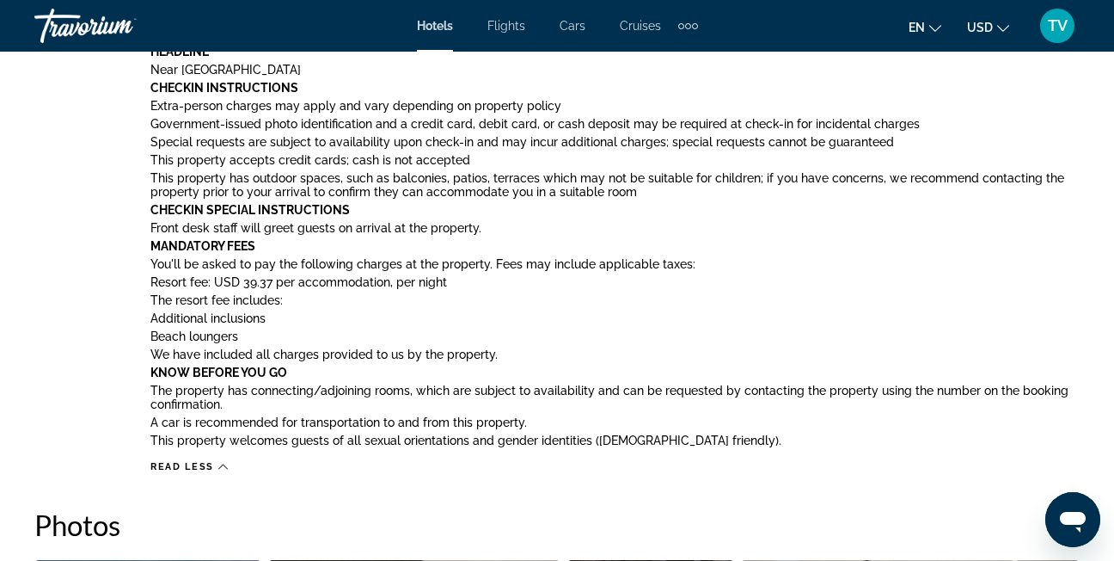
scroll to position [1658, 0]
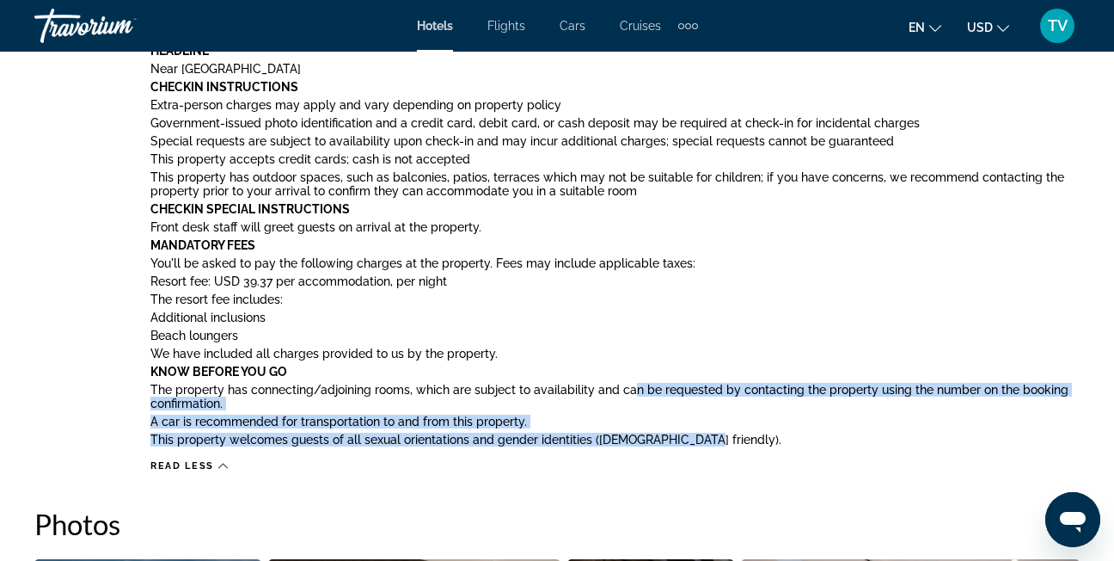
drag, startPoint x: 629, startPoint y: 393, endPoint x: 607, endPoint y: 518, distance: 126.5
click at [607, 518] on h2 "Photos" at bounding box center [557, 524] width 1046 height 34
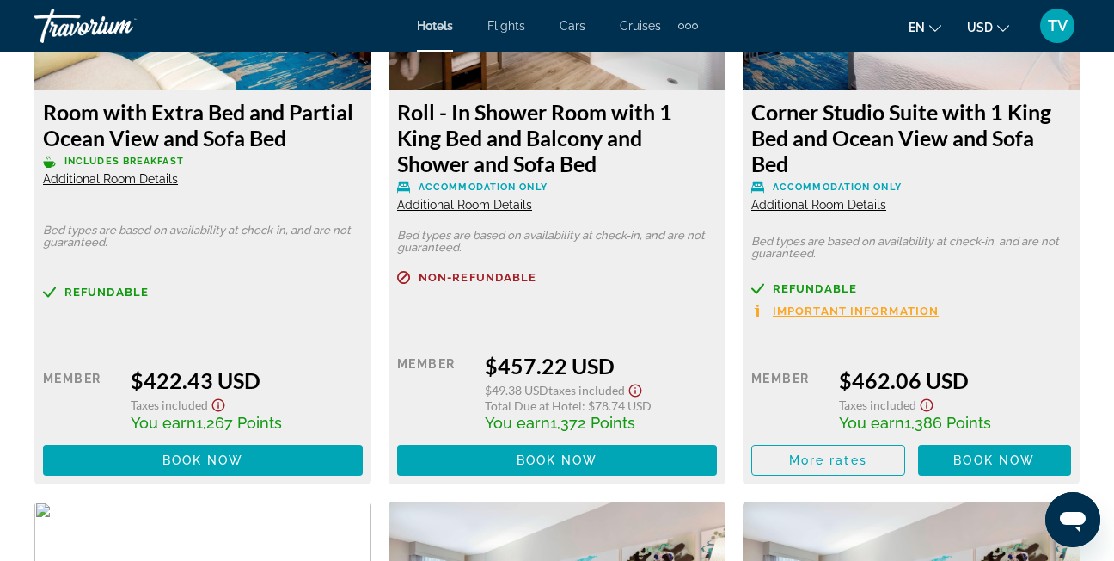
scroll to position [6840, 0]
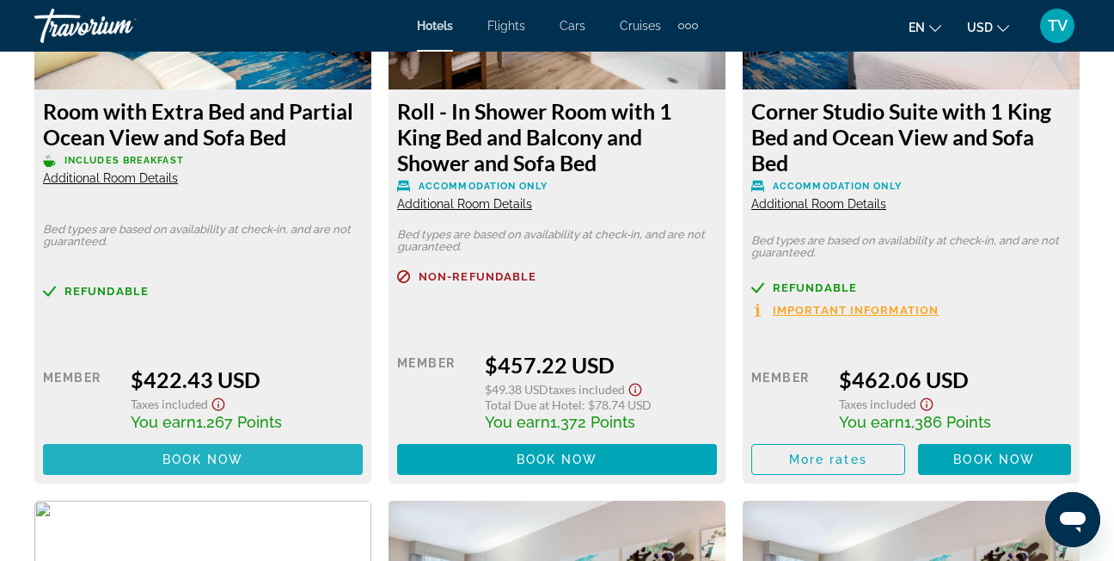
click at [212, 450] on span "Main content" at bounding box center [203, 459] width 320 height 41
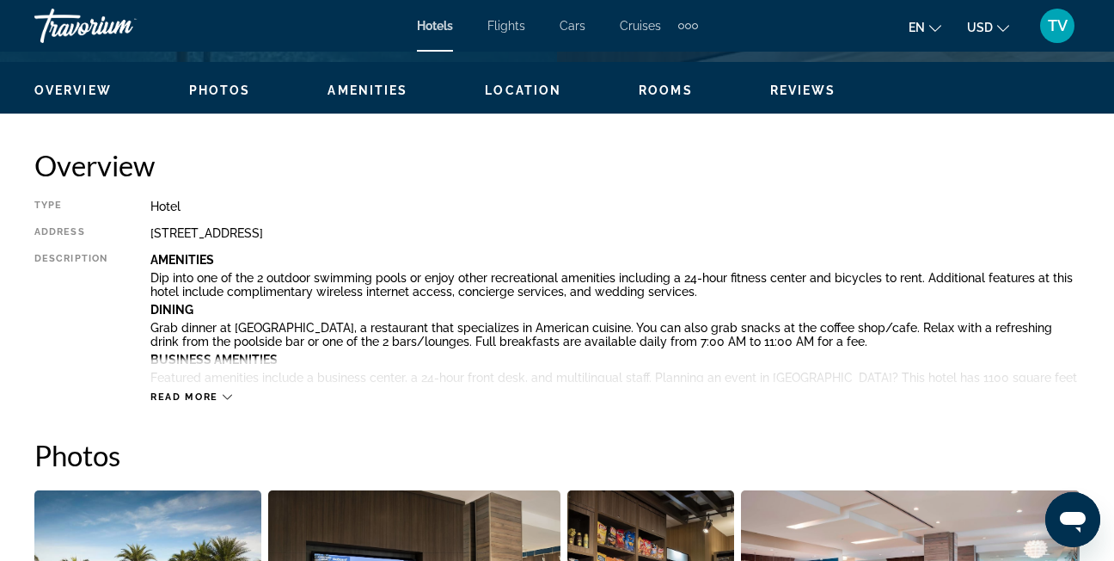
scroll to position [807, 0]
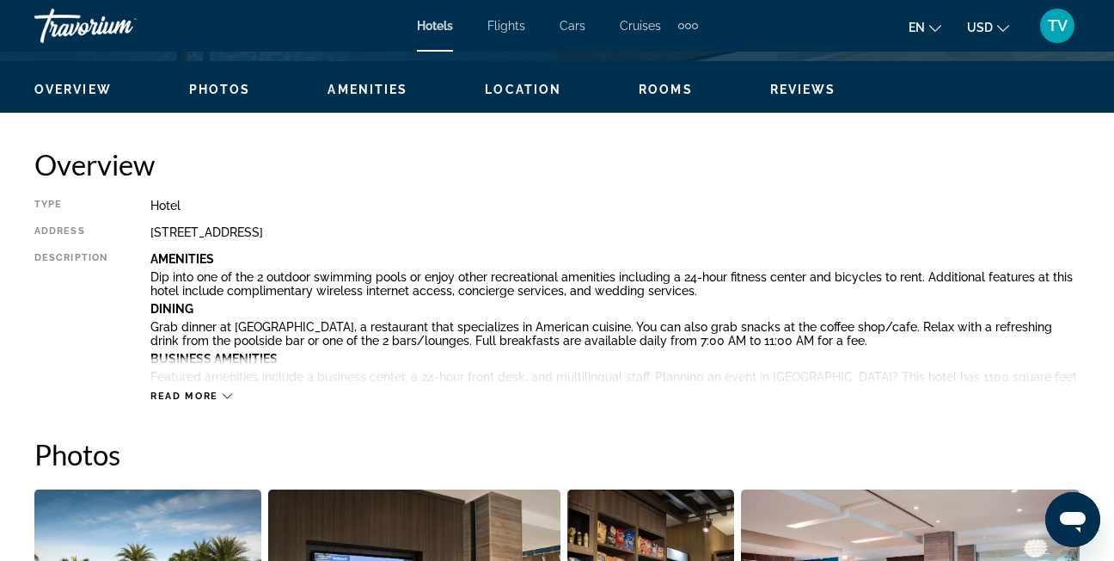
click at [225, 396] on icon "Main content" at bounding box center [227, 395] width 9 height 9
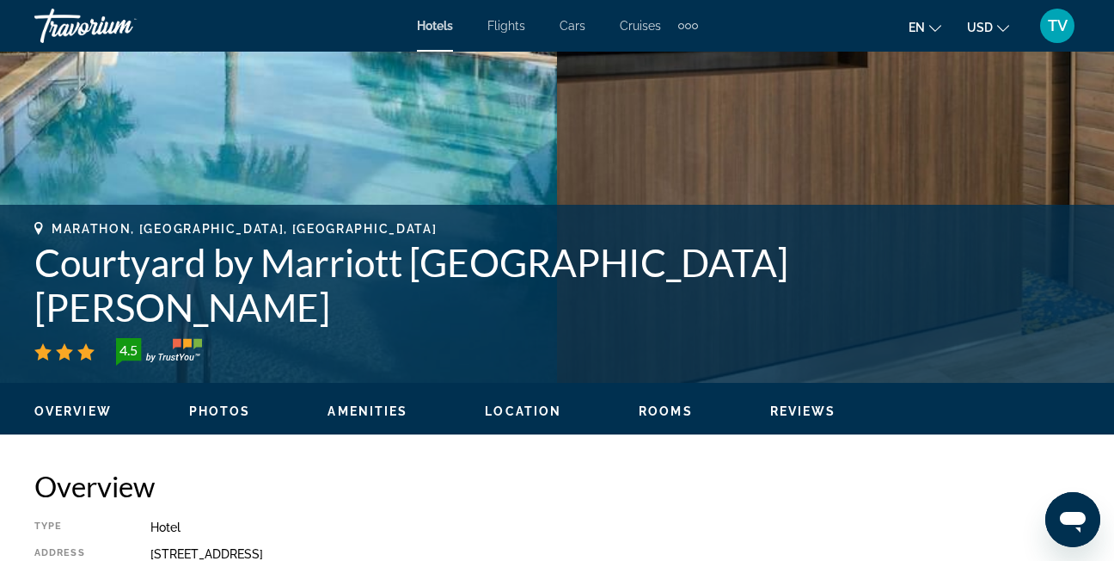
scroll to position [479, 0]
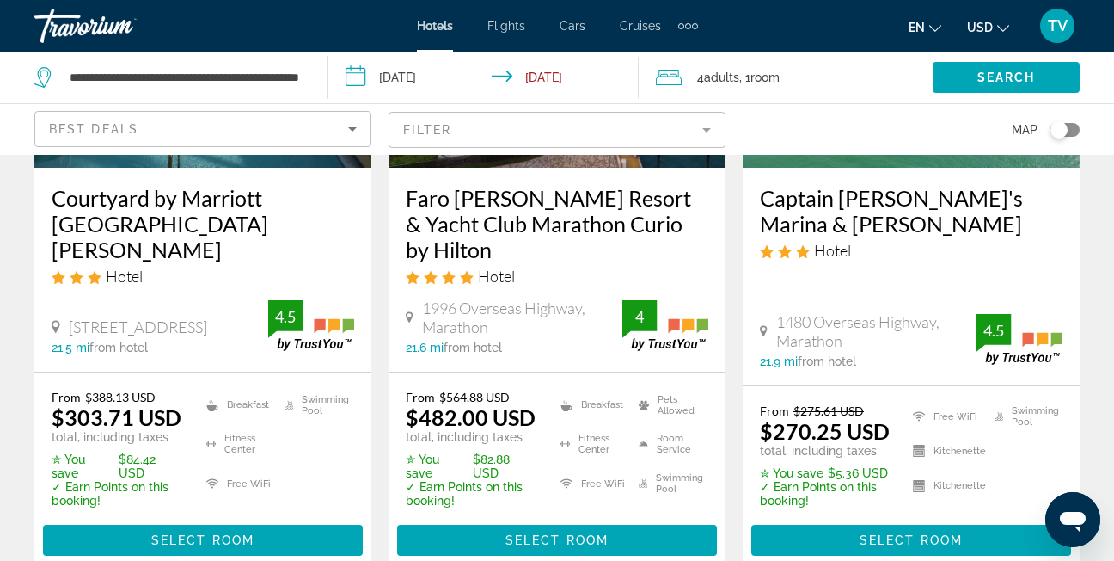
scroll to position [323, 0]
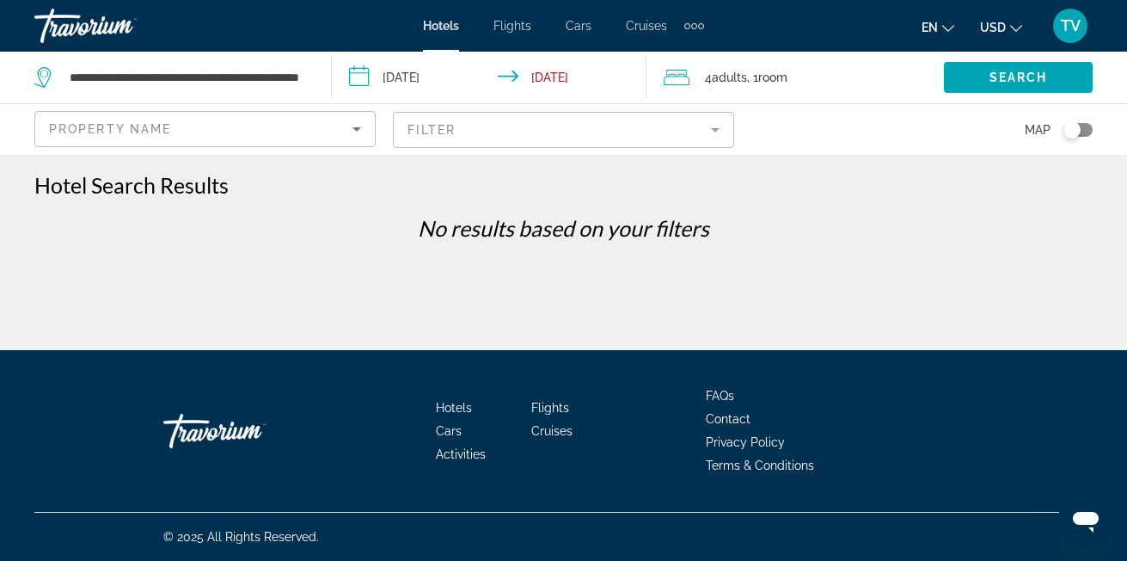
click at [1065, 31] on span "TV" at bounding box center [1071, 25] width 20 height 17
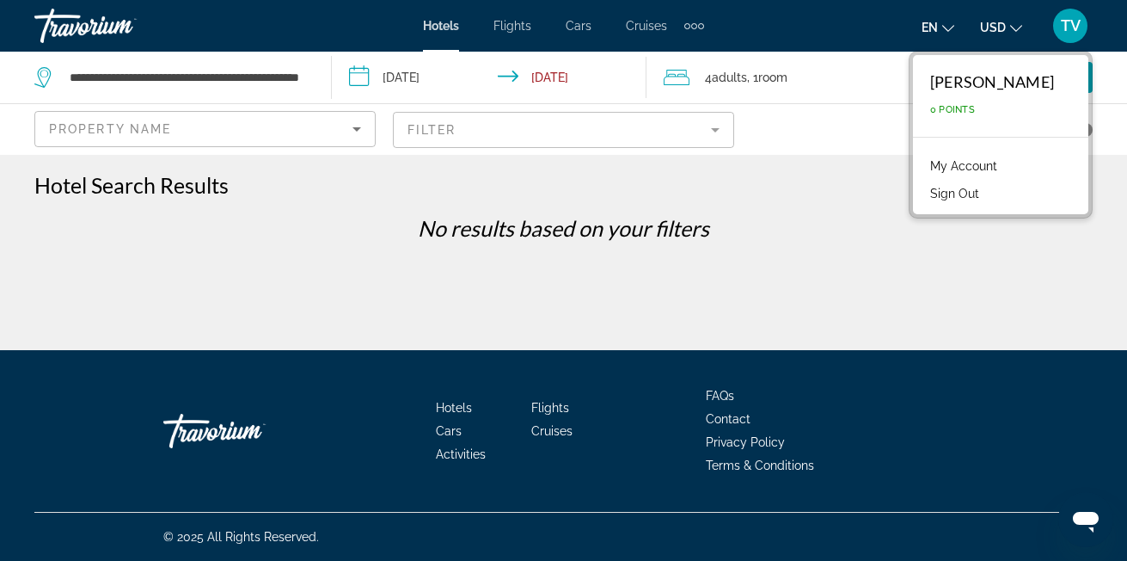
click at [992, 158] on link "My Account" at bounding box center [964, 166] width 84 height 22
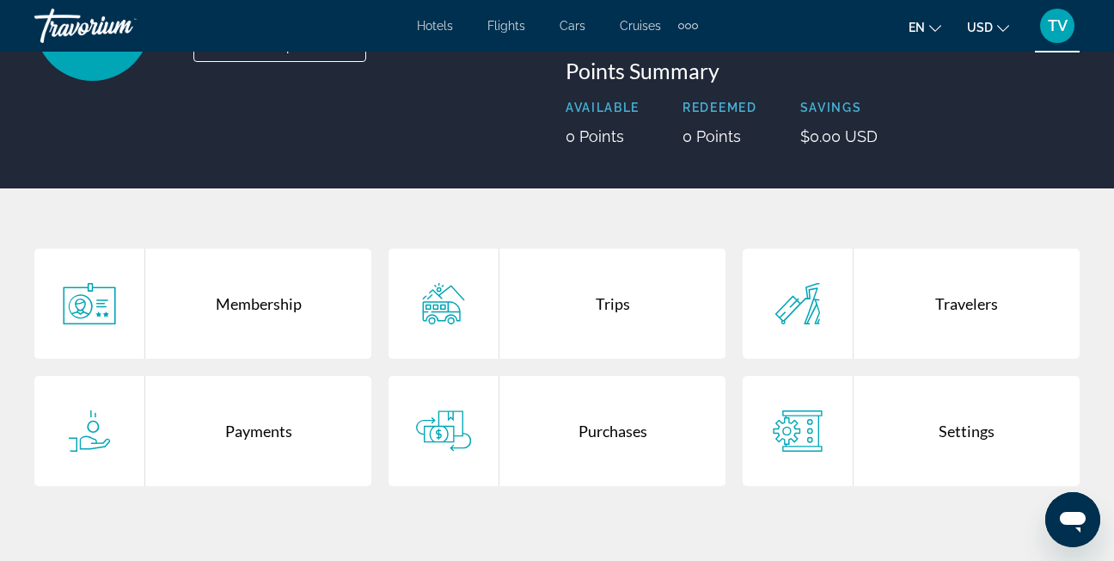
scroll to position [194, 0]
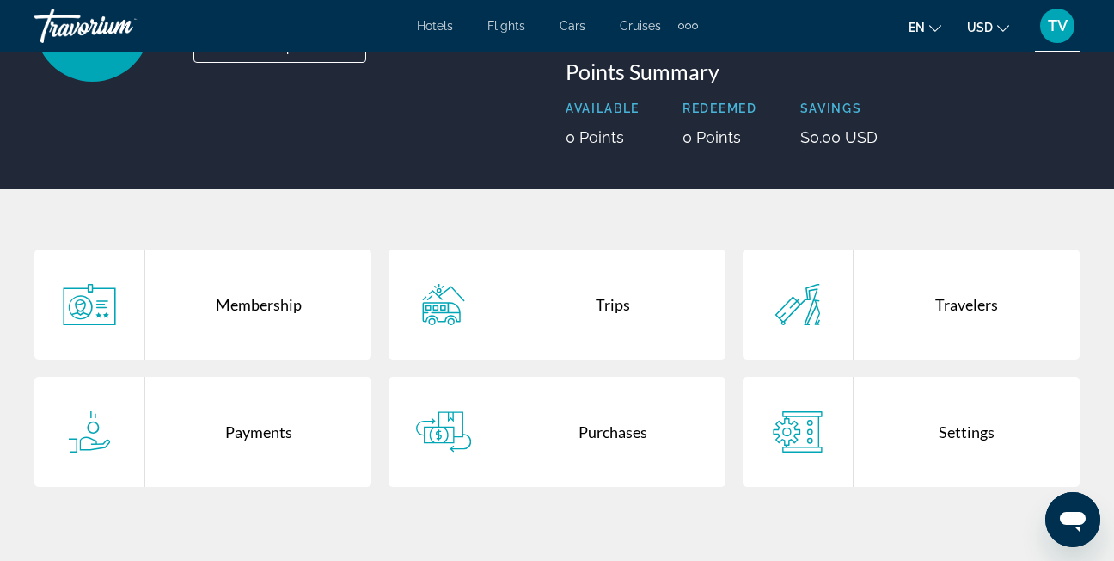
click at [605, 445] on div "Purchases" at bounding box center [613, 432] width 226 height 110
click at [0, 0] on div at bounding box center [0, 0] width 0 height 0
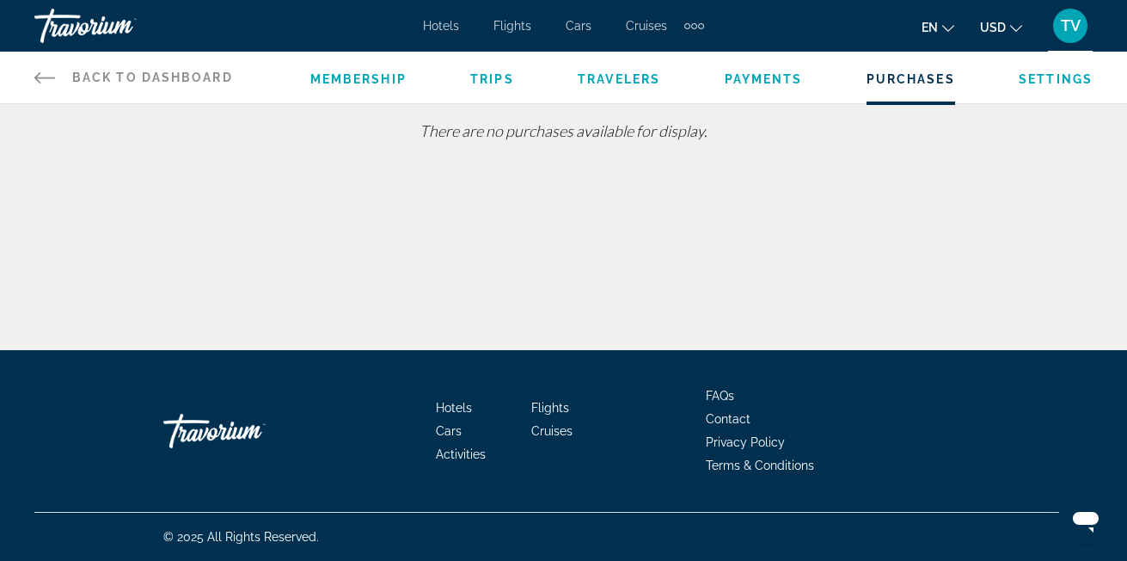
click at [160, 79] on span "Back to Dashboard" at bounding box center [152, 78] width 161 height 14
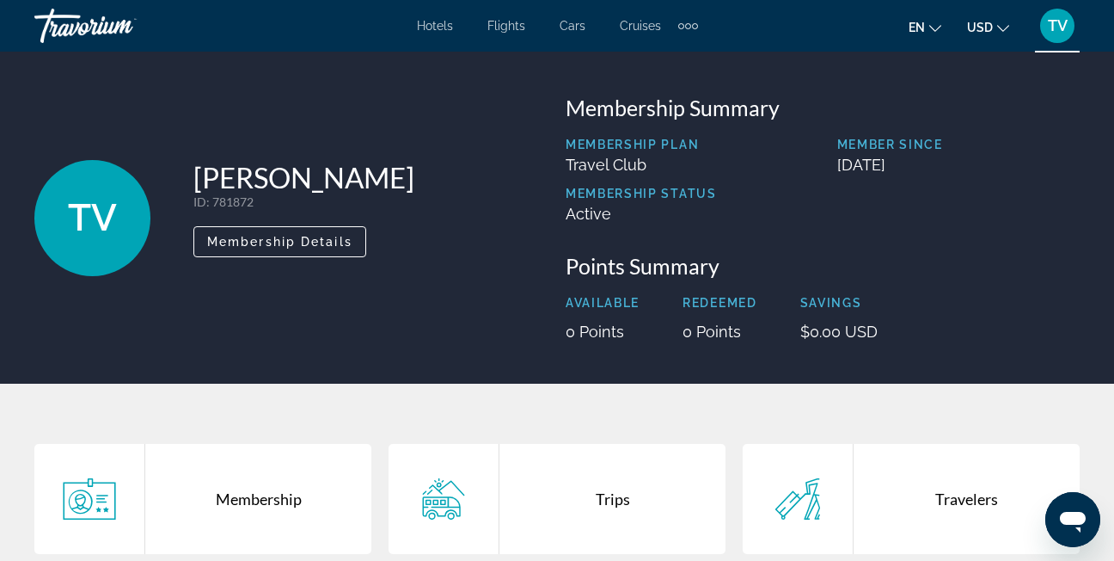
click at [426, 28] on span "Hotels" at bounding box center [435, 26] width 36 height 14
